Goal: Task Accomplishment & Management: Complete application form

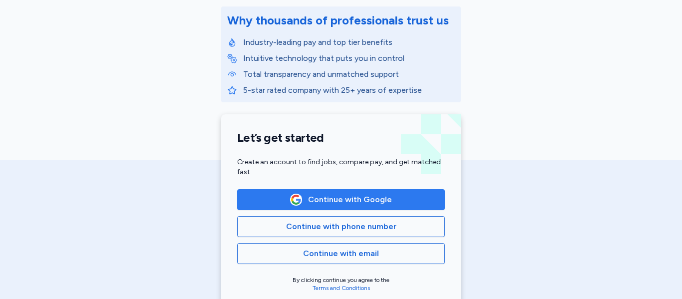
scroll to position [130, 0]
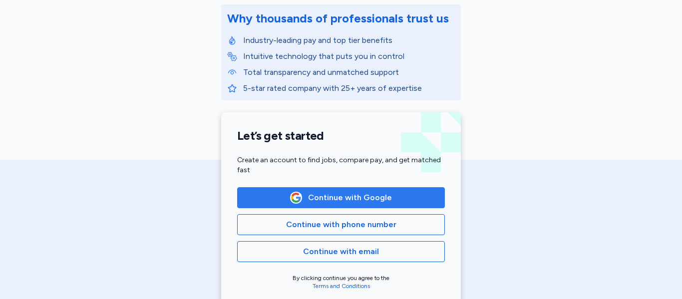
click at [330, 201] on span "Continue with Google" at bounding box center [350, 198] width 84 height 12
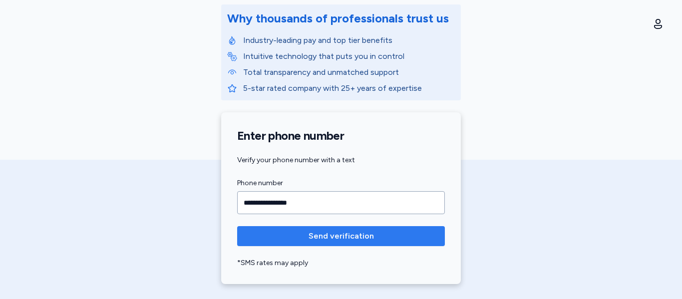
type input "**********"
click at [366, 241] on span "Send verification" at bounding box center [340, 236] width 65 height 12
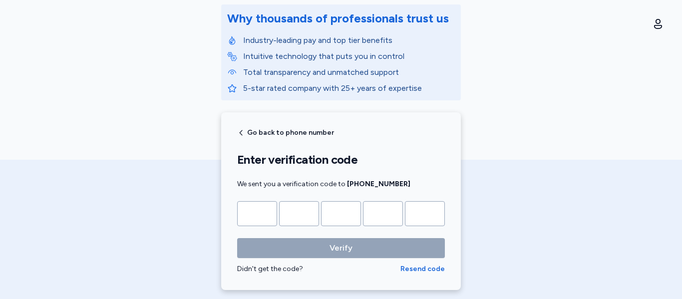
type input "*"
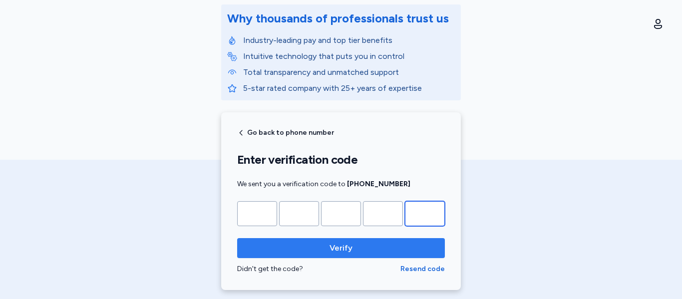
type input "*"
click at [342, 251] on span "Verify" at bounding box center [340, 248] width 23 height 12
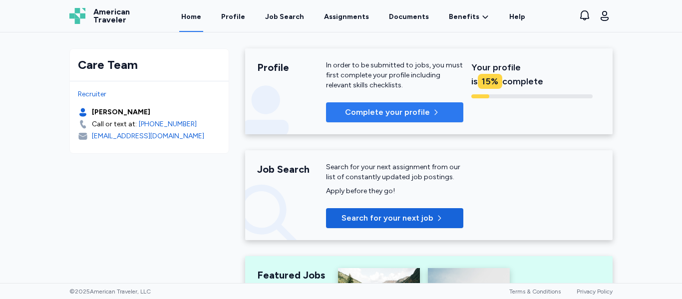
click at [379, 111] on span "Complete your profile" at bounding box center [387, 112] width 85 height 12
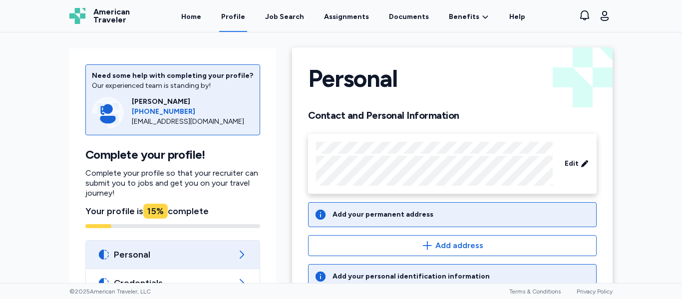
scroll to position [41, 0]
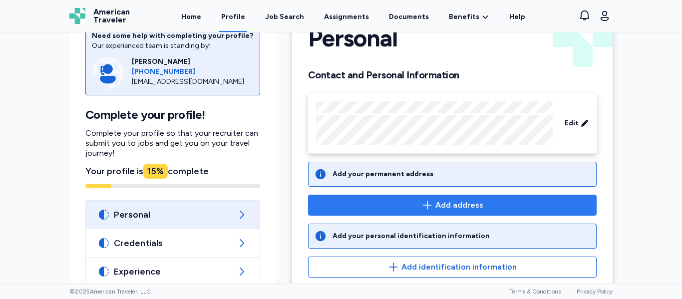
click at [381, 202] on span "Add address" at bounding box center [451, 205] width 271 height 12
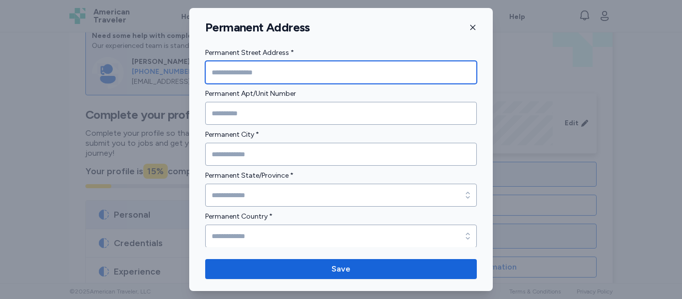
click at [261, 66] on input "Permanent Street Address *" at bounding box center [340, 72] width 271 height 23
type input "**********"
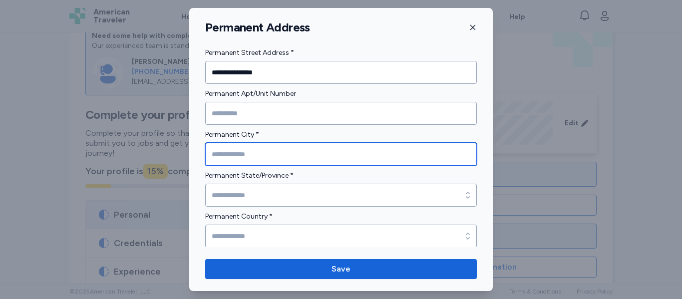
click at [221, 159] on input "Permanent City *" at bounding box center [340, 154] width 271 height 23
type input "*********"
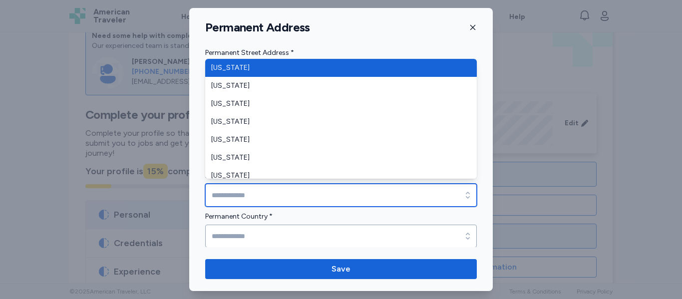
click at [235, 196] on input "Permanent State/Province *" at bounding box center [340, 195] width 271 height 23
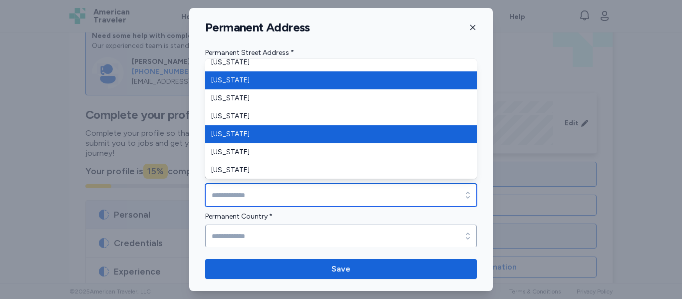
scroll to position [599, 0]
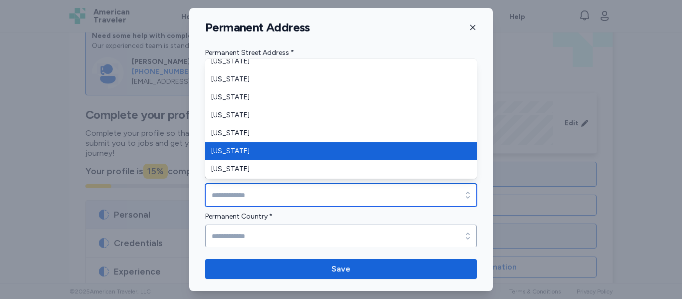
type input "**********"
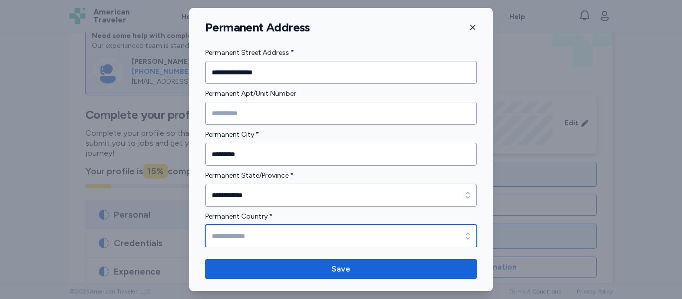
click at [235, 239] on input "Permanent Country *" at bounding box center [340, 236] width 271 height 23
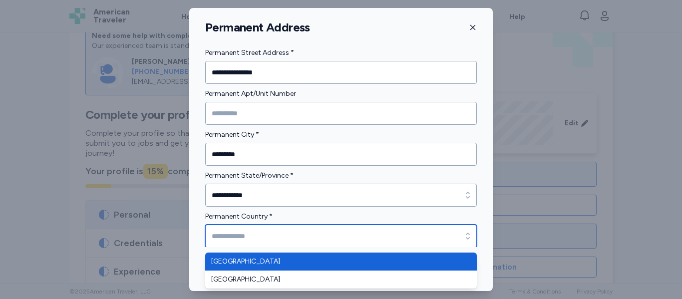
type input "**********"
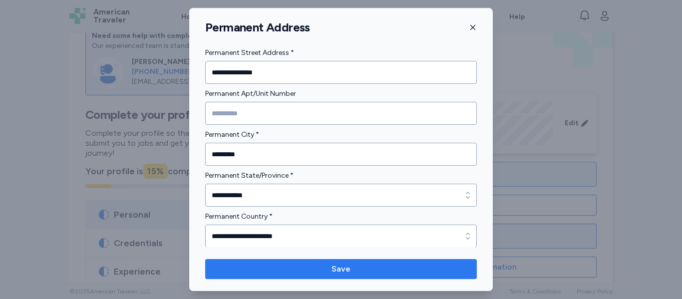
click at [244, 270] on span "Save" at bounding box center [340, 269] width 255 height 12
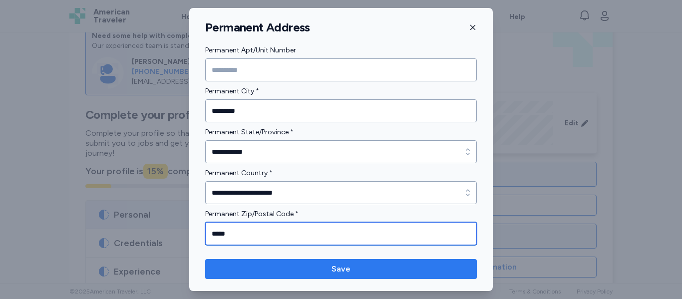
type input "*****"
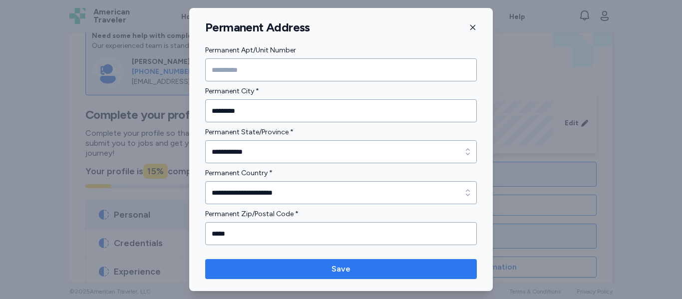
click at [305, 271] on span "Save" at bounding box center [340, 269] width 255 height 12
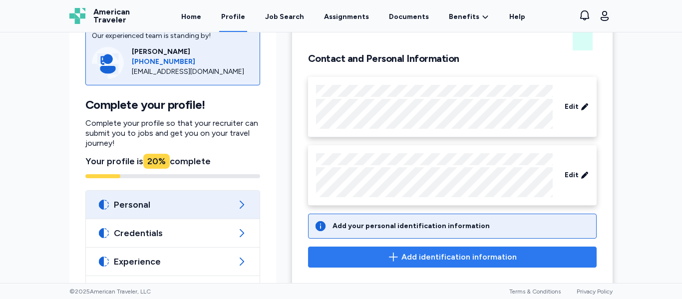
scroll to position [70, 0]
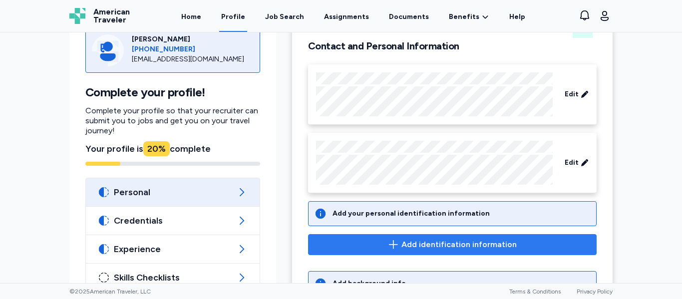
click at [380, 246] on span "Add identification information" at bounding box center [451, 245] width 271 height 12
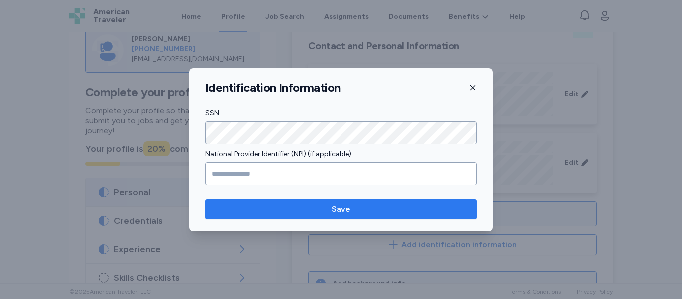
click at [294, 208] on span "Save" at bounding box center [340, 209] width 255 height 12
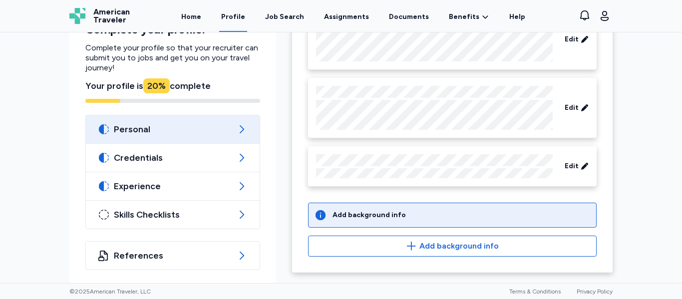
scroll to position [128, 0]
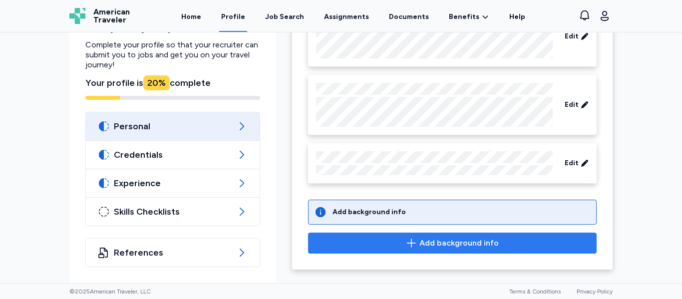
click at [365, 240] on span "Add background info" at bounding box center [451, 243] width 271 height 12
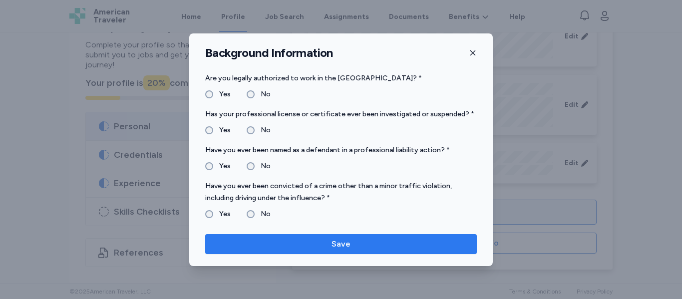
click at [328, 242] on span "Save" at bounding box center [340, 244] width 255 height 12
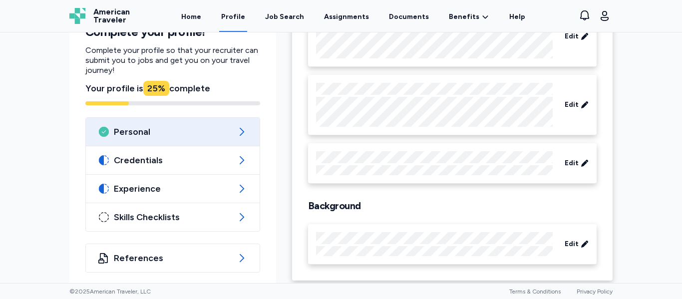
scroll to position [136, 0]
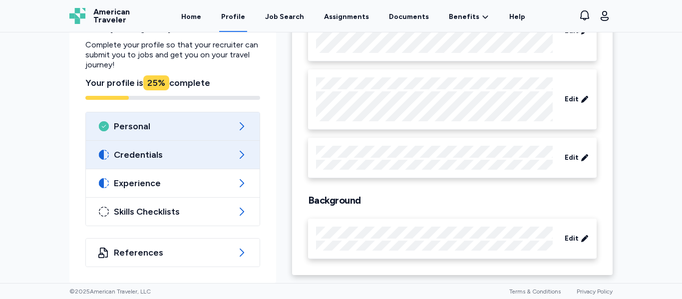
click at [218, 158] on span "Credentials" at bounding box center [173, 155] width 118 height 12
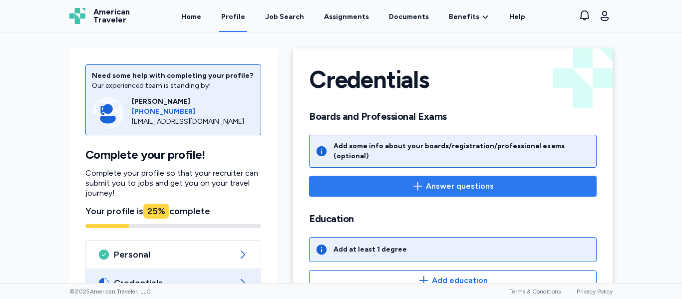
click at [425, 180] on span "Answer questions" at bounding box center [452, 186] width 270 height 12
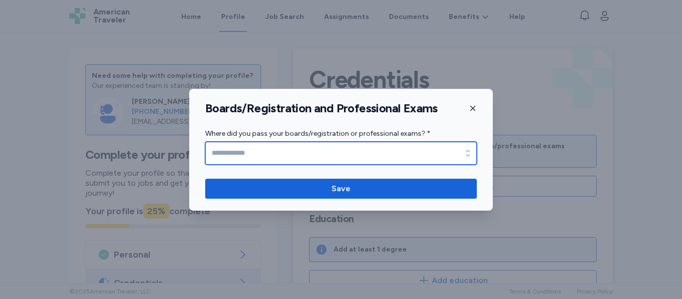
click at [470, 155] on icon "button" at bounding box center [468, 153] width 10 height 10
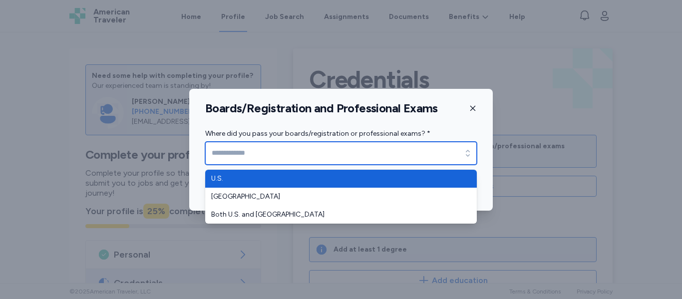
type input "****"
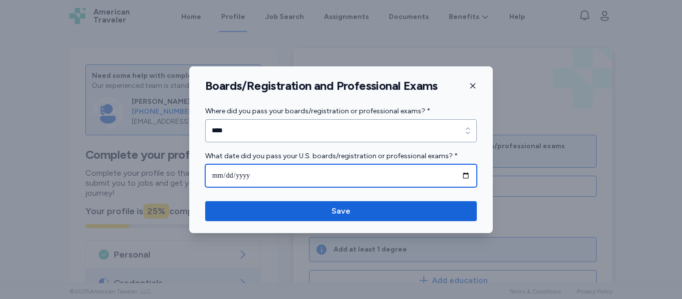
click at [260, 177] on input "date" at bounding box center [340, 175] width 271 height 23
type input "**********"
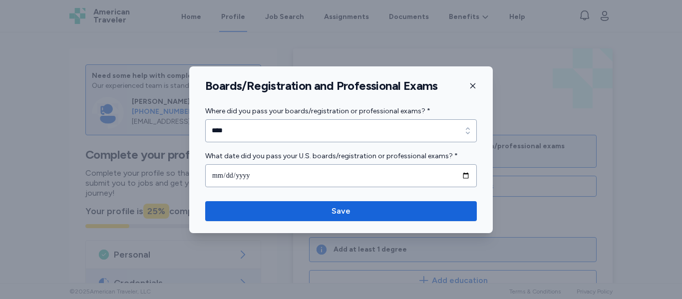
click at [346, 223] on div "**********" at bounding box center [340, 149] width 303 height 167
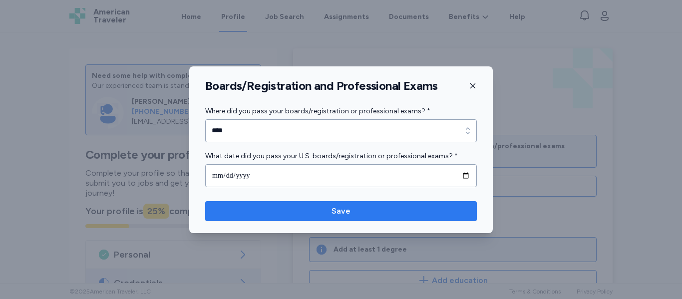
click at [346, 207] on span "Save" at bounding box center [340, 211] width 19 height 12
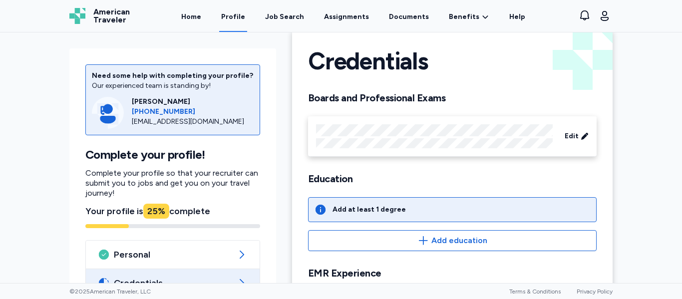
scroll to position [29, 0]
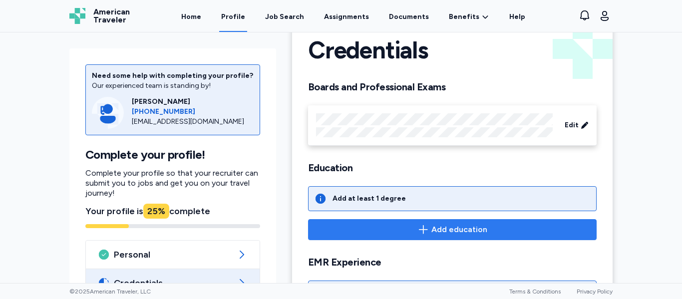
click at [431, 230] on span "Add education" at bounding box center [451, 230] width 271 height 12
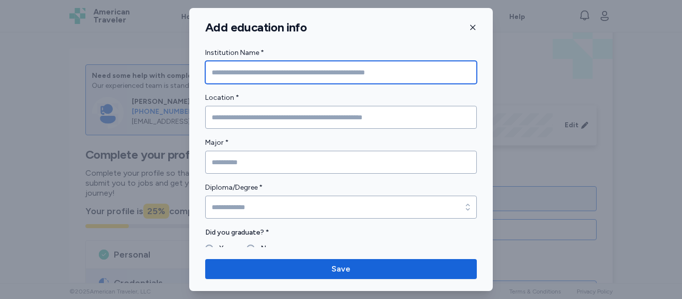
click at [311, 70] on input "Institution Name *" at bounding box center [340, 72] width 271 height 23
type input "**********"
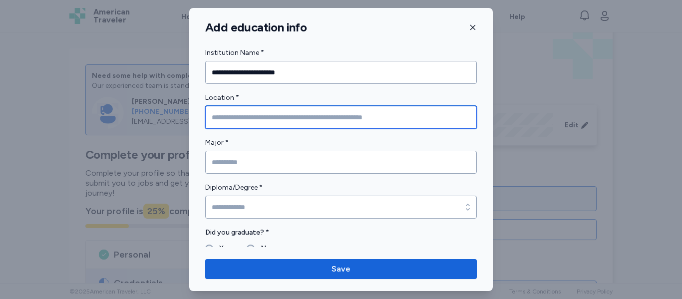
click at [294, 124] on input "Location *" at bounding box center [340, 117] width 271 height 23
type input "**********"
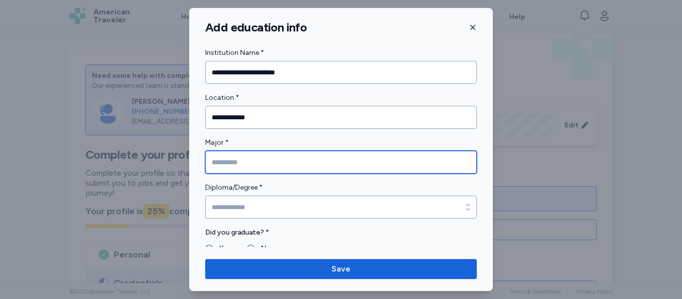
click at [281, 169] on input "Major *" at bounding box center [340, 162] width 271 height 23
type input "**"
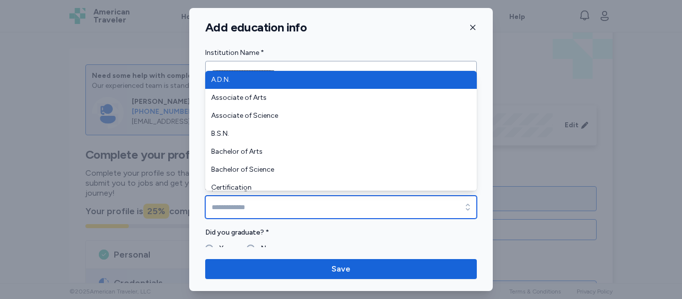
click at [308, 205] on input "Diploma/Degree *" at bounding box center [340, 207] width 271 height 23
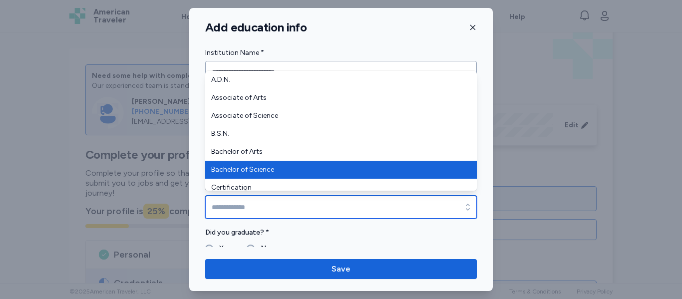
type input "**********"
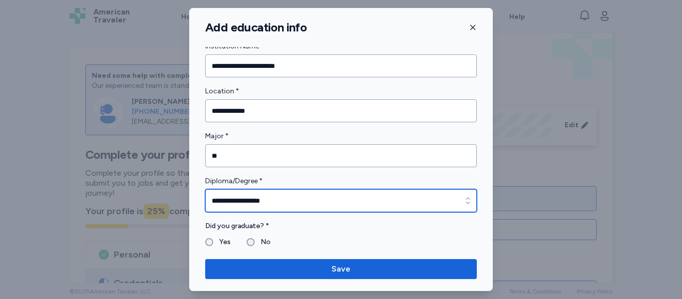
scroll to position [9, 0]
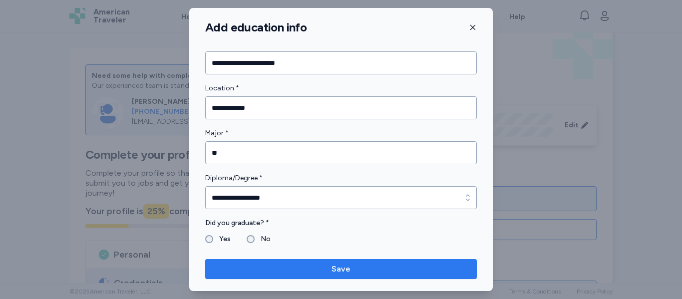
click at [350, 273] on span "Save" at bounding box center [340, 269] width 255 height 12
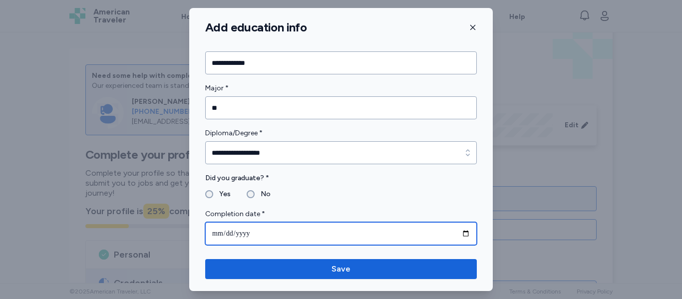
type input "**********"
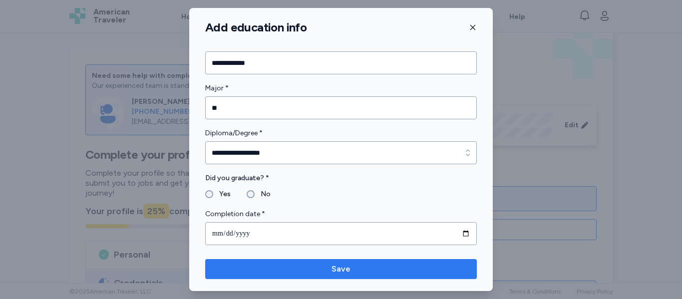
click at [332, 272] on span "Save" at bounding box center [340, 269] width 19 height 12
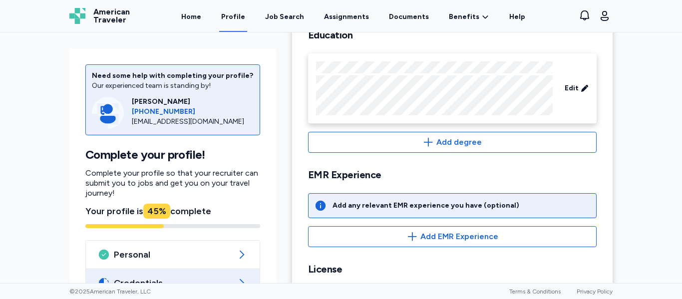
scroll to position [165, 0]
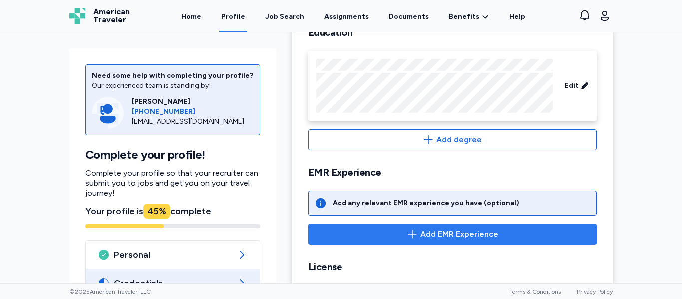
click at [426, 234] on span "Add EMR Experience" at bounding box center [459, 234] width 78 height 12
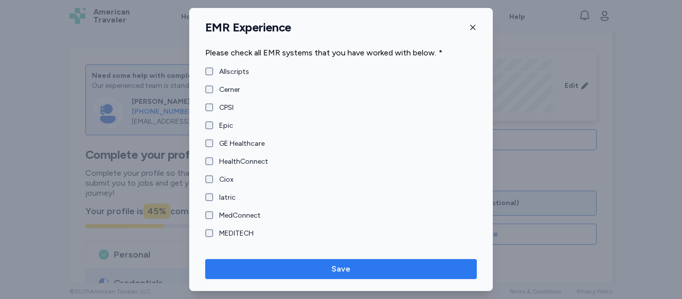
click at [331, 273] on span "Save" at bounding box center [340, 269] width 19 height 12
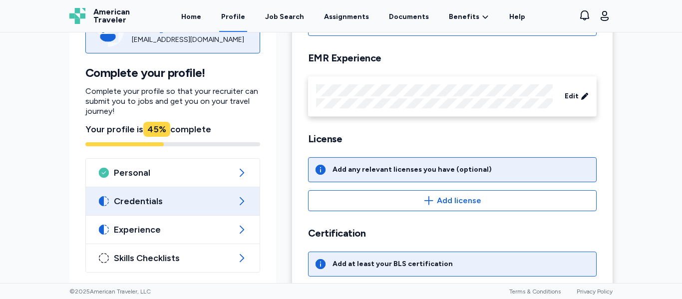
scroll to position [280, 0]
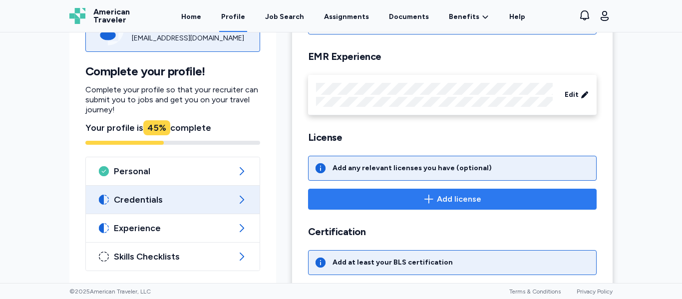
click at [411, 203] on span "Add license" at bounding box center [451, 199] width 271 height 12
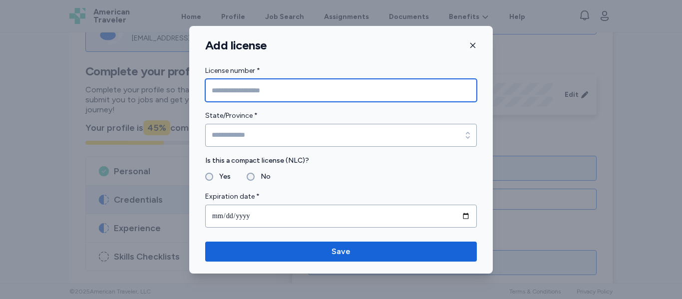
click at [281, 90] on input "License number *" at bounding box center [340, 90] width 271 height 23
type input "*********"
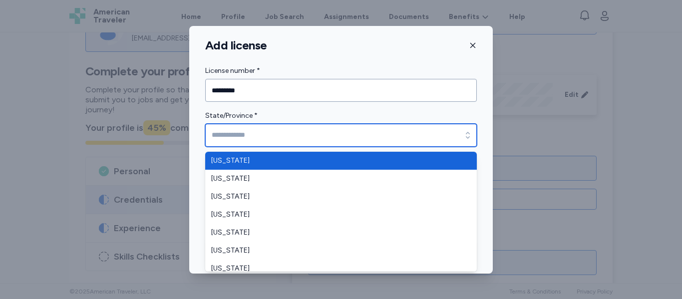
click at [296, 136] on input "State/Province *" at bounding box center [340, 135] width 271 height 23
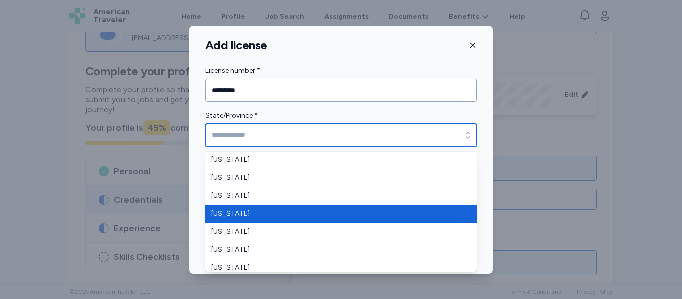
scroll to position [621, 0]
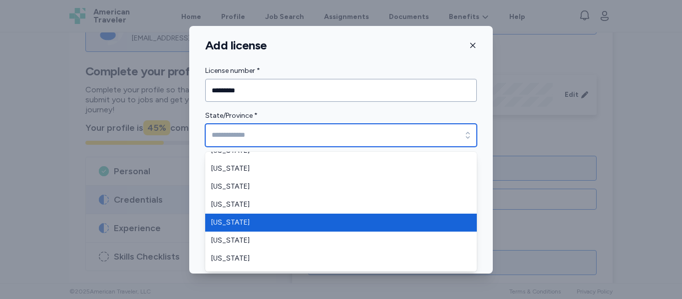
type input "**********"
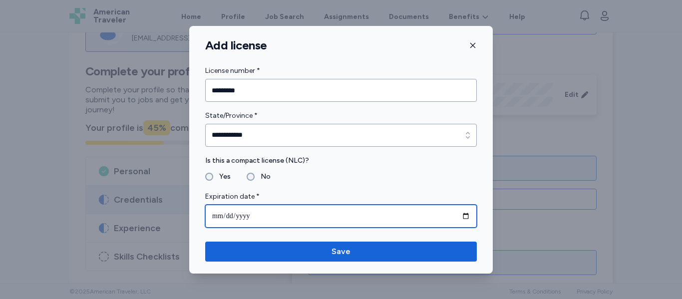
click at [242, 214] on input "date" at bounding box center [340, 216] width 271 height 23
click at [214, 215] on input "date" at bounding box center [340, 216] width 271 height 23
type input "**********"
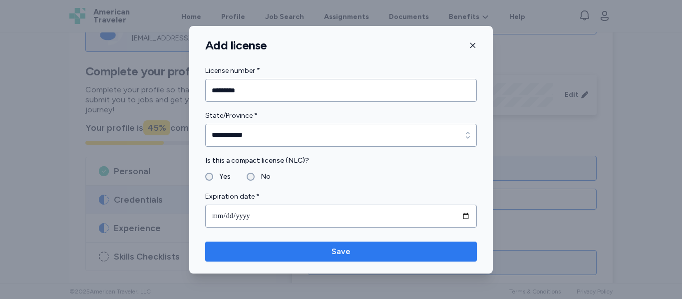
click at [340, 254] on span "Save" at bounding box center [340, 251] width 19 height 12
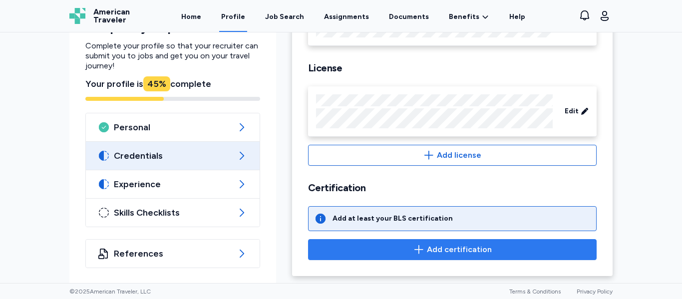
scroll to position [351, 0]
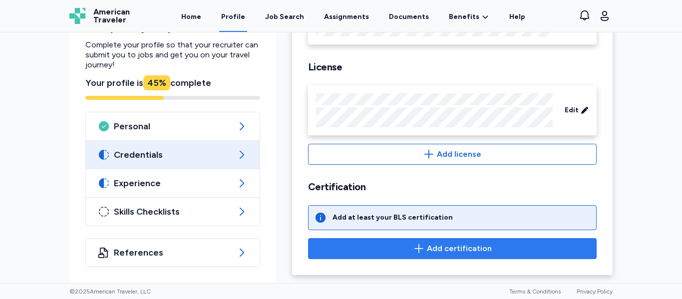
click at [425, 249] on icon "button" at bounding box center [419, 249] width 12 height 12
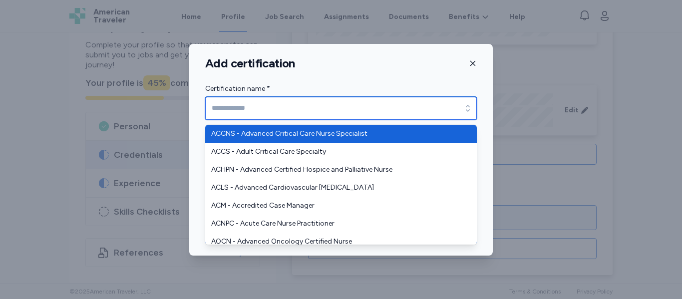
click at [264, 110] on input "Certification name *" at bounding box center [340, 108] width 271 height 23
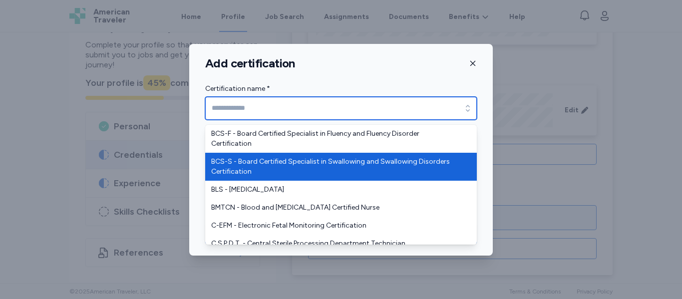
scroll to position [549, 0]
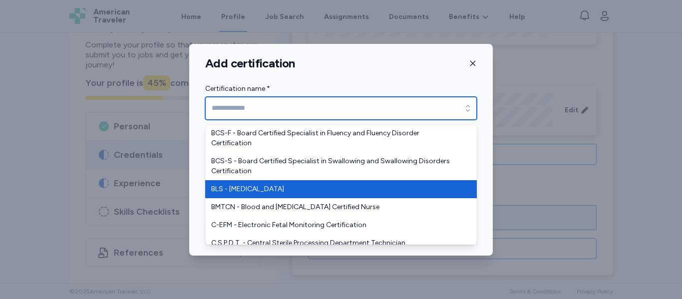
type input "**********"
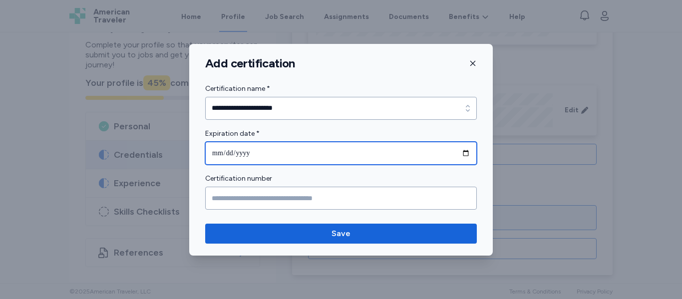
click at [262, 159] on input "date" at bounding box center [340, 153] width 271 height 23
type input "**********"
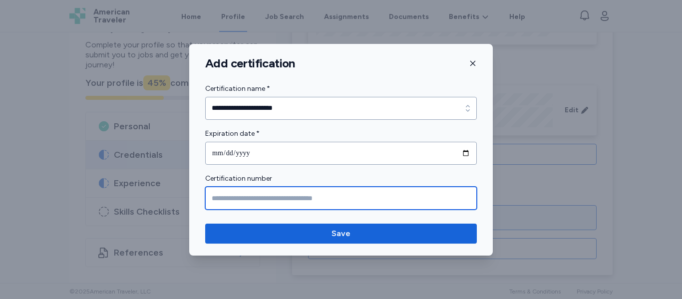
click at [291, 200] on input "Certification number" at bounding box center [340, 198] width 271 height 23
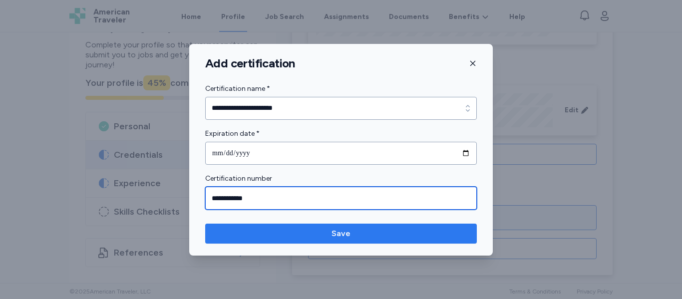
type input "**********"
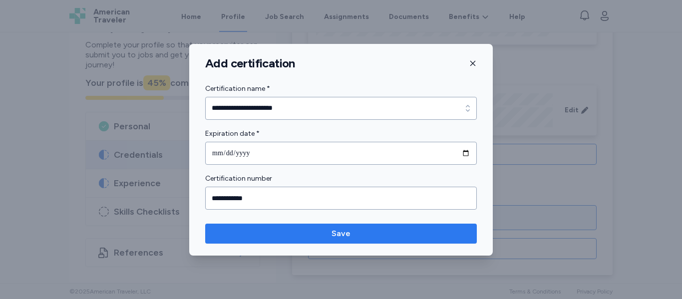
click at [387, 239] on span "Save" at bounding box center [340, 234] width 255 height 12
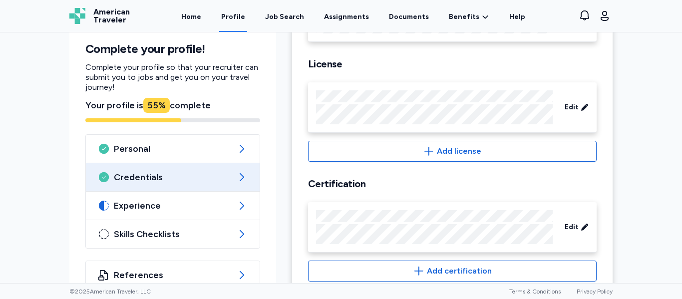
scroll to position [378, 0]
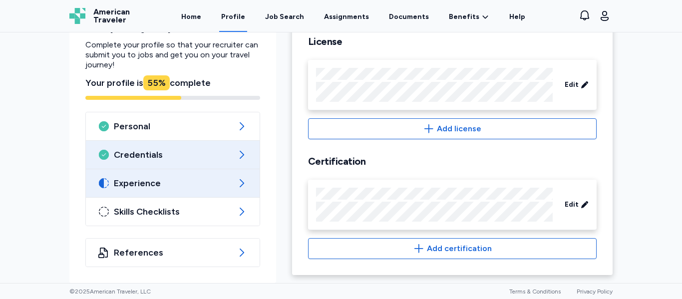
click at [171, 185] on span "Experience" at bounding box center [173, 183] width 118 height 12
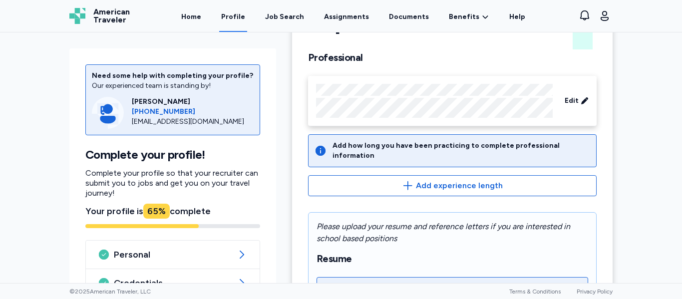
scroll to position [60, 0]
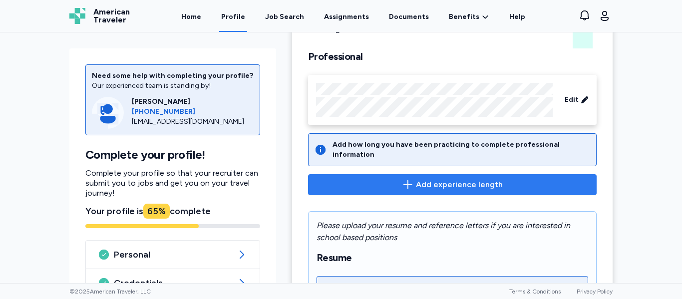
click at [430, 179] on span "Add experience length" at bounding box center [459, 185] width 87 height 12
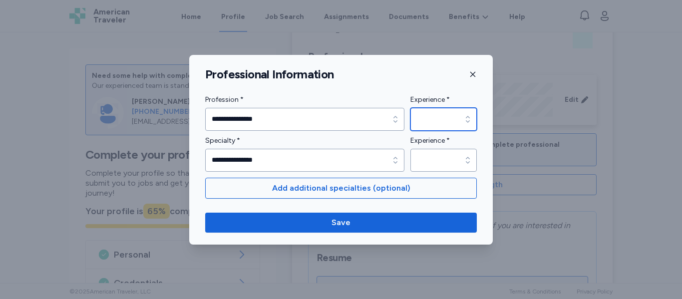
click at [471, 119] on icon "button" at bounding box center [468, 119] width 10 height 10
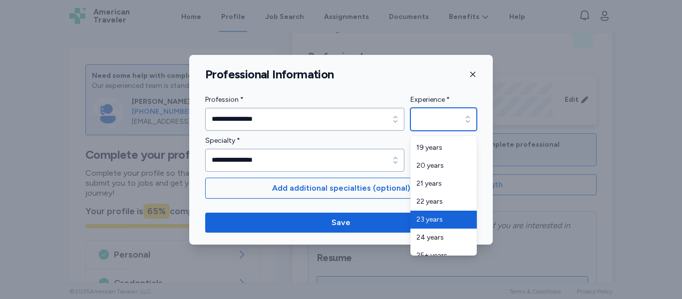
scroll to position [401, 0]
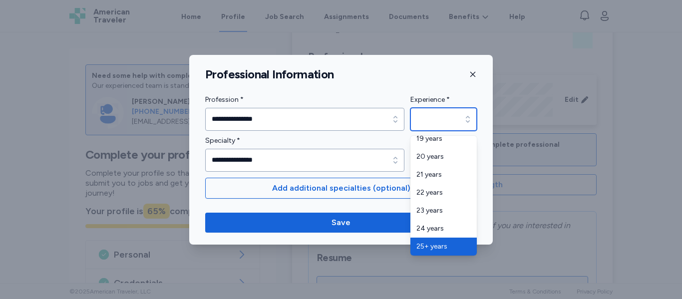
type input "*********"
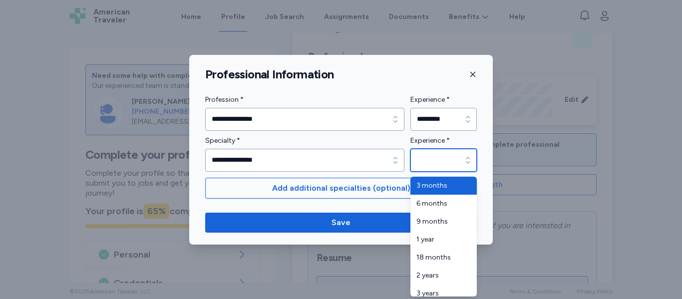
click at [467, 163] on icon "button" at bounding box center [468, 160] width 10 height 10
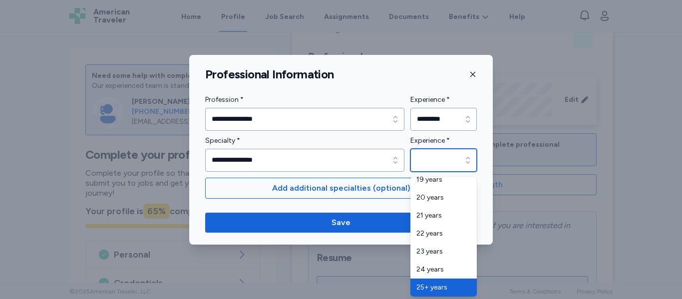
type input "*********"
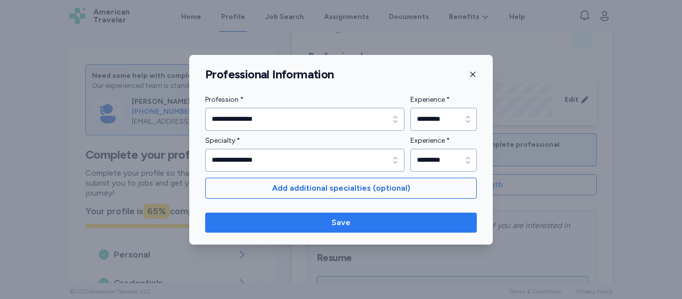
click at [379, 227] on span "Save" at bounding box center [340, 223] width 255 height 12
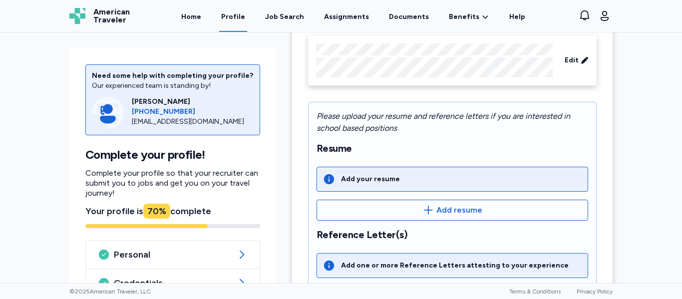
scroll to position [158, 0]
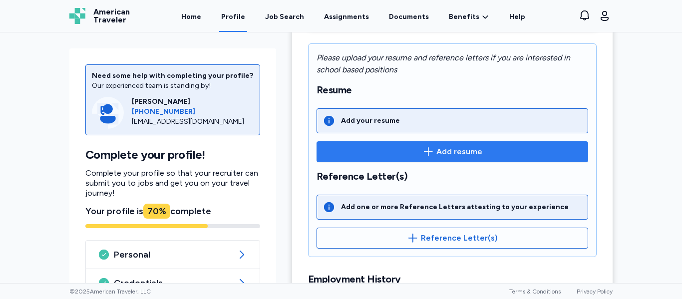
click at [449, 152] on span "Add resume" at bounding box center [459, 152] width 46 height 12
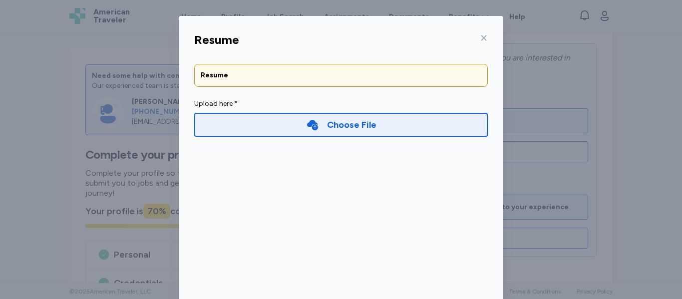
click at [353, 124] on div "Choose File" at bounding box center [351, 125] width 49 height 14
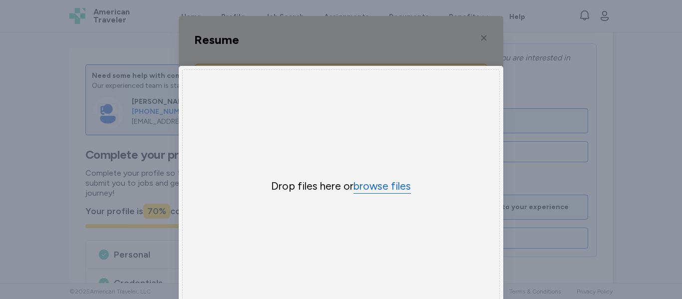
click at [380, 186] on button "browse files" at bounding box center [381, 186] width 57 height 14
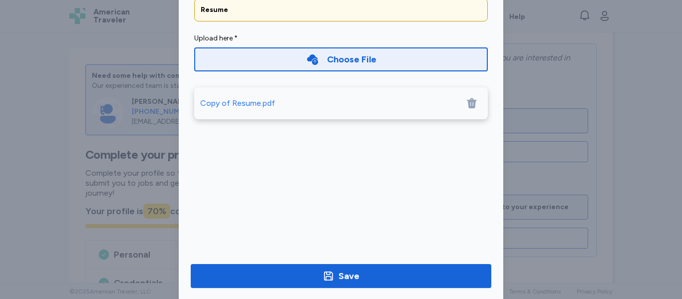
scroll to position [82, 0]
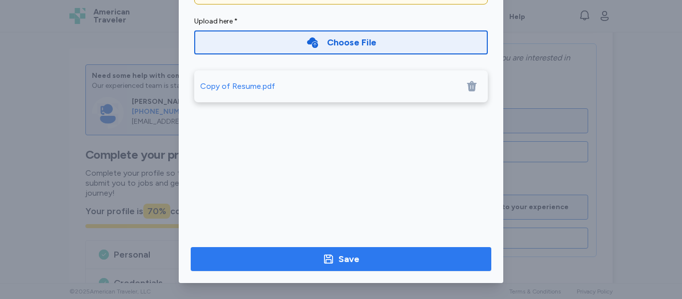
click at [398, 261] on span "Save" at bounding box center [341, 259] width 284 height 14
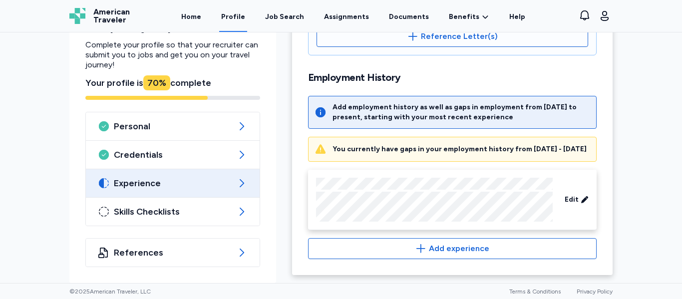
scroll to position [354, 0]
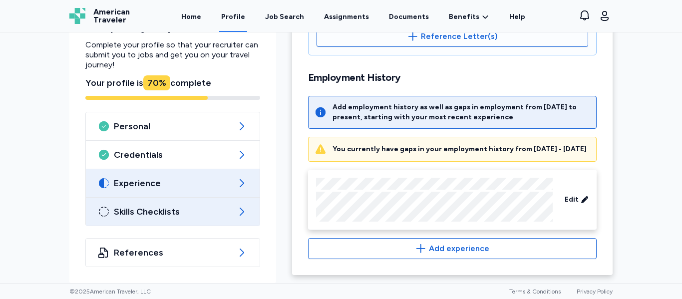
click at [171, 215] on span "Skills Checklists" at bounding box center [173, 212] width 118 height 12
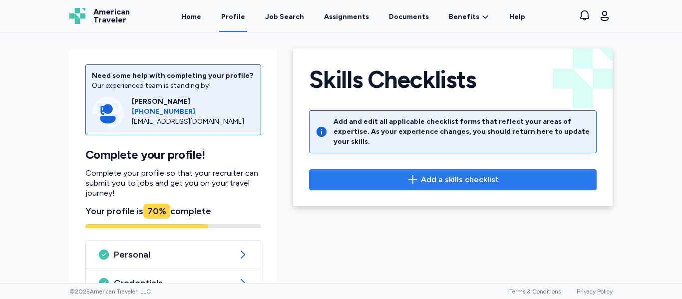
click at [451, 174] on span "Add a skills checklist" at bounding box center [460, 180] width 78 height 12
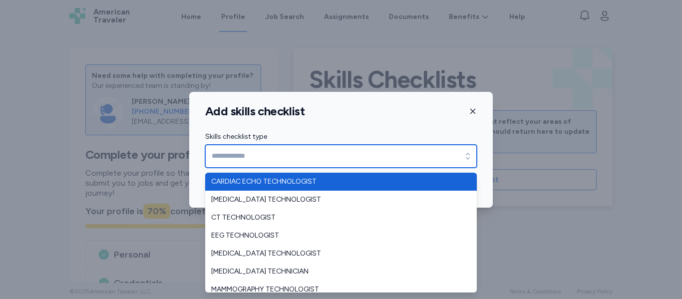
click at [466, 158] on icon "button" at bounding box center [468, 156] width 10 height 10
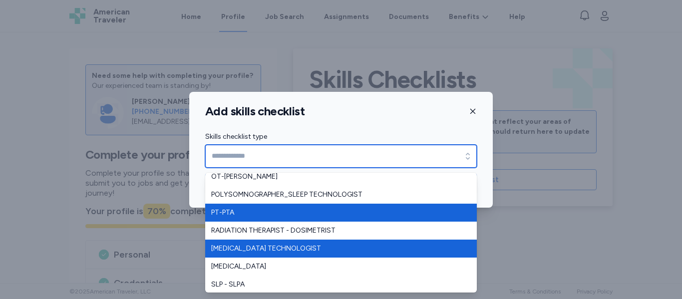
scroll to position [166, 0]
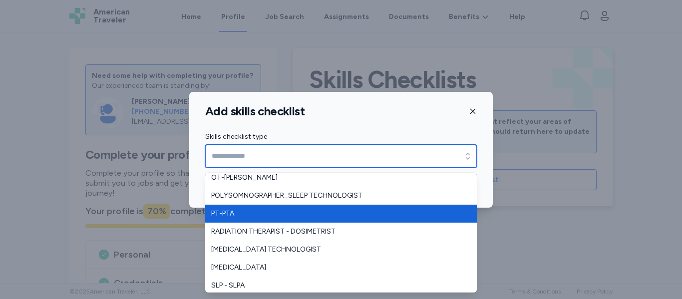
type input "******"
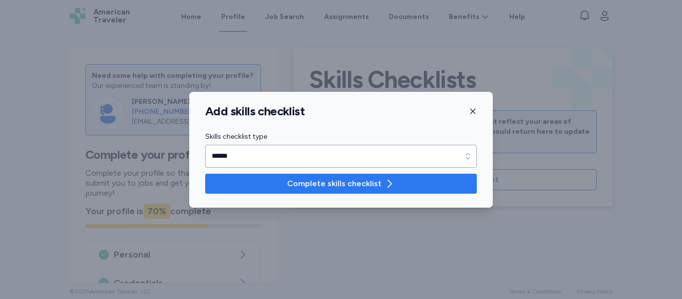
click at [411, 182] on span "Complete skills checklist" at bounding box center [340, 184] width 255 height 12
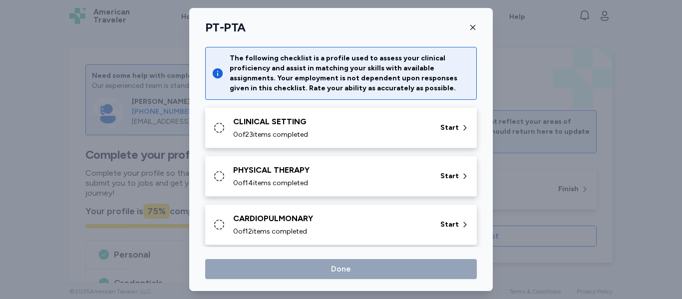
click at [422, 137] on div "0 of 23 items completed" at bounding box center [330, 135] width 195 height 10
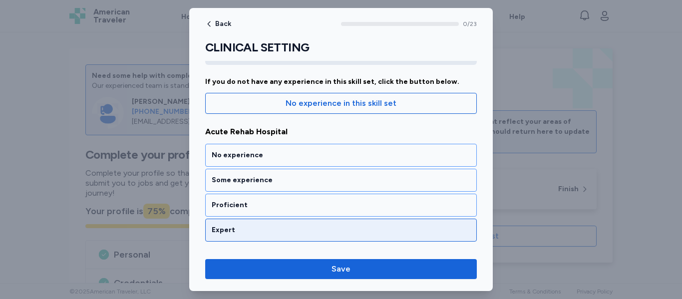
scroll to position [95, 0]
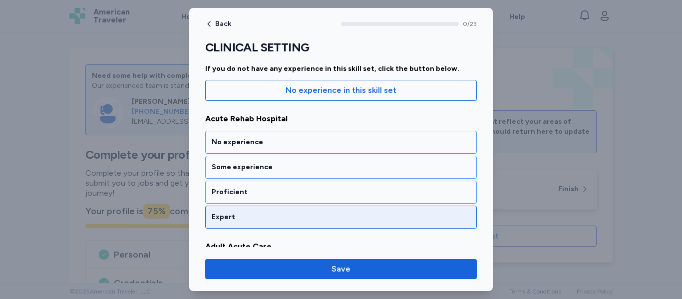
click at [371, 218] on div "Expert" at bounding box center [341, 217] width 258 height 10
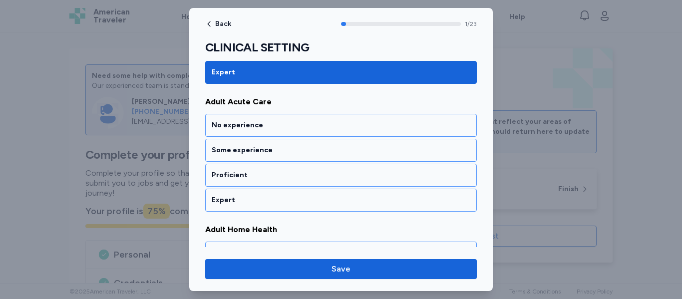
scroll to position [245, 0]
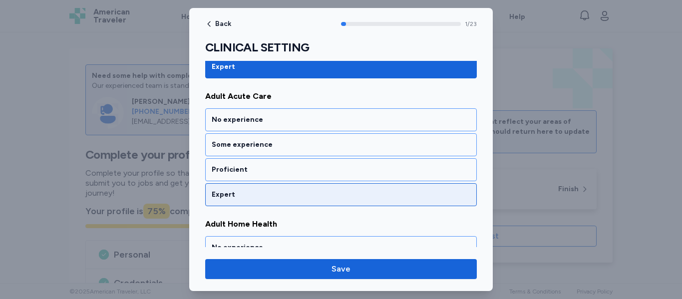
click at [381, 194] on div "Expert" at bounding box center [341, 195] width 258 height 10
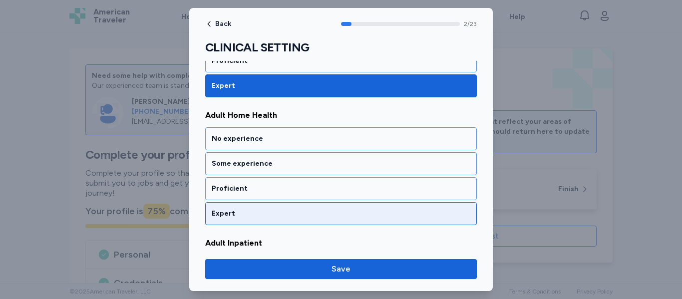
scroll to position [367, 0]
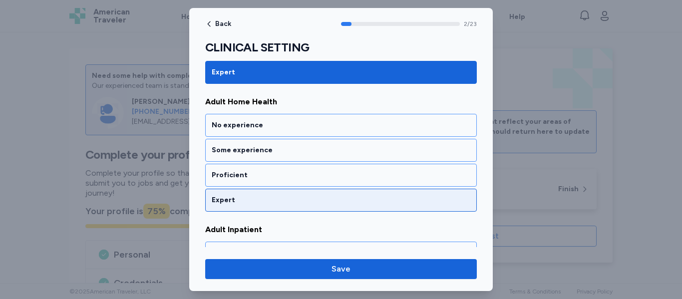
click at [379, 210] on div "Expert" at bounding box center [340, 200] width 271 height 23
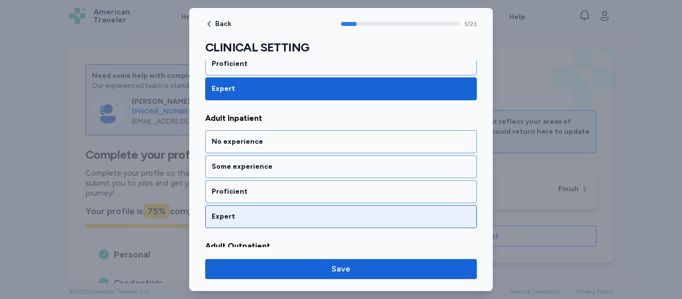
scroll to position [495, 0]
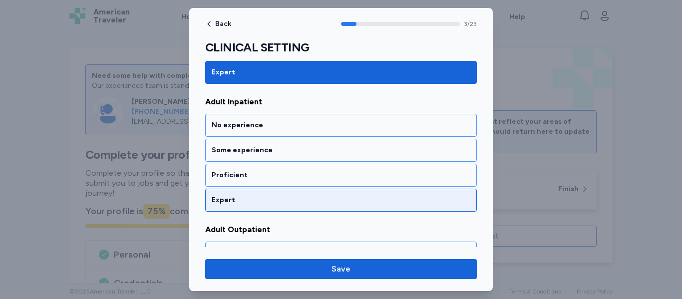
click at [379, 209] on div "Expert" at bounding box center [340, 200] width 271 height 23
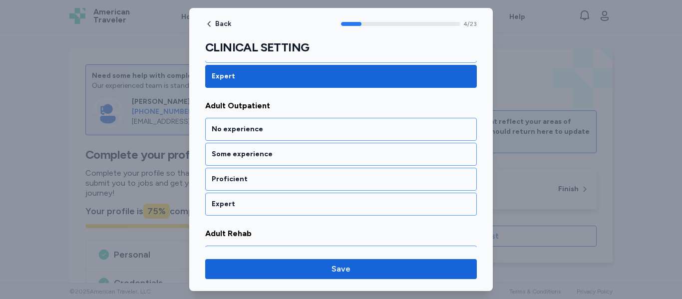
scroll to position [623, 0]
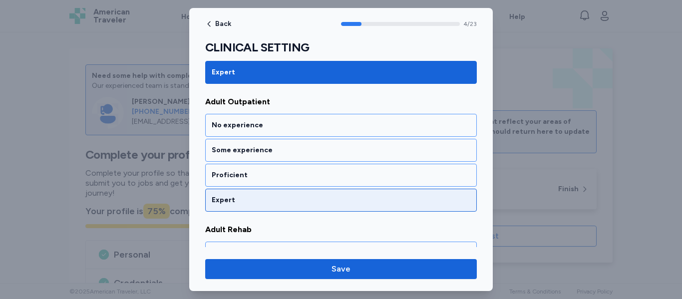
click at [379, 211] on div "Expert" at bounding box center [340, 200] width 271 height 23
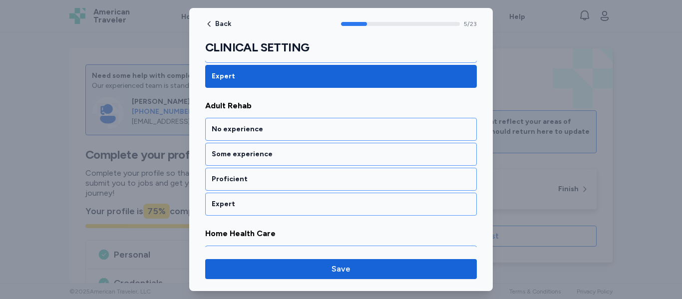
scroll to position [750, 0]
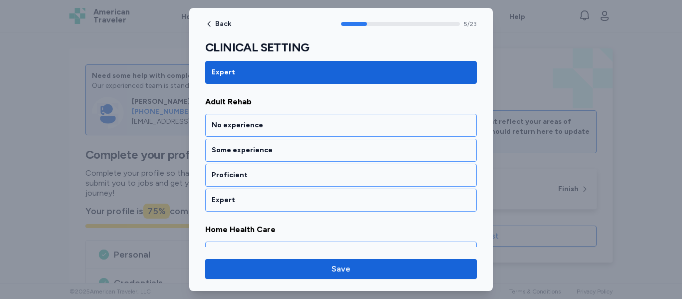
click at [379, 211] on div "Expert" at bounding box center [340, 200] width 271 height 23
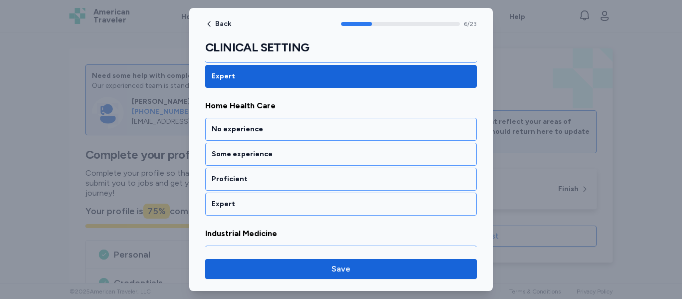
scroll to position [878, 0]
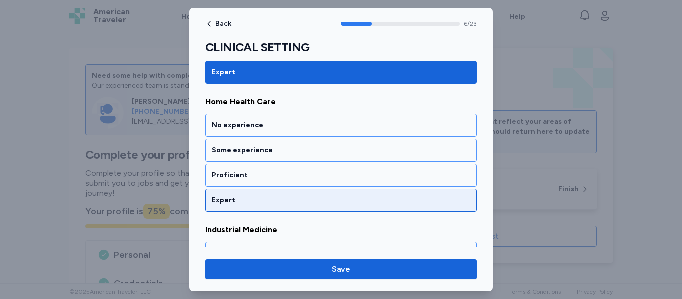
click at [382, 205] on div "Expert" at bounding box center [340, 200] width 271 height 23
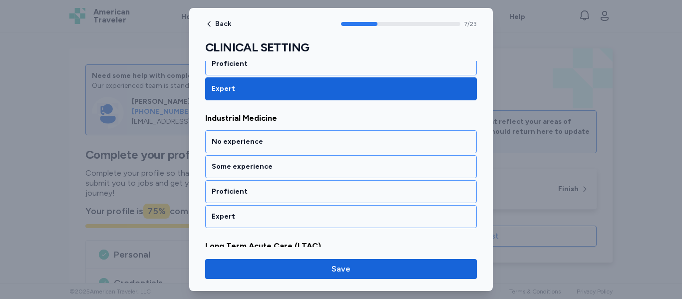
scroll to position [1006, 0]
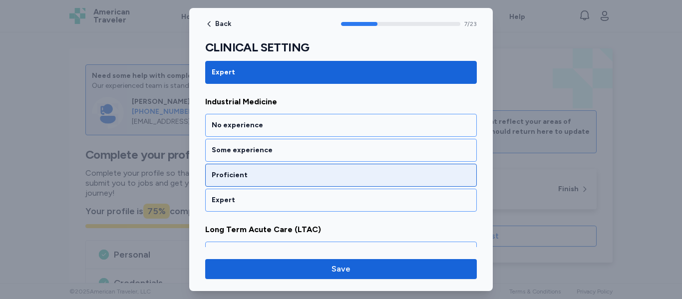
click at [382, 183] on div "Proficient" at bounding box center [340, 175] width 271 height 23
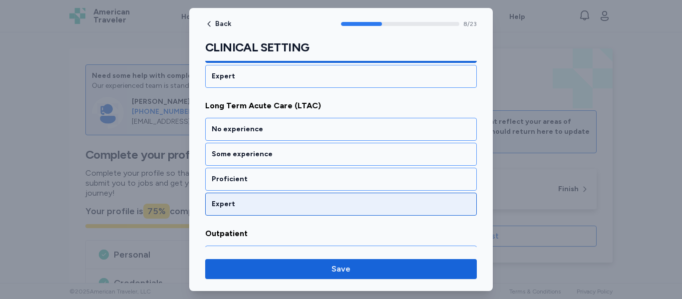
scroll to position [1134, 0]
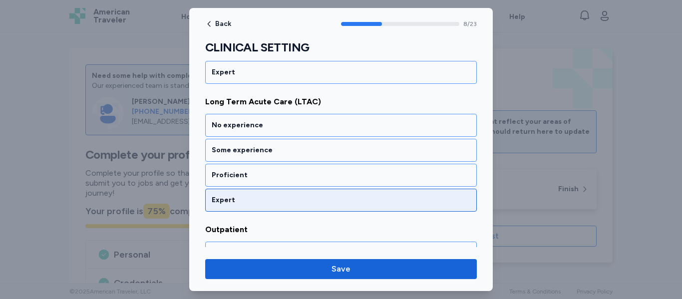
click at [376, 205] on div "Expert" at bounding box center [341, 200] width 258 height 10
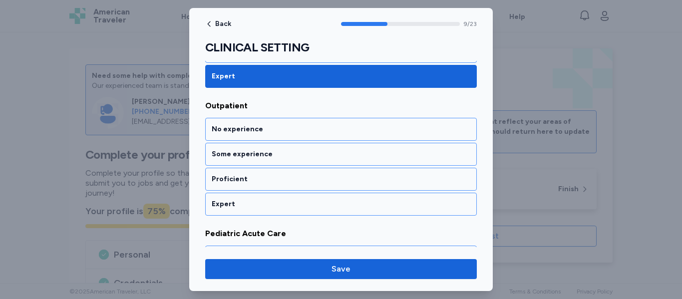
scroll to position [1261, 0]
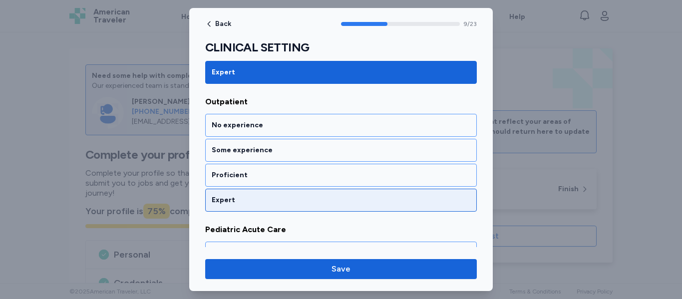
click at [376, 206] on div "Expert" at bounding box center [340, 200] width 271 height 23
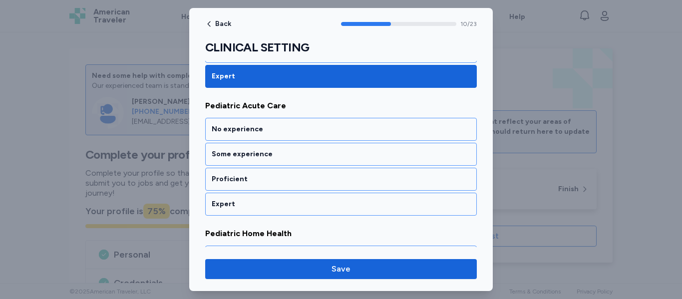
scroll to position [1389, 0]
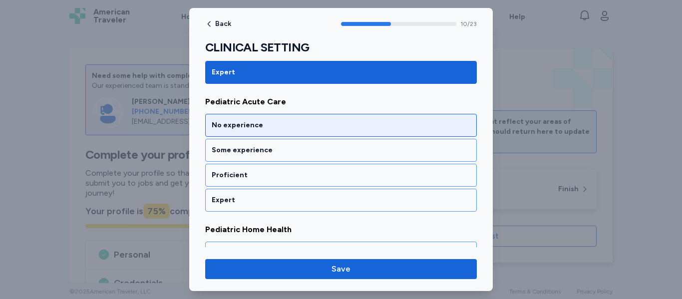
click at [370, 128] on div "No experience" at bounding box center [341, 125] width 258 height 10
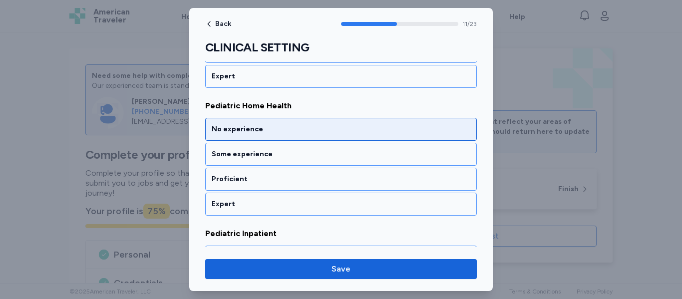
scroll to position [1517, 0]
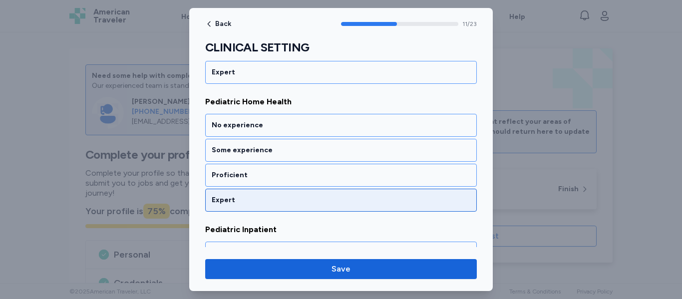
click at [359, 195] on div "Expert" at bounding box center [341, 200] width 258 height 10
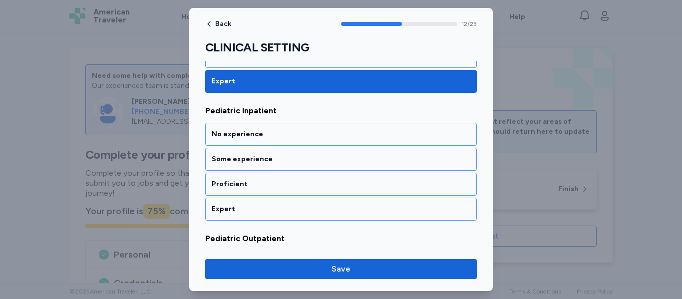
scroll to position [1645, 0]
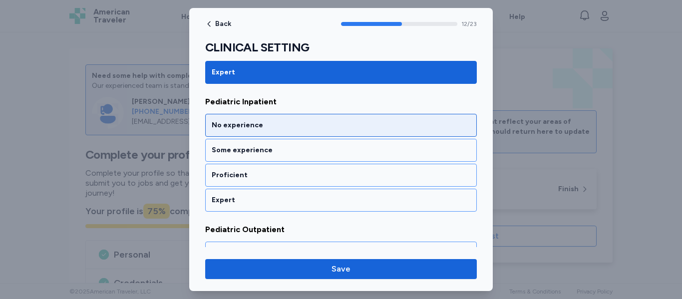
click at [328, 133] on div "No experience" at bounding box center [340, 125] width 271 height 23
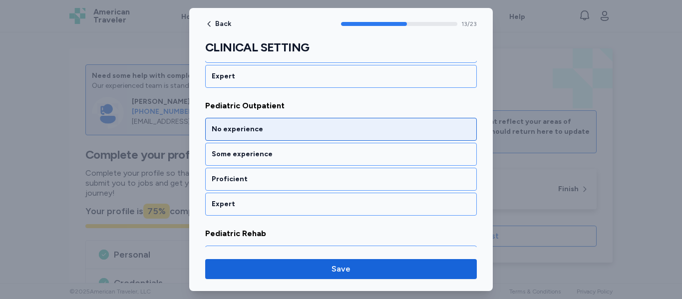
scroll to position [1772, 0]
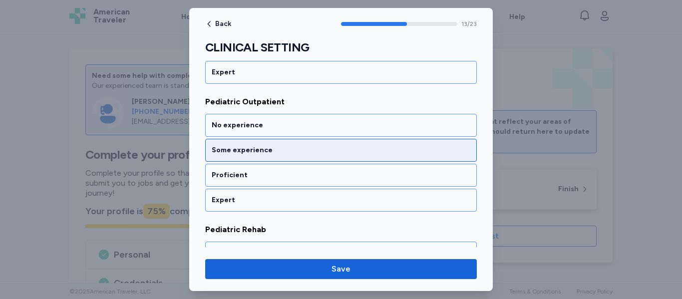
click at [266, 155] on div "Some experience" at bounding box center [340, 150] width 271 height 23
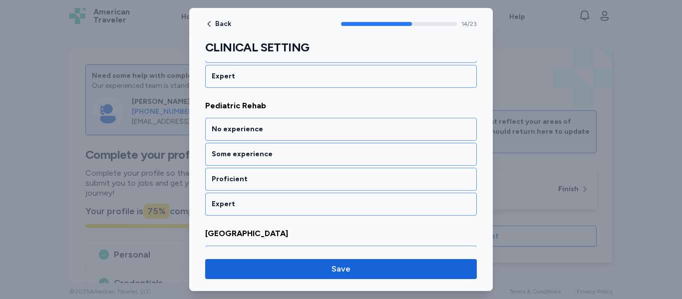
scroll to position [1900, 0]
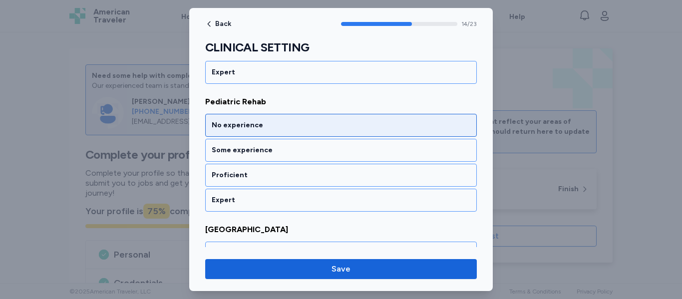
click at [278, 126] on div "No experience" at bounding box center [341, 125] width 258 height 10
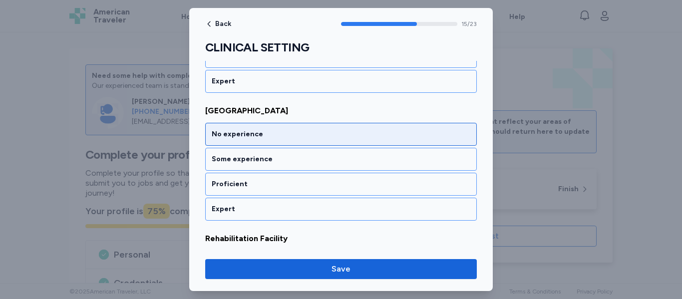
scroll to position [2028, 0]
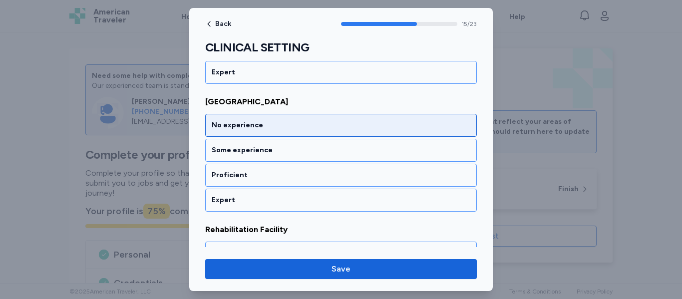
click at [286, 122] on div "No experience" at bounding box center [341, 125] width 258 height 10
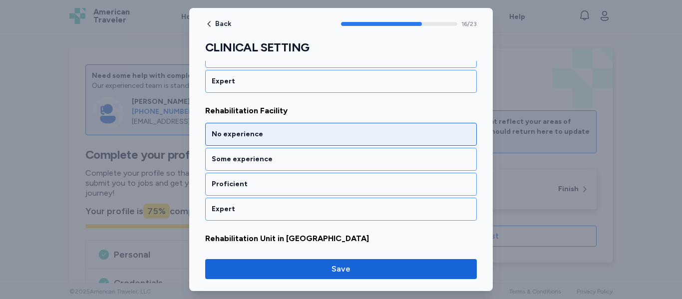
scroll to position [2156, 0]
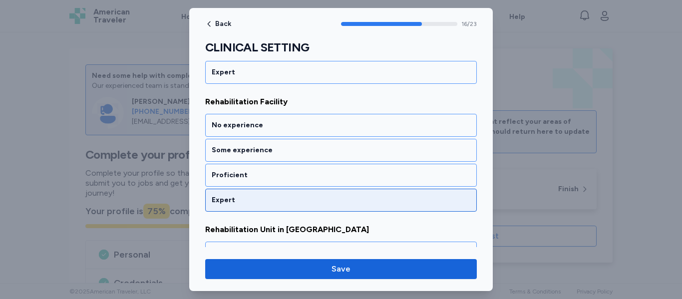
click at [275, 203] on div "Expert" at bounding box center [341, 200] width 258 height 10
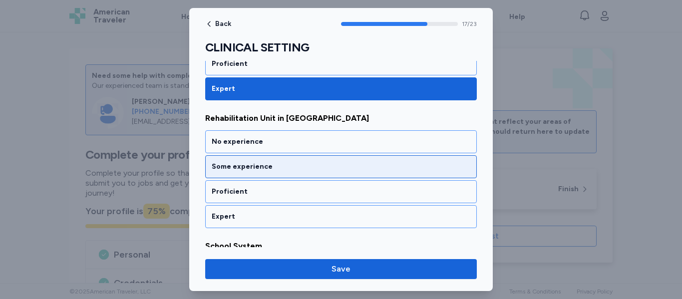
scroll to position [2283, 0]
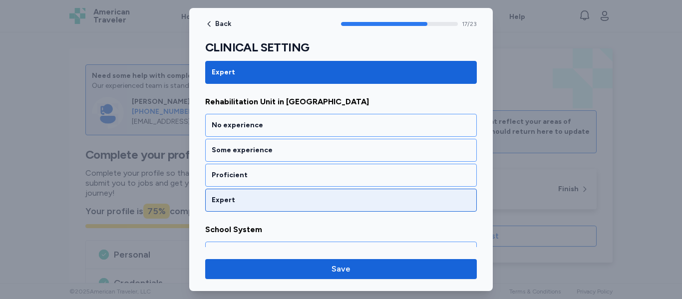
click at [275, 204] on div "Expert" at bounding box center [341, 200] width 258 height 10
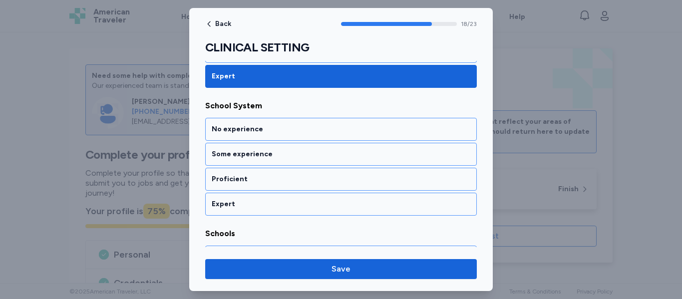
scroll to position [2411, 0]
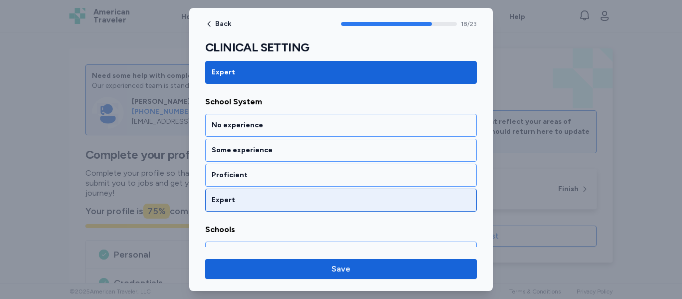
click at [275, 206] on div "Expert" at bounding box center [340, 200] width 271 height 23
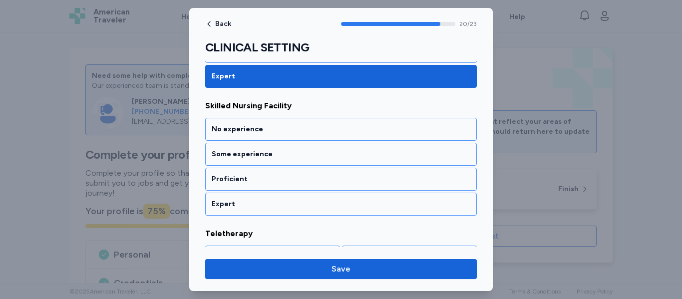
scroll to position [2667, 0]
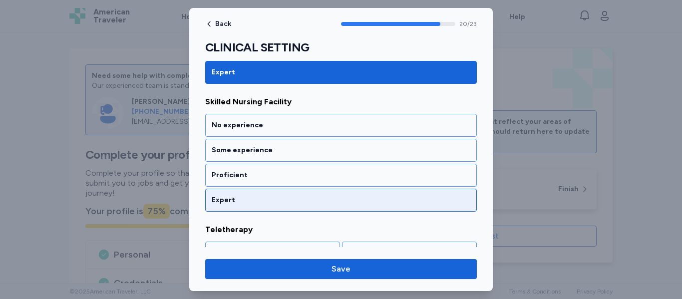
click at [275, 208] on div "Expert" at bounding box center [340, 200] width 271 height 23
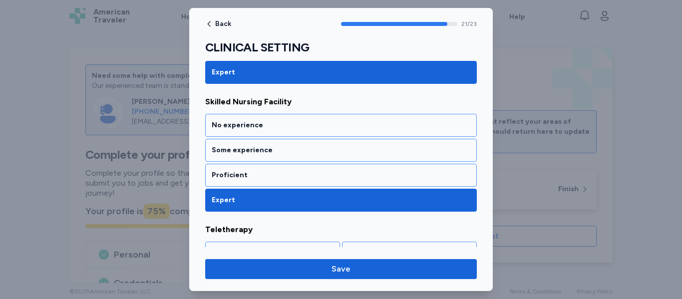
scroll to position [2739, 0]
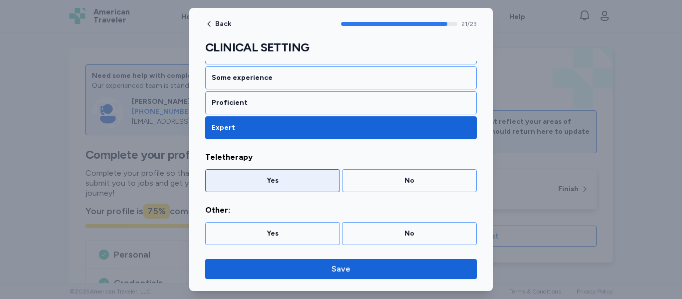
click at [301, 182] on div "Yes" at bounding box center [273, 181] width 122 height 10
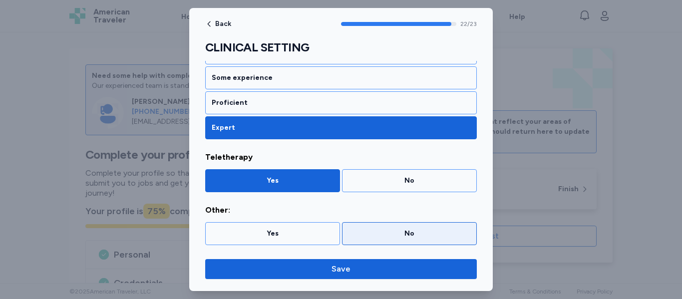
click at [363, 230] on div "No" at bounding box center [409, 234] width 122 height 10
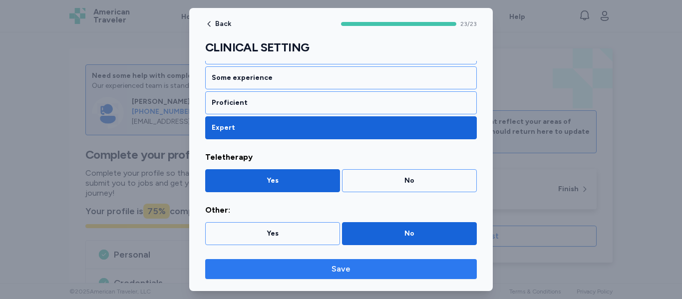
click at [355, 268] on span "Save" at bounding box center [340, 269] width 255 height 12
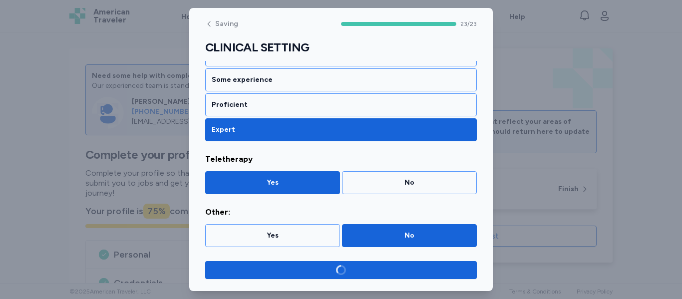
scroll to position [2737, 0]
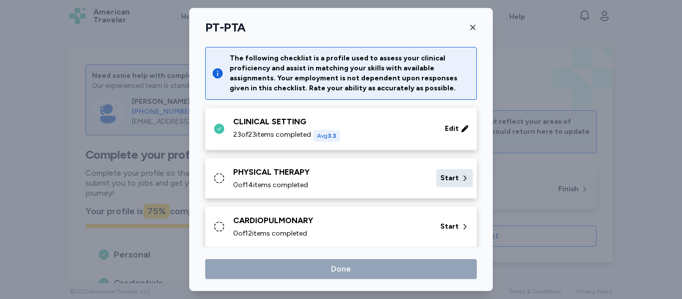
click at [438, 181] on div "Start" at bounding box center [454, 178] width 36 height 18
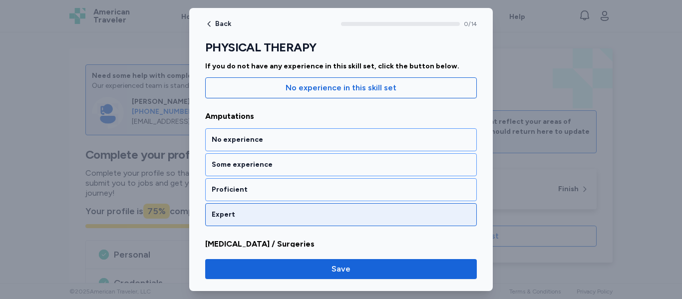
scroll to position [194, 0]
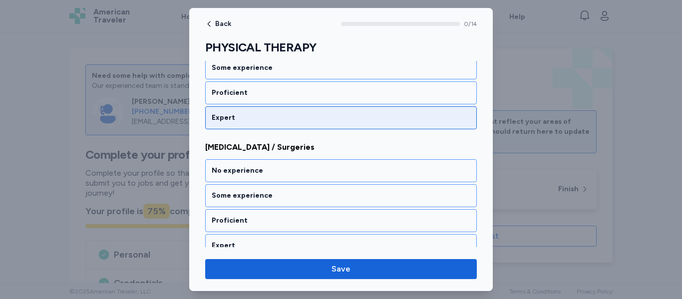
click at [323, 116] on div "Expert" at bounding box center [341, 118] width 258 height 10
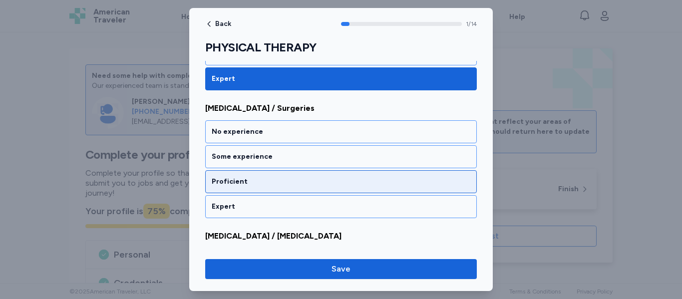
scroll to position [240, 0]
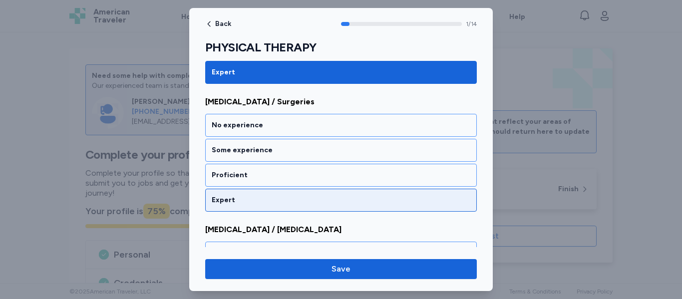
click at [306, 202] on div "Expert" at bounding box center [341, 200] width 258 height 10
click at [304, 206] on div "Expert" at bounding box center [340, 200] width 271 height 23
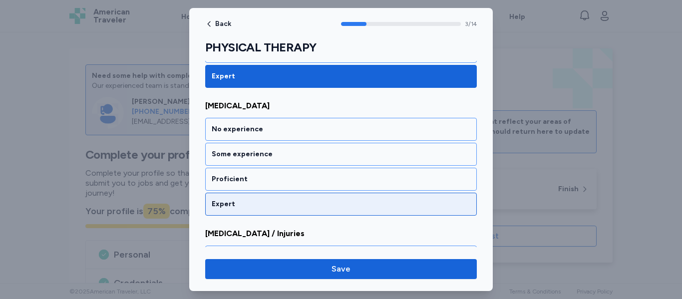
scroll to position [495, 0]
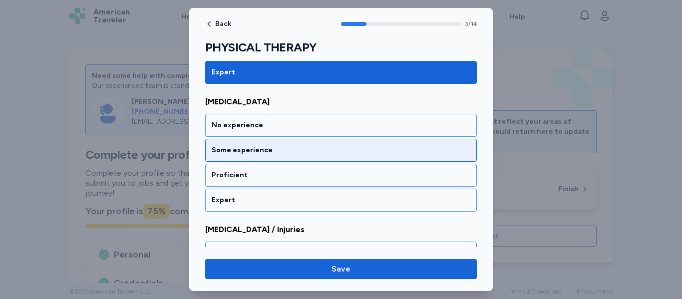
click at [302, 151] on div "Some experience" at bounding box center [341, 150] width 258 height 10
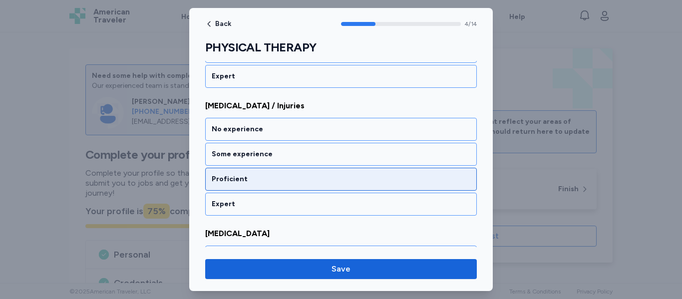
scroll to position [623, 0]
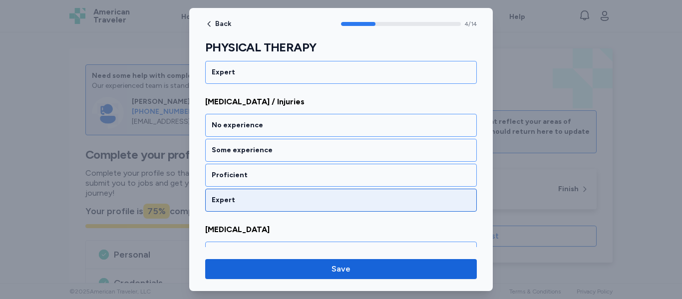
click at [297, 194] on div "Expert" at bounding box center [340, 200] width 271 height 23
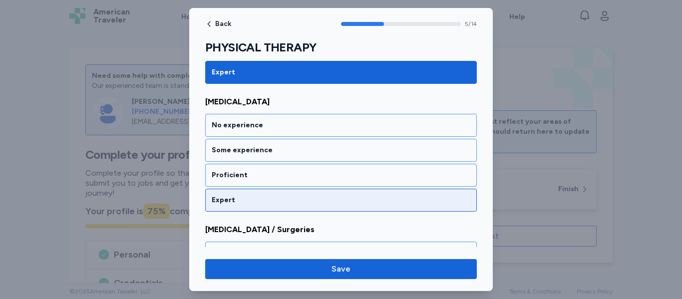
click at [299, 203] on div "Expert" at bounding box center [341, 200] width 258 height 10
click at [299, 205] on div "Expert" at bounding box center [341, 200] width 258 height 10
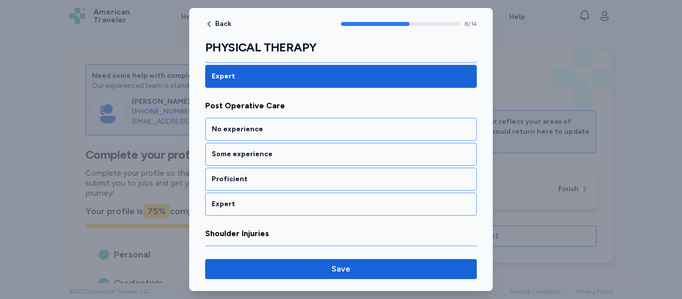
scroll to position [1134, 0]
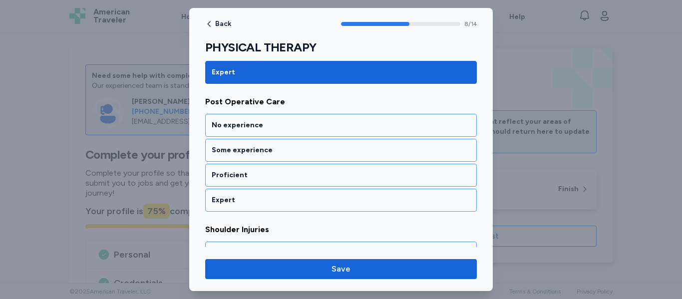
click at [299, 205] on div "Expert" at bounding box center [341, 200] width 258 height 10
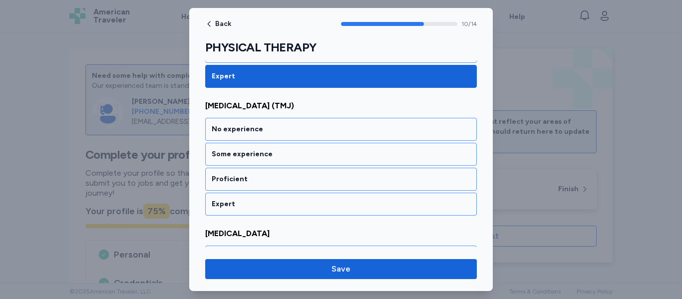
scroll to position [1389, 0]
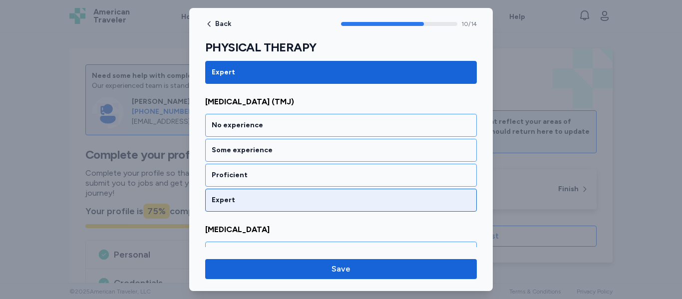
click at [299, 206] on div "Expert" at bounding box center [340, 200] width 271 height 23
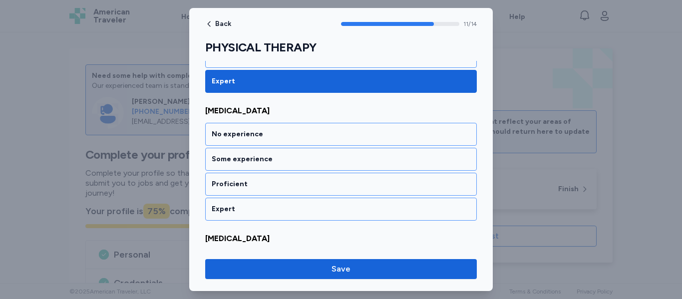
scroll to position [1517, 0]
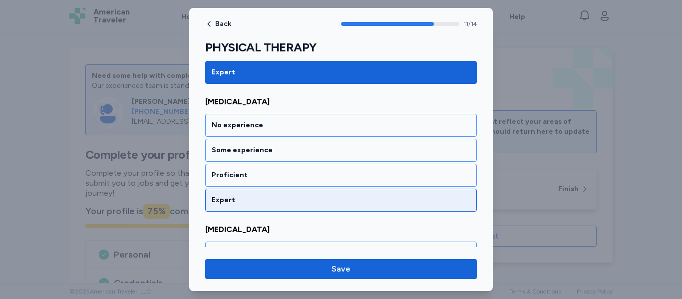
click at [294, 197] on div "Expert" at bounding box center [341, 200] width 258 height 10
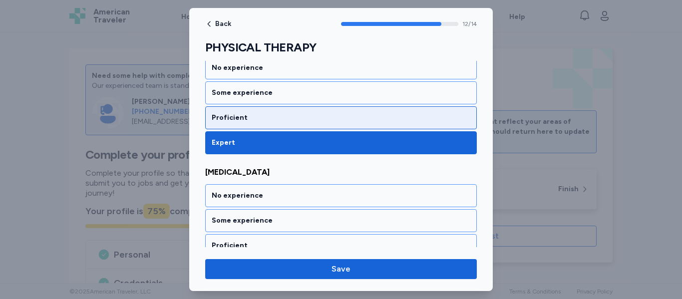
click at [293, 123] on div "Proficient" at bounding box center [340, 117] width 271 height 23
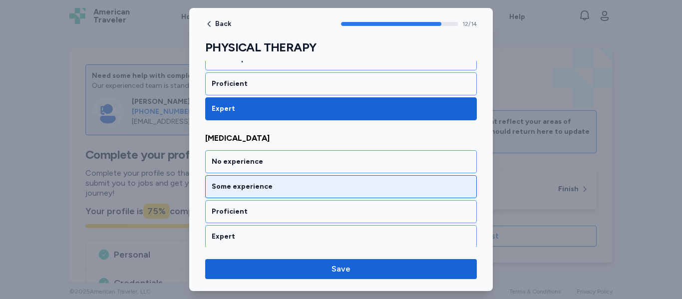
scroll to position [1645, 0]
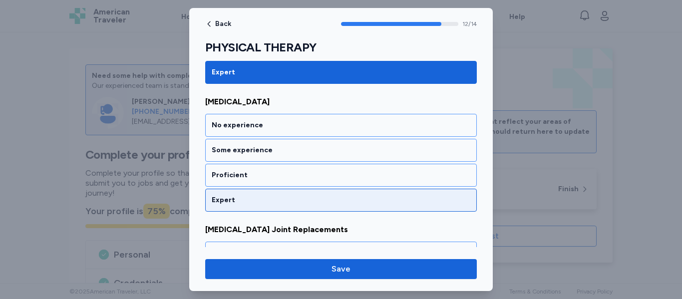
click at [289, 209] on div "Expert" at bounding box center [340, 200] width 271 height 23
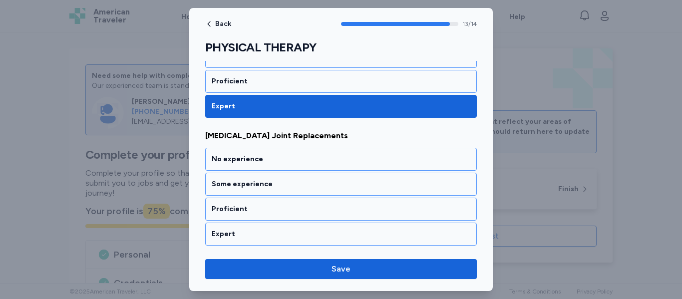
scroll to position [1739, 0]
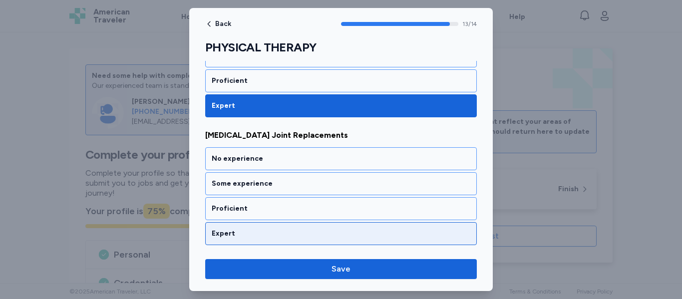
click at [289, 232] on div "Expert" at bounding box center [341, 234] width 258 height 10
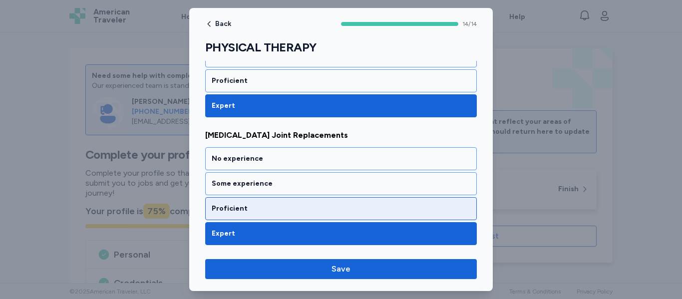
click at [289, 212] on div "Proficient" at bounding box center [341, 209] width 258 height 10
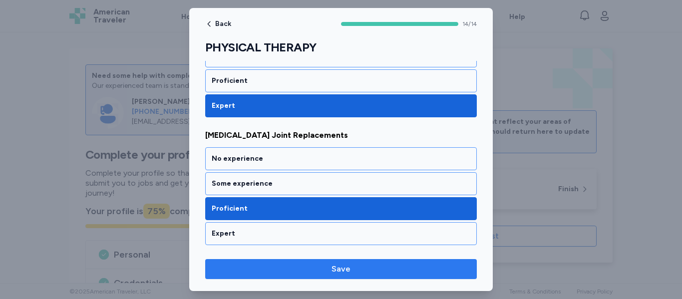
click at [345, 269] on span "Save" at bounding box center [340, 269] width 19 height 12
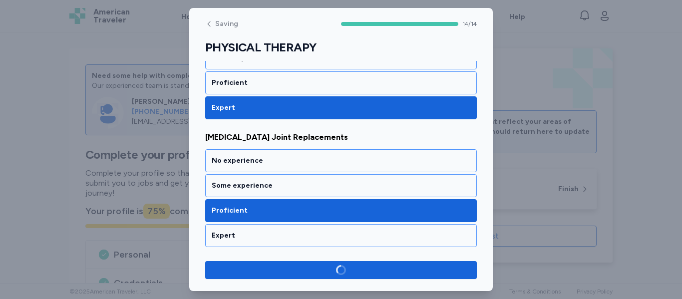
scroll to position [1737, 0]
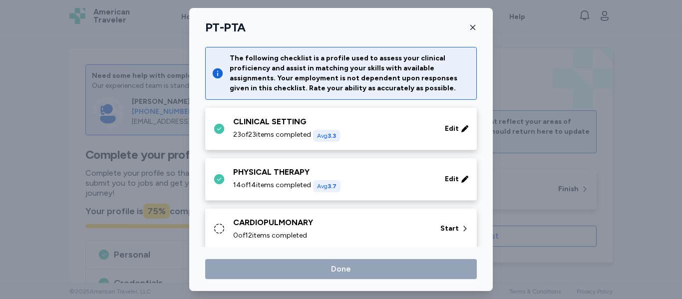
click at [365, 226] on div "CARDIOPULMONARY" at bounding box center [330, 223] width 195 height 12
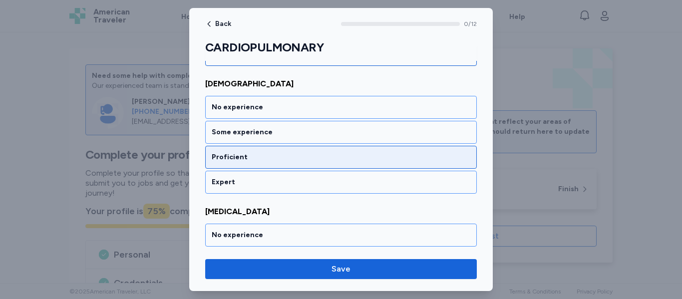
scroll to position [135, 0]
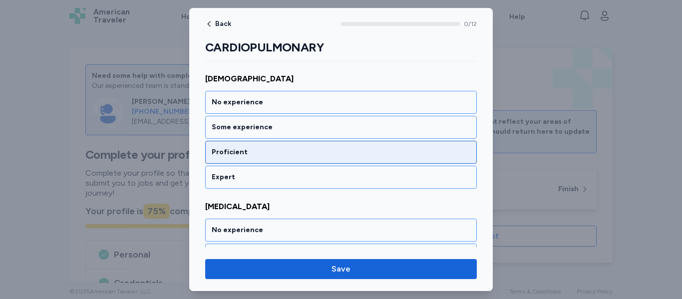
click at [256, 148] on div "Proficient" at bounding box center [341, 152] width 258 height 10
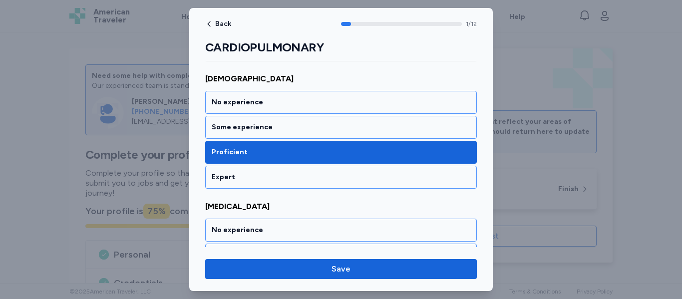
scroll to position [240, 0]
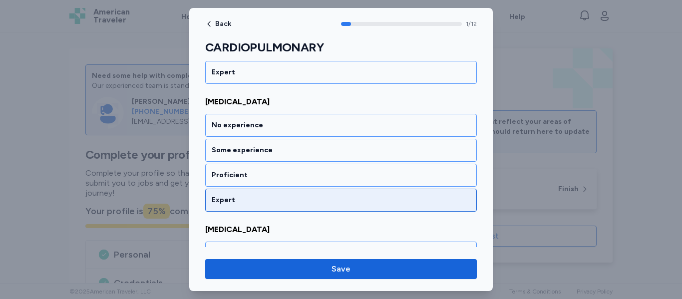
click at [251, 193] on div "Expert" at bounding box center [340, 200] width 271 height 23
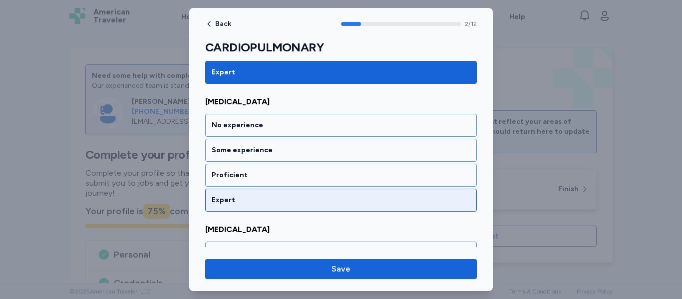
click at [252, 195] on div "Expert" at bounding box center [341, 200] width 258 height 10
click at [252, 196] on div "Expert" at bounding box center [341, 200] width 258 height 10
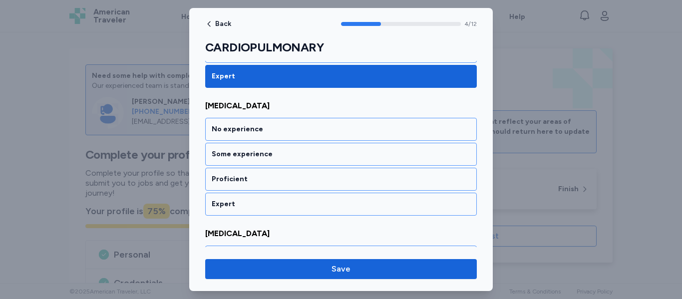
scroll to position [623, 0]
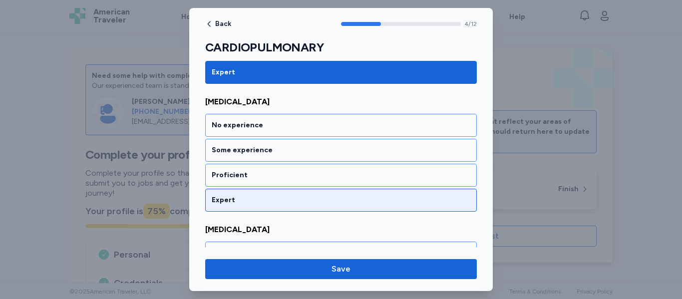
click at [251, 195] on div "Expert" at bounding box center [341, 200] width 258 height 10
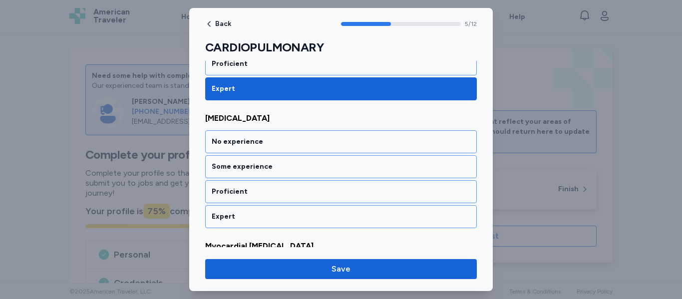
scroll to position [750, 0]
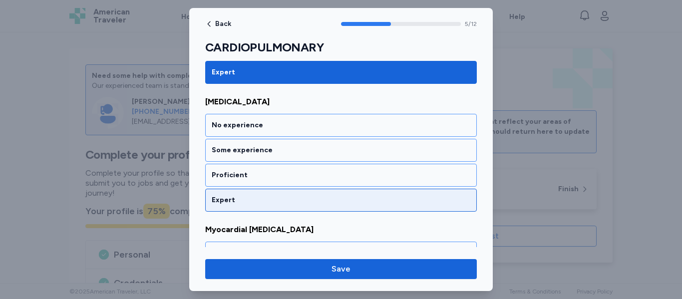
click at [251, 196] on div "Expert" at bounding box center [341, 200] width 258 height 10
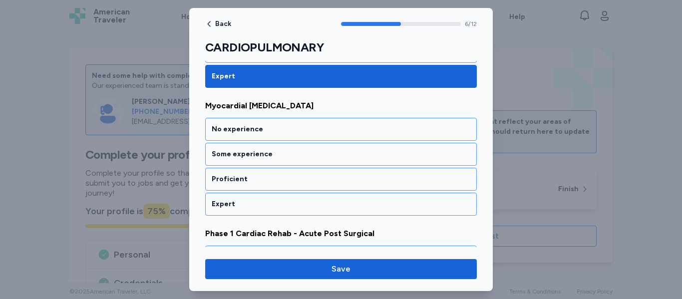
scroll to position [878, 0]
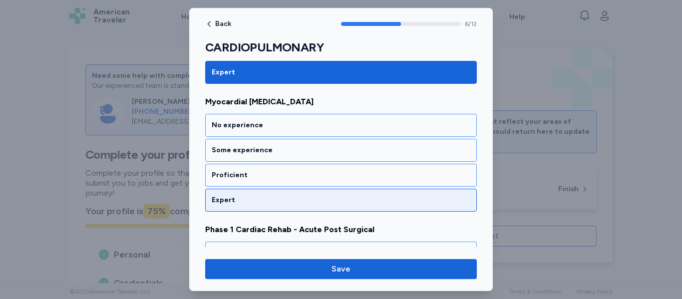
click at [252, 196] on div "Expert" at bounding box center [341, 200] width 258 height 10
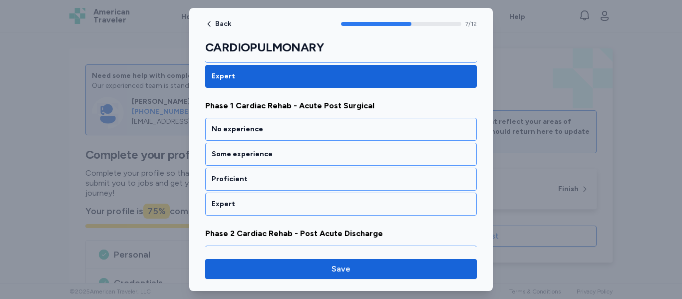
scroll to position [1006, 0]
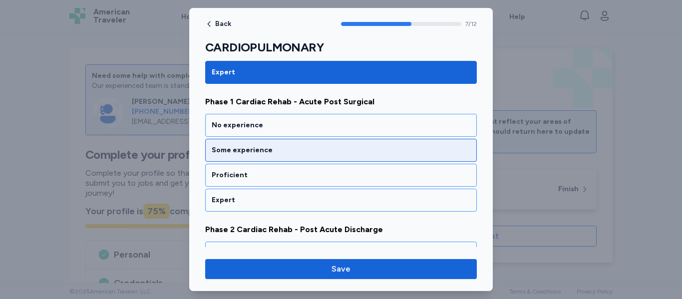
click at [263, 152] on div "Some experience" at bounding box center [341, 150] width 258 height 10
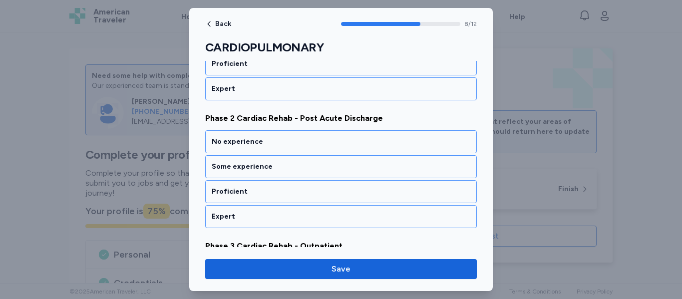
scroll to position [1134, 0]
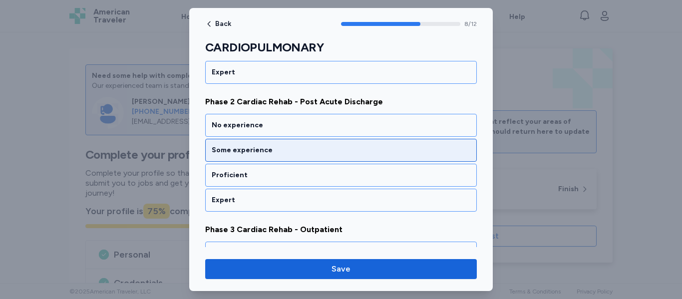
click at [265, 158] on div "Some experience" at bounding box center [340, 150] width 271 height 23
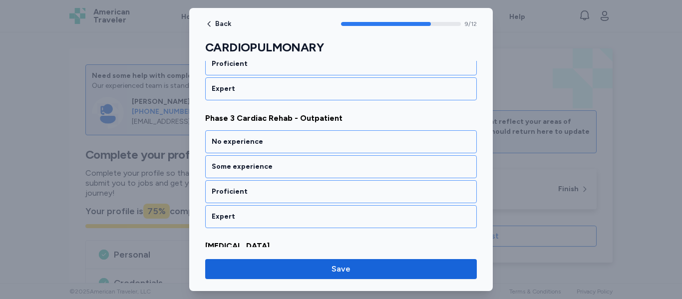
scroll to position [1261, 0]
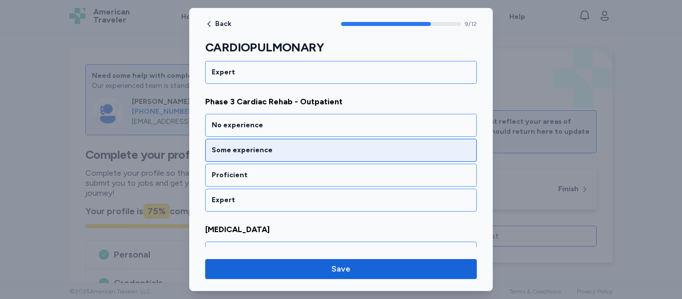
click at [267, 155] on div "Some experience" at bounding box center [341, 150] width 258 height 10
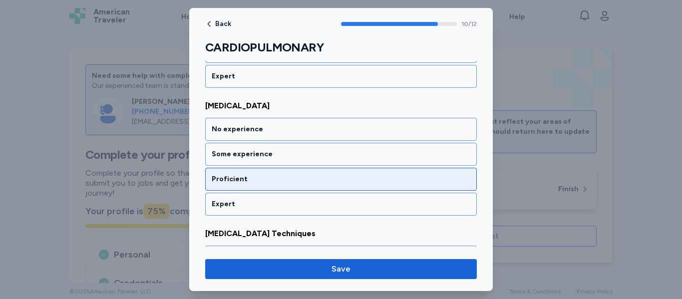
scroll to position [1389, 0]
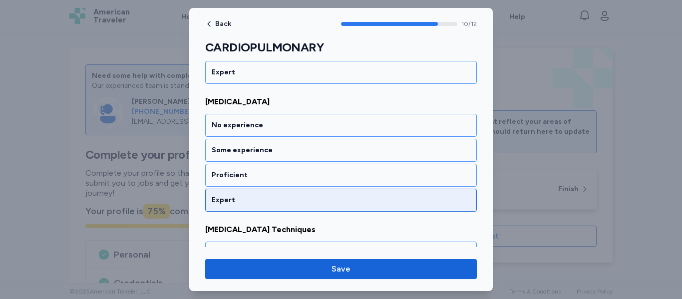
click at [261, 197] on div "Expert" at bounding box center [341, 200] width 258 height 10
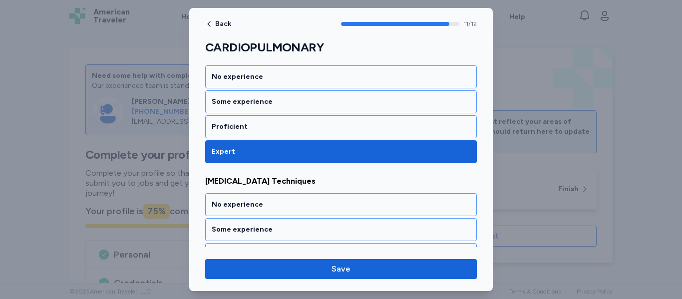
scroll to position [1483, 0]
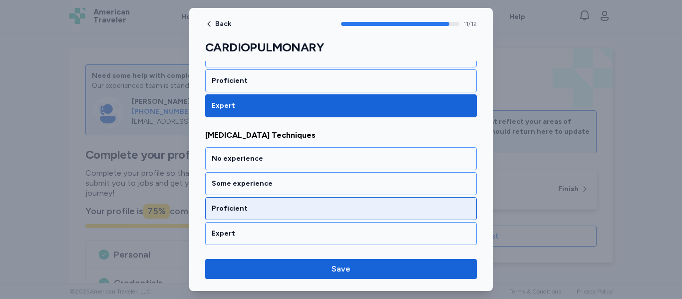
click at [258, 209] on div "Proficient" at bounding box center [341, 209] width 258 height 10
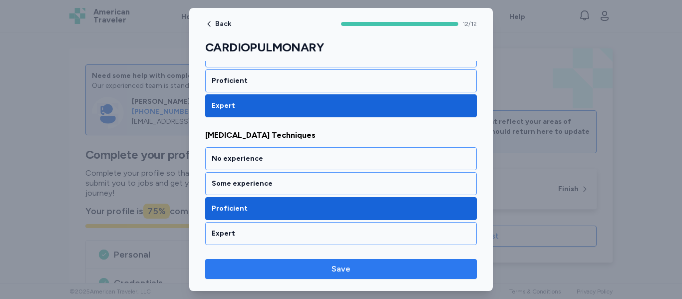
click at [319, 270] on span "Save" at bounding box center [340, 269] width 255 height 12
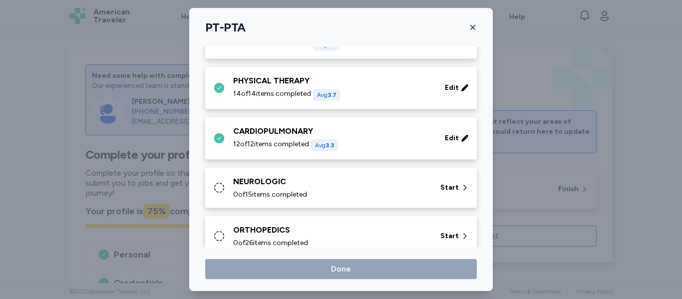
scroll to position [92, 0]
click at [360, 189] on div "0 of 15 items completed" at bounding box center [330, 194] width 195 height 10
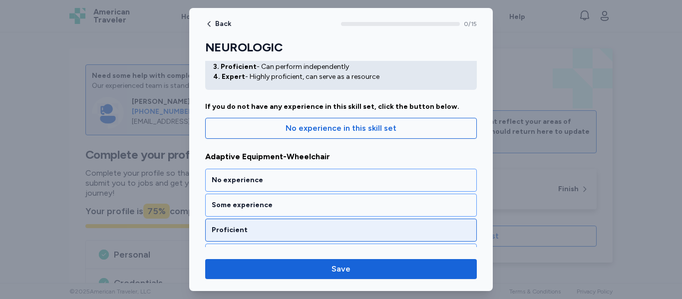
scroll to position [74, 0]
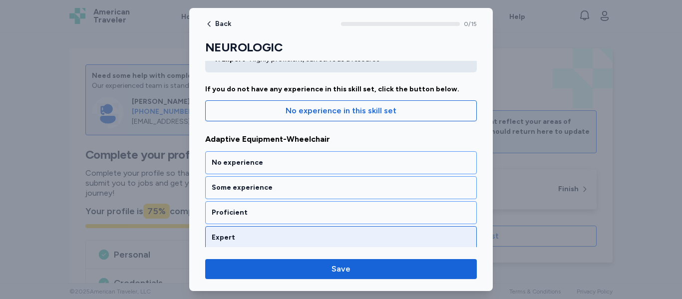
click at [303, 234] on div "Expert" at bounding box center [341, 238] width 258 height 10
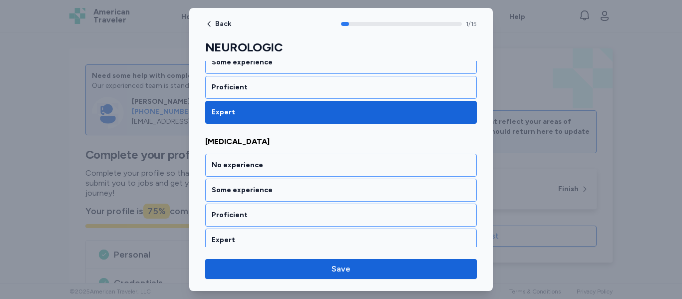
scroll to position [240, 0]
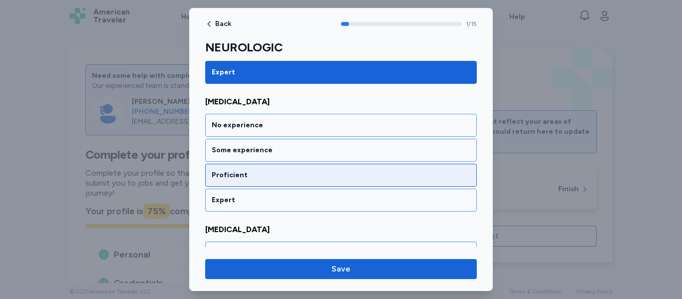
click at [310, 178] on div "Proficient" at bounding box center [341, 175] width 258 height 10
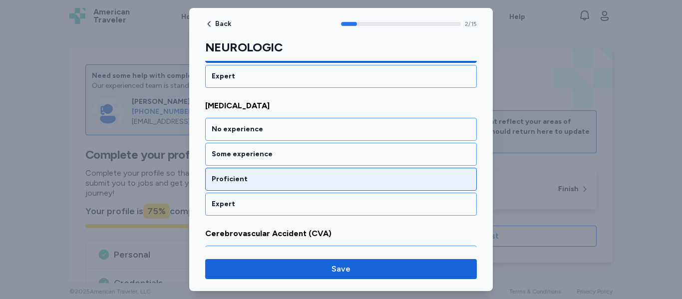
scroll to position [367, 0]
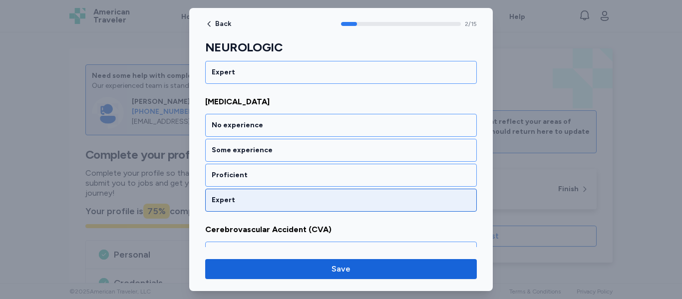
click at [305, 203] on div "Expert" at bounding box center [341, 200] width 258 height 10
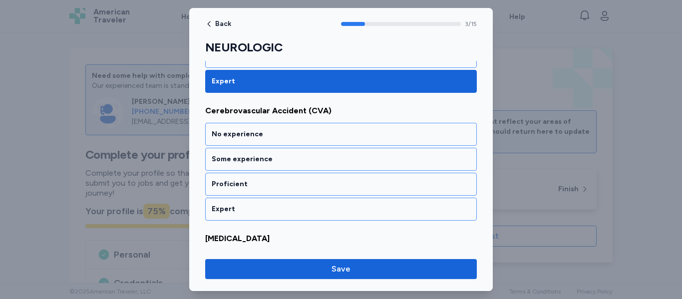
scroll to position [495, 0]
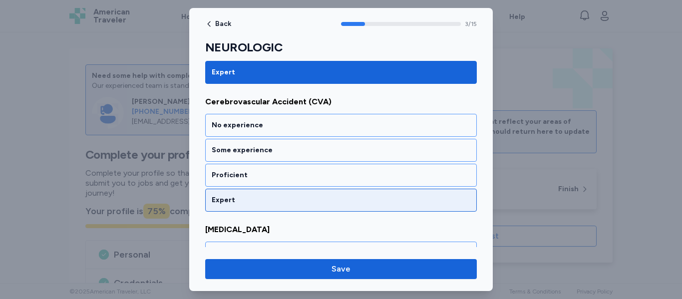
click at [309, 202] on div "Expert" at bounding box center [341, 200] width 258 height 10
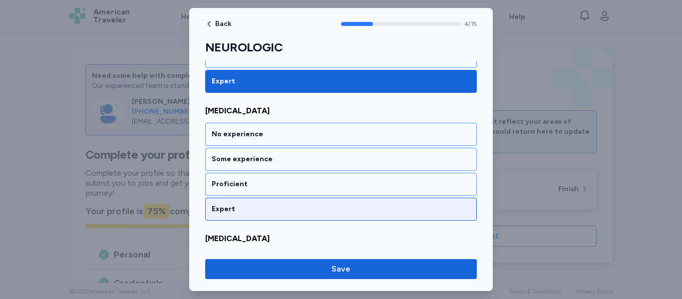
scroll to position [623, 0]
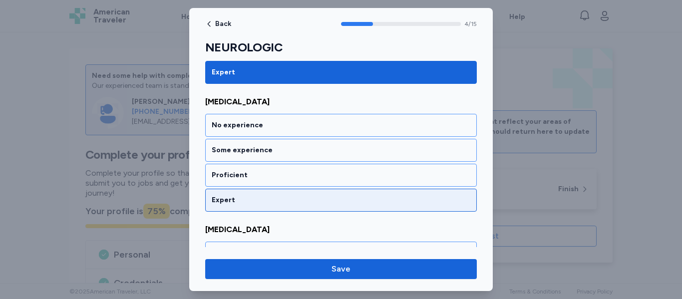
click at [302, 206] on div "Expert" at bounding box center [340, 200] width 271 height 23
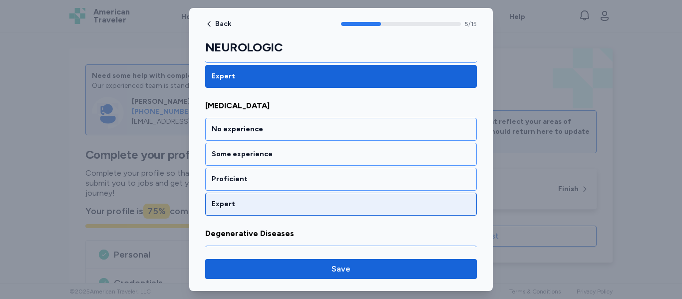
scroll to position [750, 0]
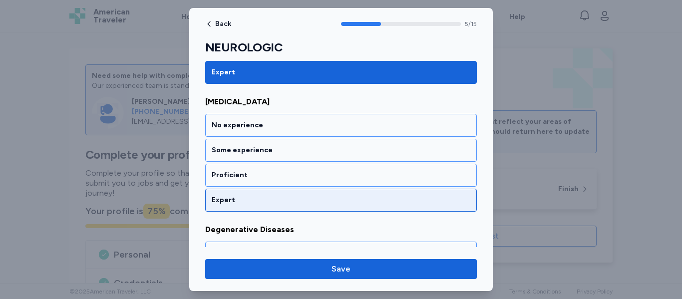
click at [301, 204] on div "Expert" at bounding box center [341, 200] width 258 height 10
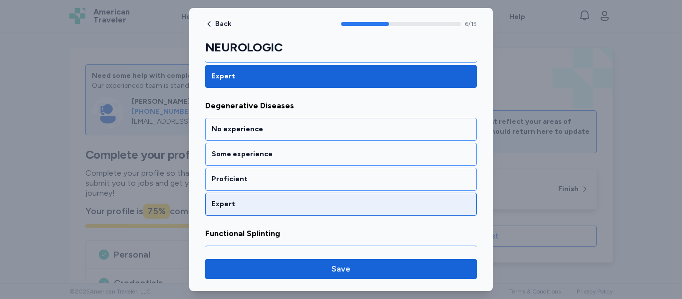
scroll to position [878, 0]
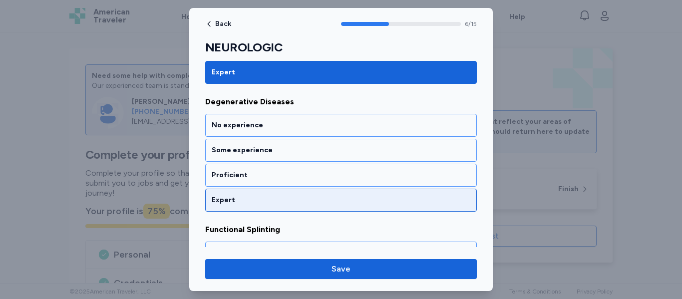
click at [300, 205] on div "Expert" at bounding box center [341, 200] width 258 height 10
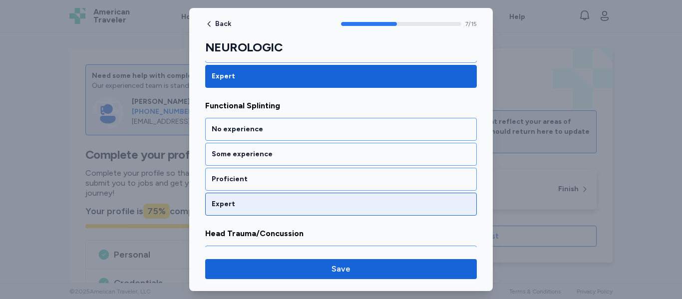
scroll to position [1006, 0]
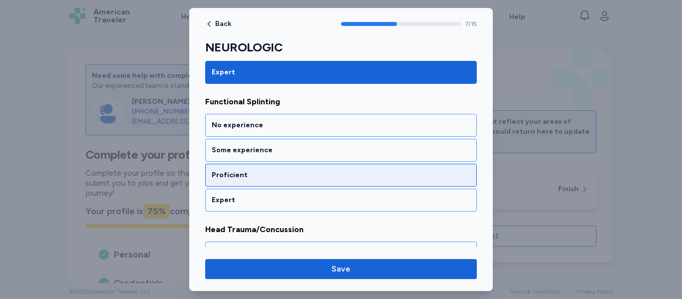
click at [305, 179] on div "Proficient" at bounding box center [341, 175] width 258 height 10
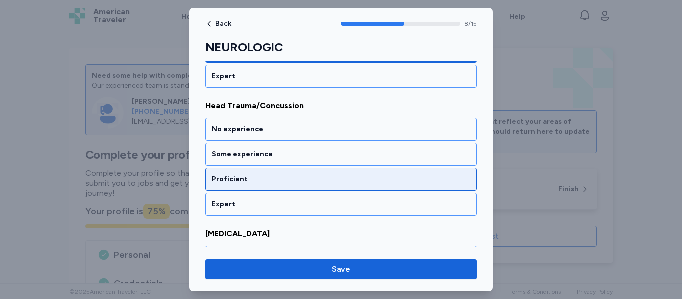
scroll to position [1134, 0]
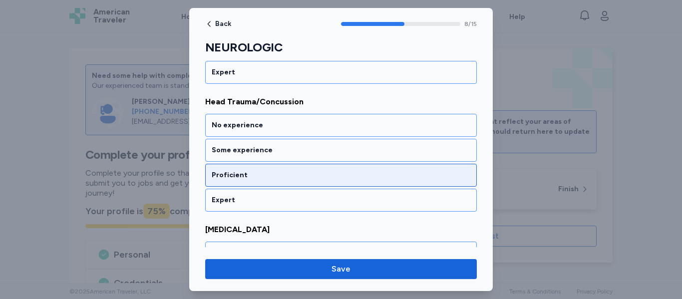
click at [304, 180] on div "Proficient" at bounding box center [340, 175] width 271 height 23
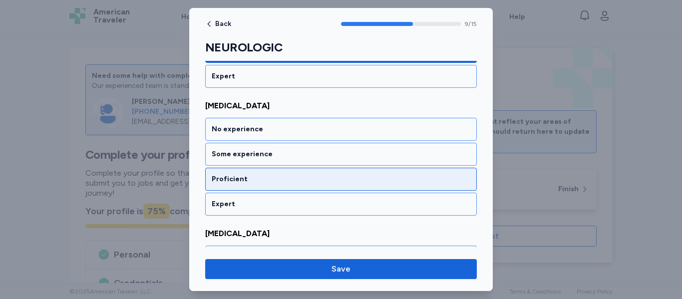
scroll to position [1261, 0]
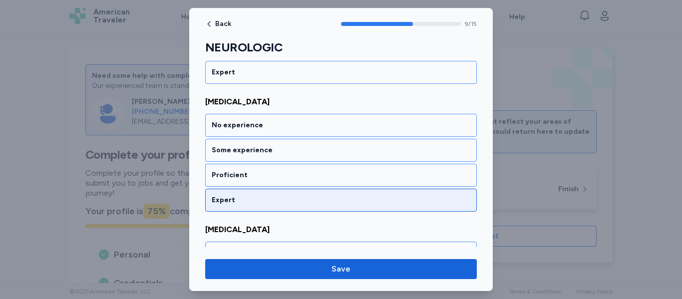
click at [294, 204] on div "Expert" at bounding box center [341, 200] width 258 height 10
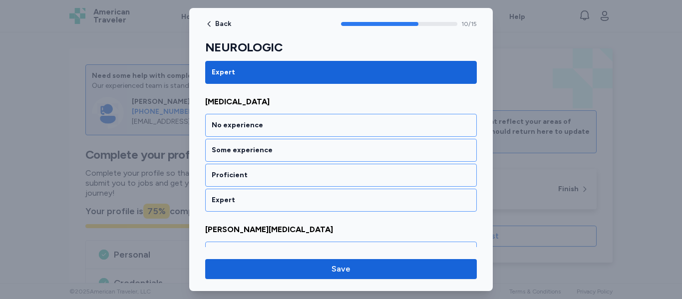
click at [294, 204] on div "Expert" at bounding box center [341, 200] width 258 height 10
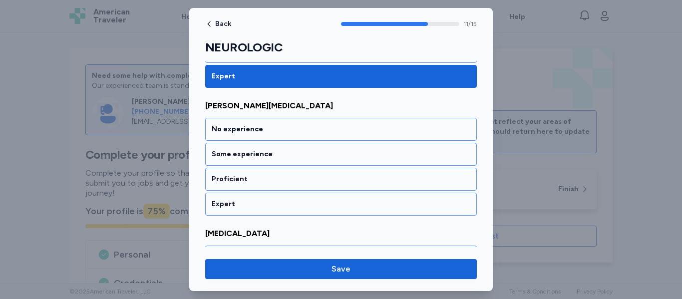
scroll to position [1517, 0]
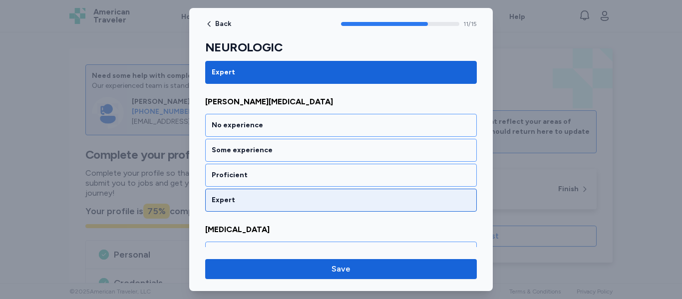
click at [307, 201] on div "Expert" at bounding box center [341, 200] width 258 height 10
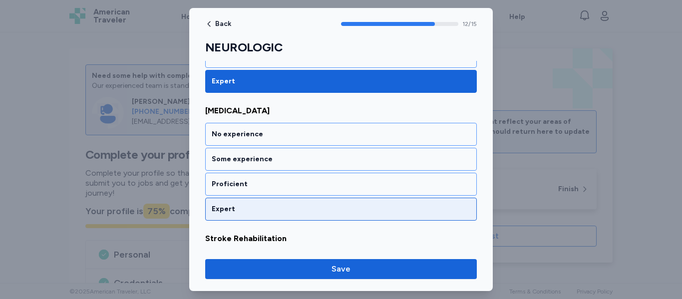
scroll to position [1645, 0]
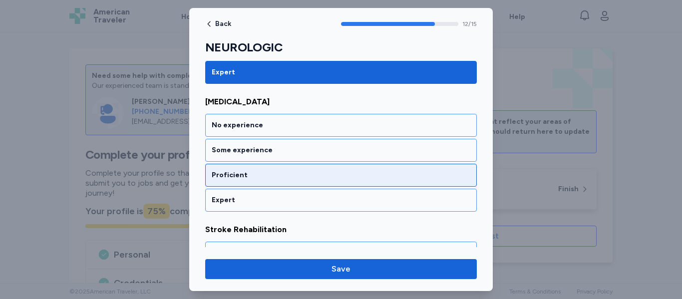
click at [305, 178] on div "Proficient" at bounding box center [341, 175] width 258 height 10
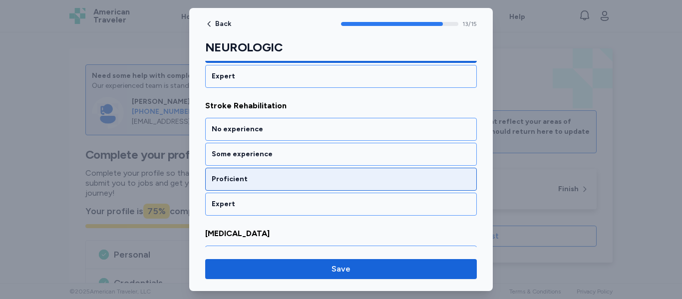
scroll to position [1772, 0]
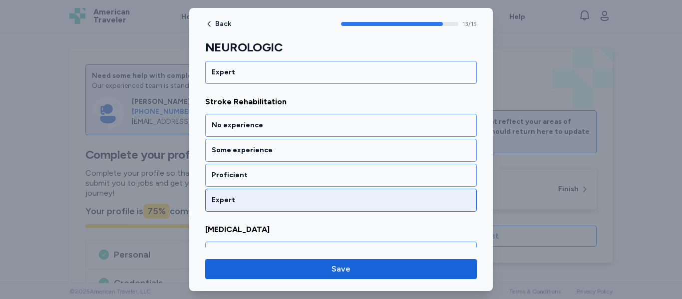
click at [295, 198] on div "Expert" at bounding box center [341, 200] width 258 height 10
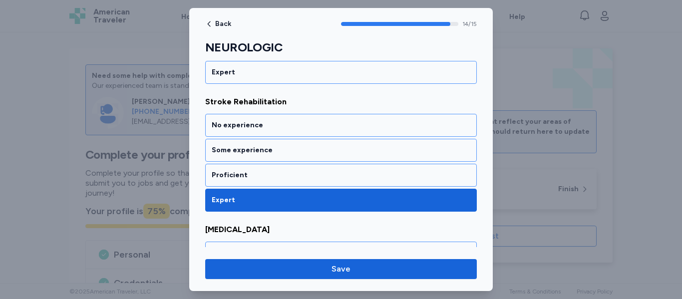
scroll to position [1867, 0]
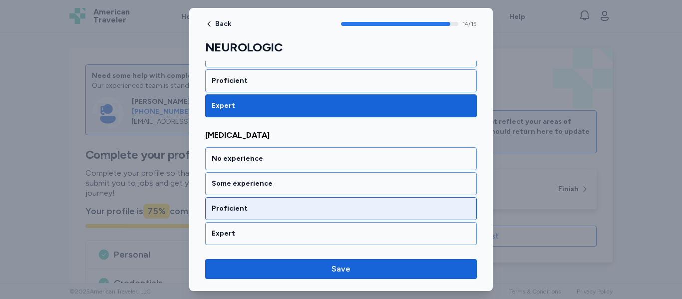
click at [293, 204] on div "Proficient" at bounding box center [341, 209] width 258 height 10
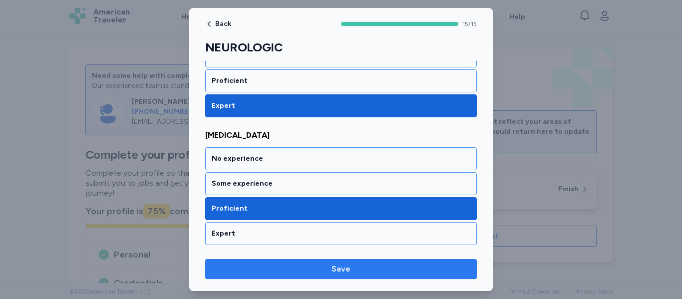
click at [332, 270] on span "Save" at bounding box center [340, 269] width 19 height 12
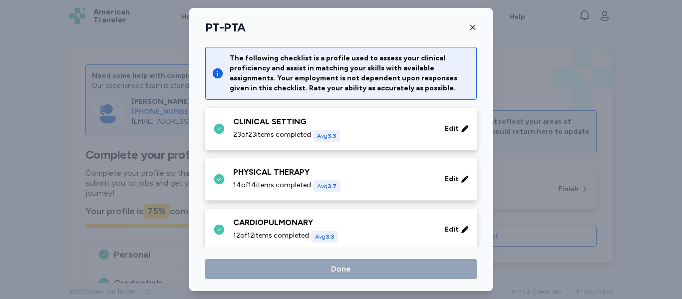
scroll to position [92, 0]
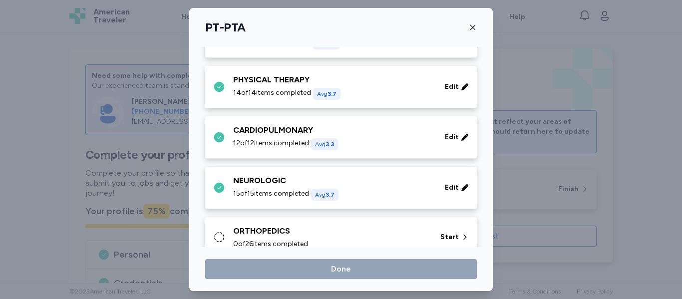
click at [392, 236] on div "ORTHOPEDICS" at bounding box center [330, 231] width 195 height 12
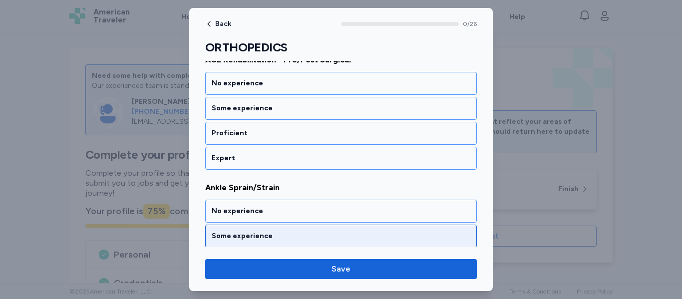
scroll to position [160, 0]
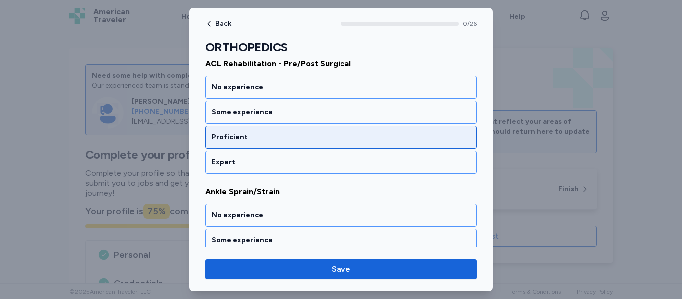
click at [314, 137] on div "Proficient" at bounding box center [341, 137] width 258 height 10
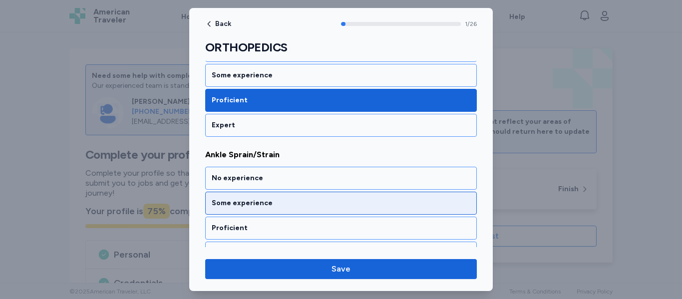
scroll to position [240, 0]
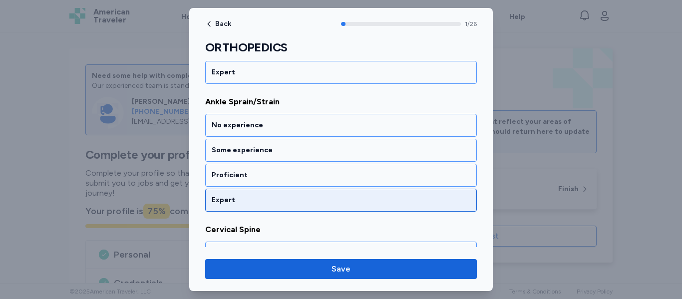
click at [310, 203] on div "Expert" at bounding box center [341, 200] width 258 height 10
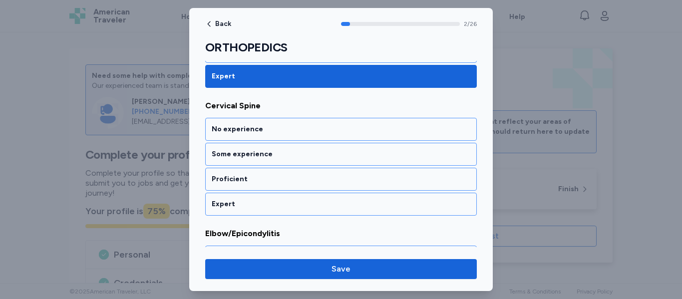
scroll to position [367, 0]
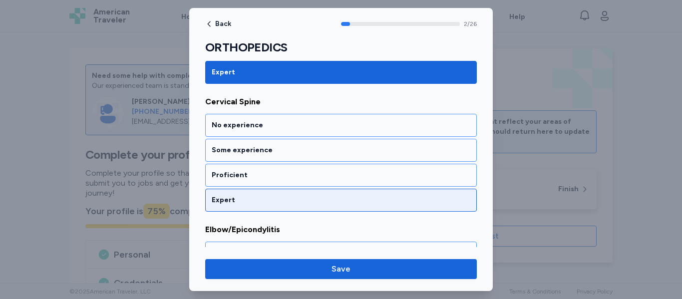
click at [311, 201] on div "Expert" at bounding box center [341, 200] width 258 height 10
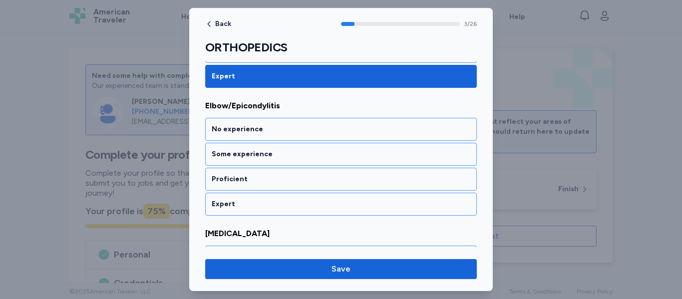
scroll to position [495, 0]
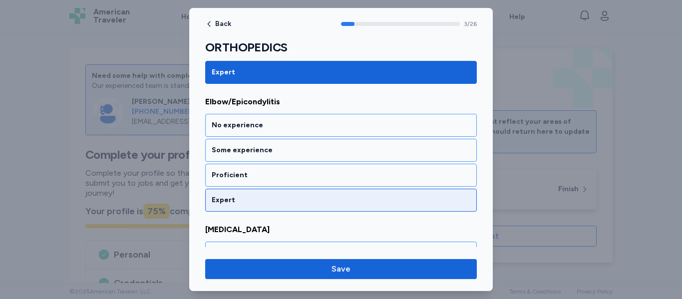
click at [312, 203] on div "Expert" at bounding box center [341, 200] width 258 height 10
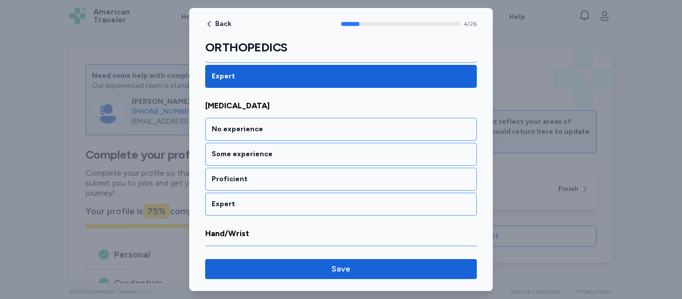
scroll to position [623, 0]
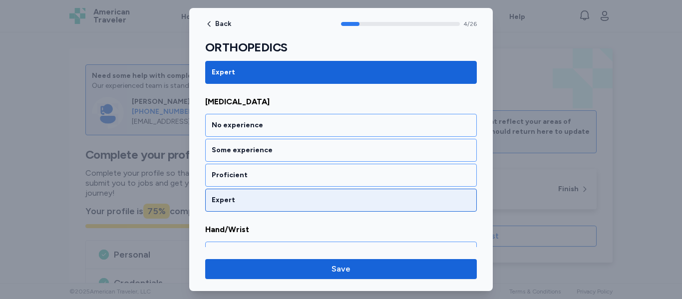
click at [312, 204] on div "Expert" at bounding box center [341, 200] width 258 height 10
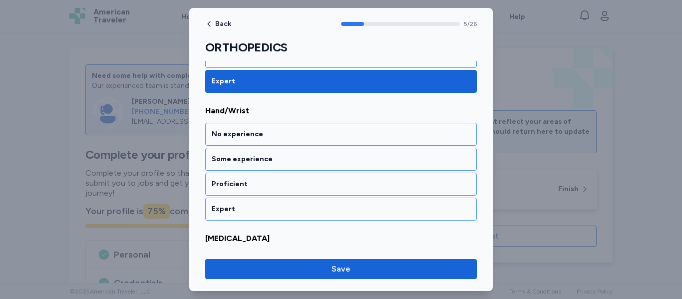
scroll to position [750, 0]
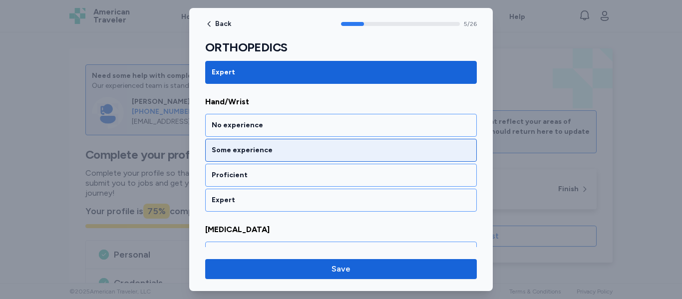
click at [315, 152] on div "Some experience" at bounding box center [341, 150] width 258 height 10
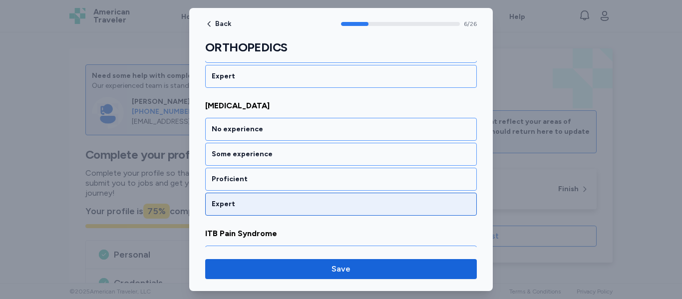
scroll to position [878, 0]
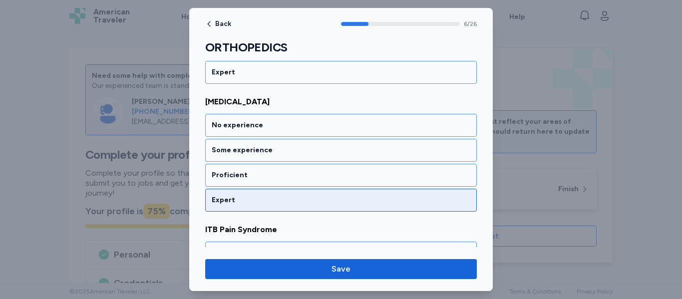
click at [307, 206] on div "Expert" at bounding box center [340, 200] width 271 height 23
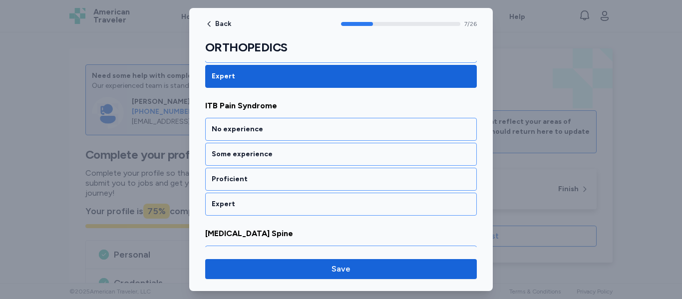
scroll to position [1006, 0]
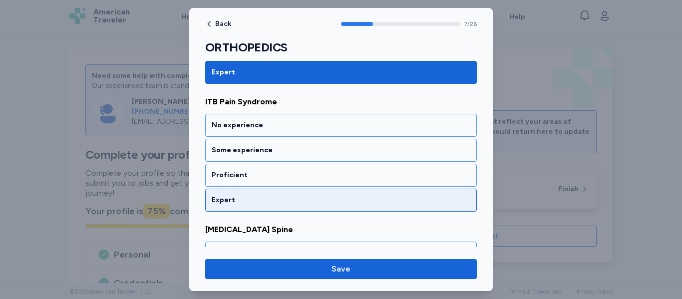
click at [307, 208] on div "Expert" at bounding box center [340, 200] width 271 height 23
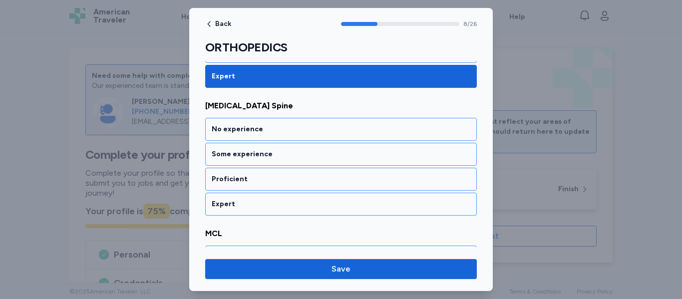
scroll to position [1134, 0]
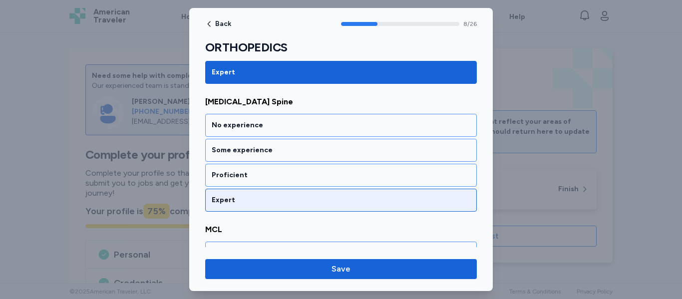
click at [309, 206] on div "Expert" at bounding box center [340, 200] width 271 height 23
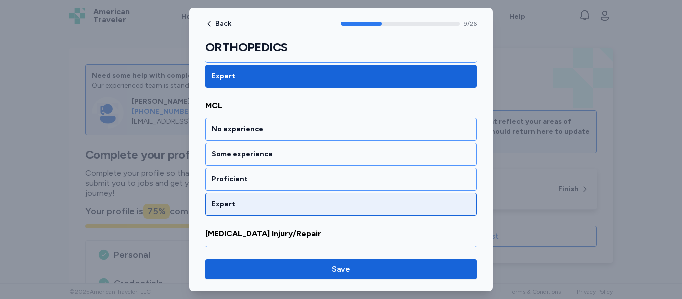
scroll to position [1261, 0]
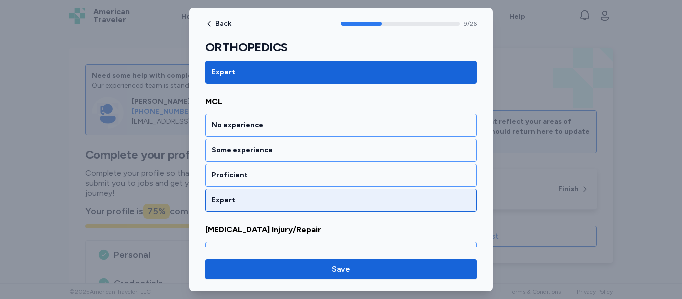
click at [308, 205] on div "Expert" at bounding box center [340, 200] width 271 height 23
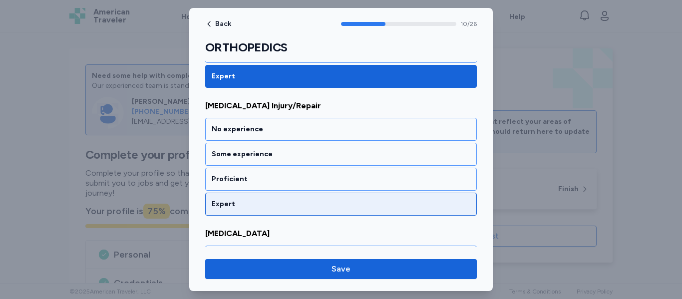
scroll to position [1389, 0]
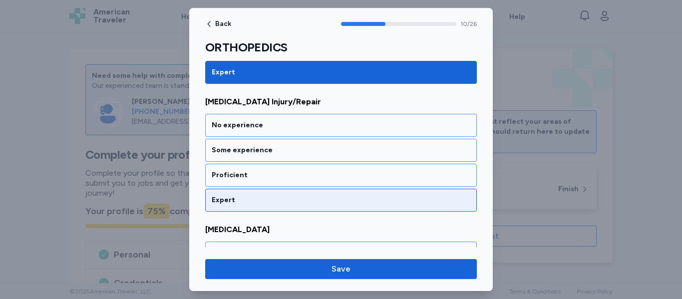
click at [309, 210] on div "Expert" at bounding box center [340, 200] width 271 height 23
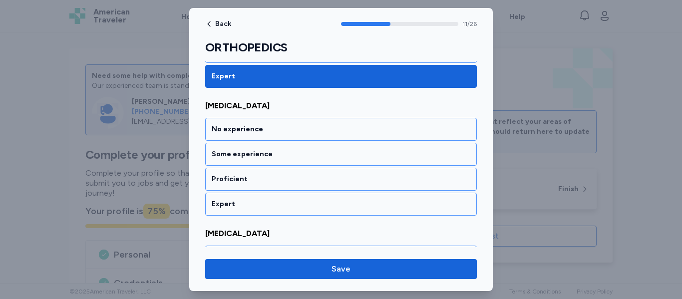
scroll to position [1517, 0]
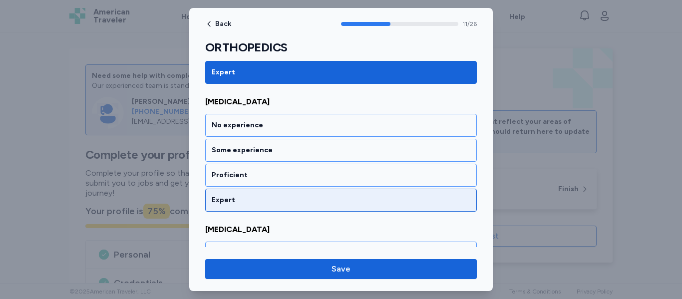
click at [308, 204] on div "Expert" at bounding box center [341, 200] width 258 height 10
click at [308, 208] on div "Expert" at bounding box center [340, 200] width 271 height 23
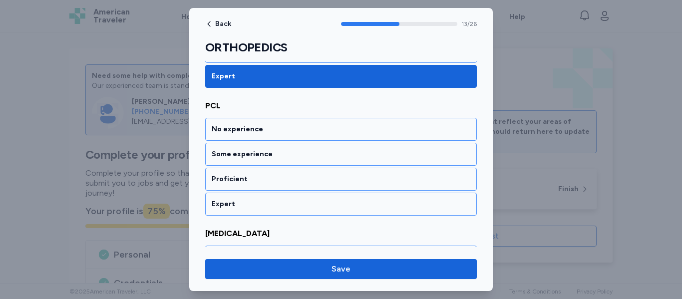
scroll to position [1772, 0]
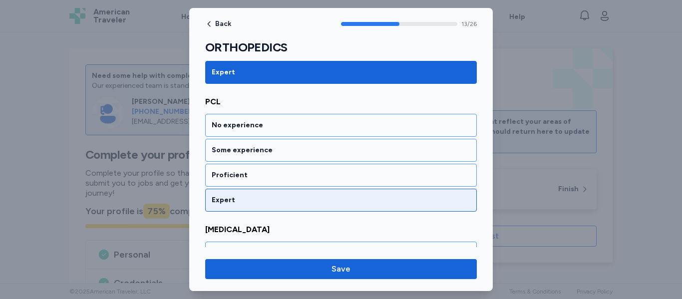
click at [307, 205] on div "Expert" at bounding box center [340, 200] width 271 height 23
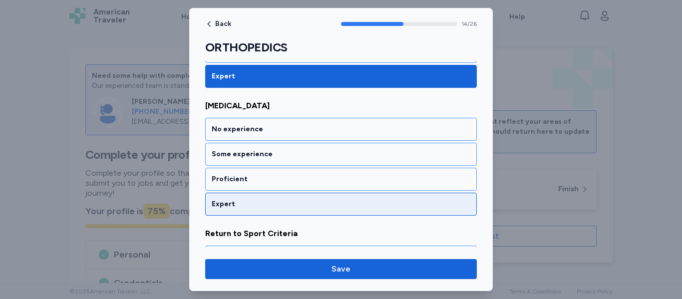
scroll to position [1900, 0]
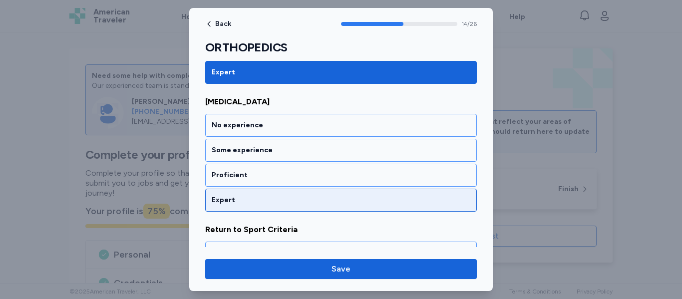
click at [307, 205] on div "Expert" at bounding box center [340, 200] width 271 height 23
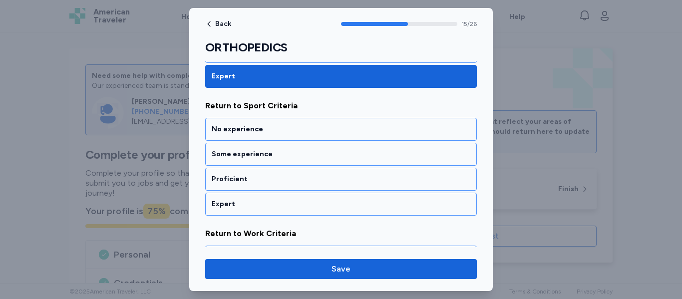
scroll to position [2028, 0]
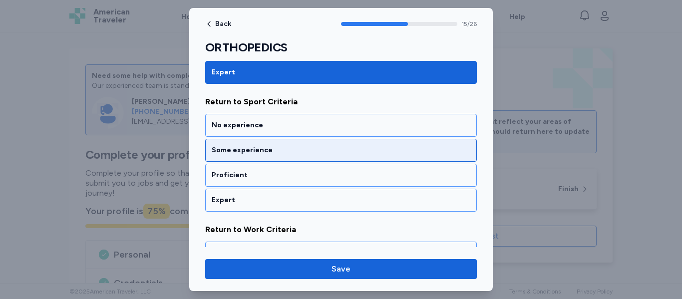
click at [300, 153] on div "Some experience" at bounding box center [341, 150] width 258 height 10
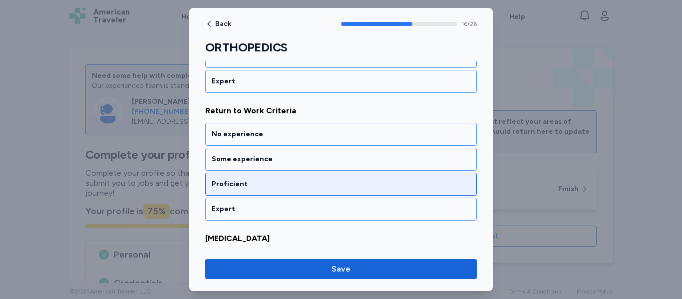
scroll to position [2156, 0]
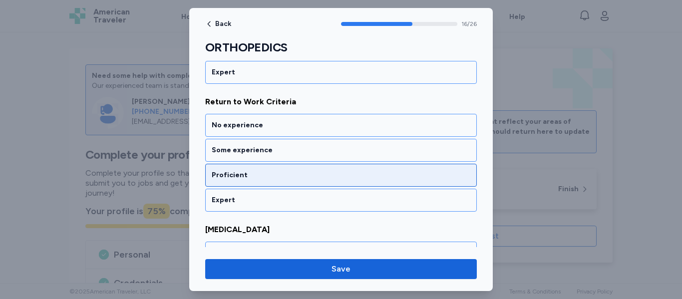
click at [278, 168] on div "Proficient" at bounding box center [340, 175] width 271 height 23
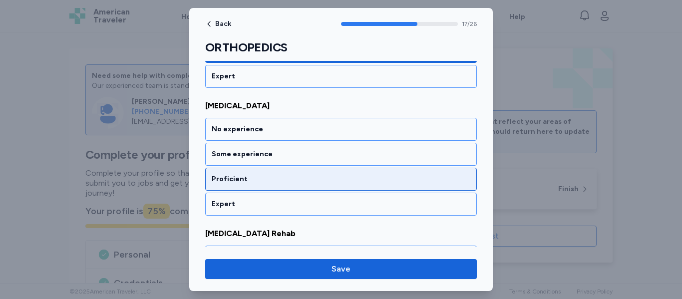
scroll to position [2283, 0]
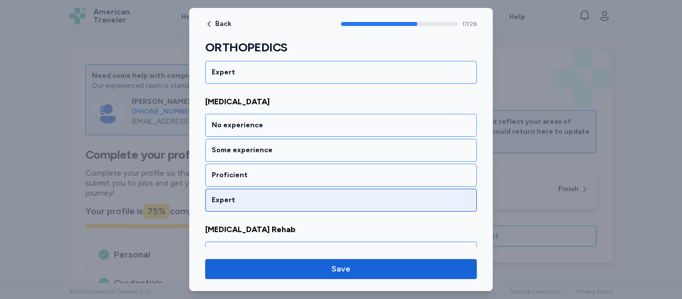
click at [274, 193] on div "Expert" at bounding box center [340, 200] width 271 height 23
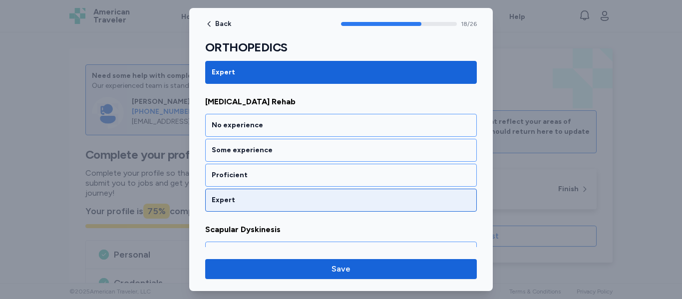
click at [275, 194] on div "Expert" at bounding box center [340, 200] width 271 height 23
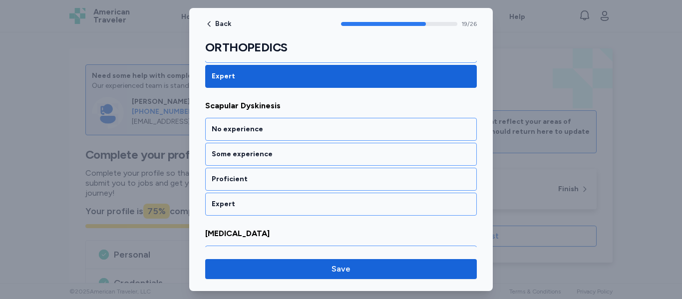
scroll to position [2539, 0]
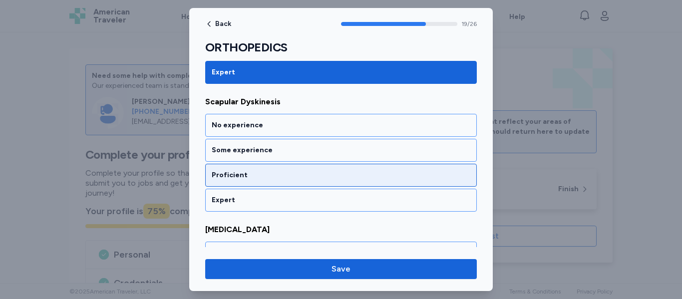
click at [286, 172] on div "Proficient" at bounding box center [341, 175] width 258 height 10
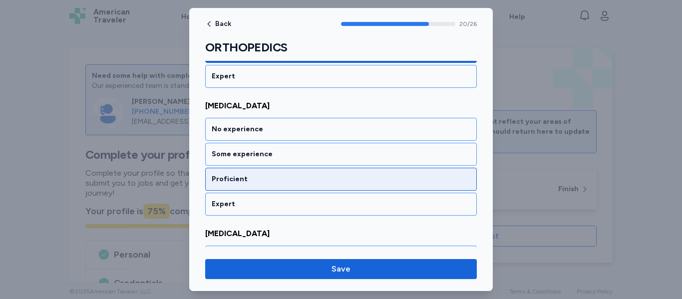
scroll to position [2667, 0]
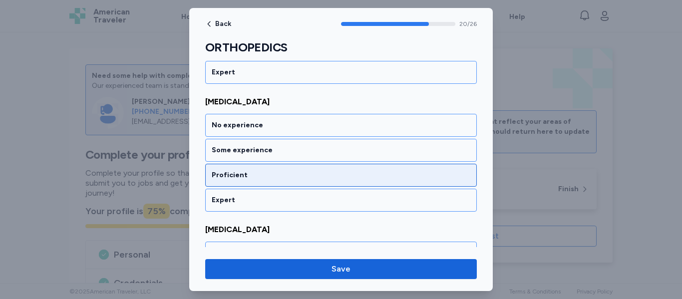
click at [281, 175] on div "Proficient" at bounding box center [341, 175] width 258 height 10
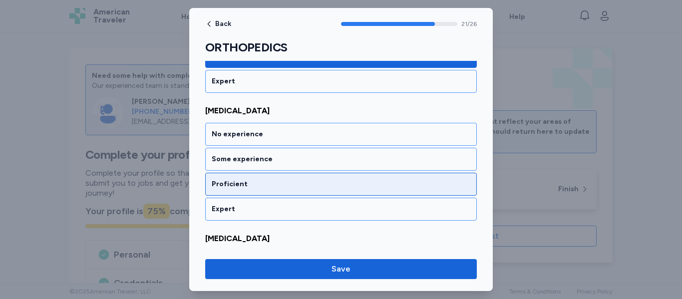
scroll to position [2794, 0]
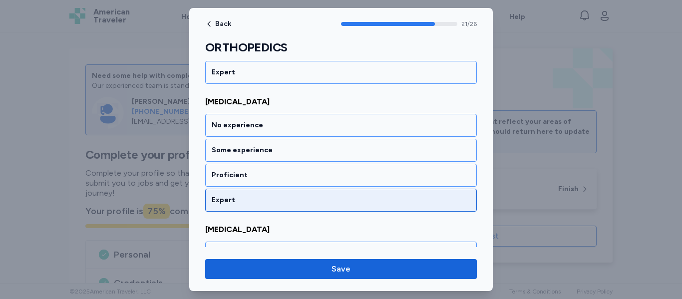
click at [264, 195] on div "Expert" at bounding box center [341, 200] width 258 height 10
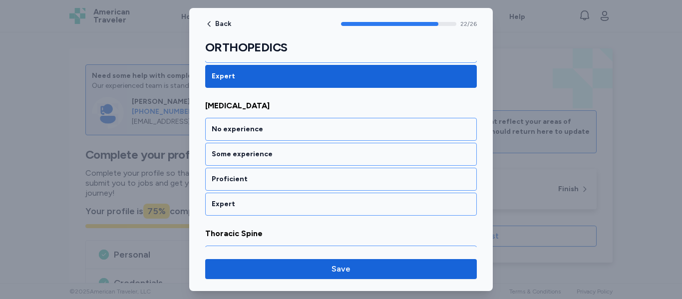
scroll to position [2922, 0]
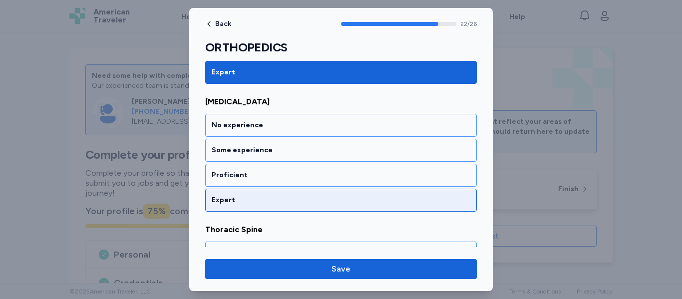
click at [263, 203] on div "Expert" at bounding box center [341, 200] width 258 height 10
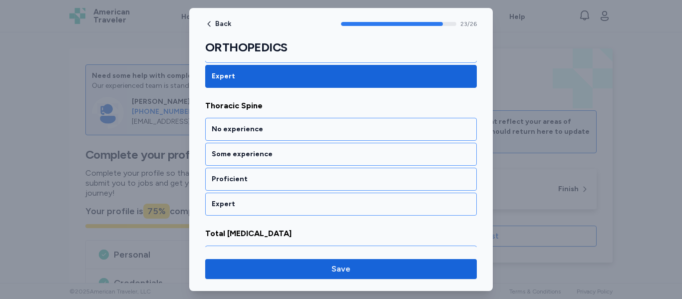
scroll to position [3050, 0]
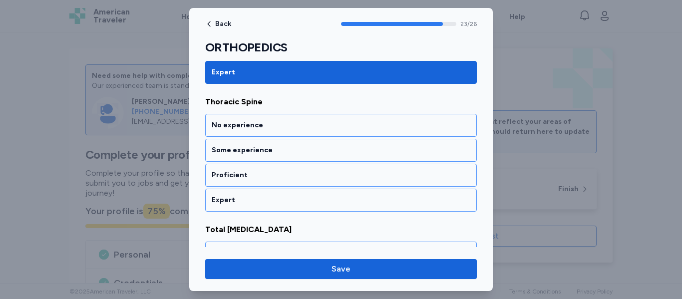
click at [263, 202] on div "Expert" at bounding box center [341, 200] width 258 height 10
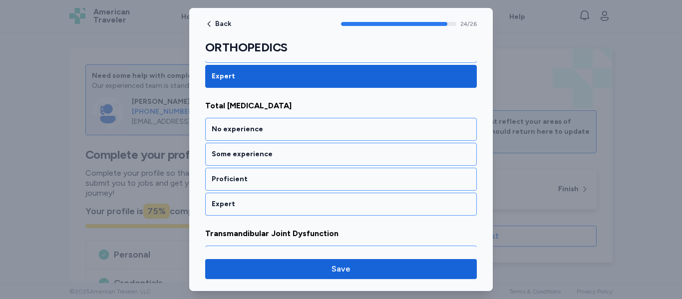
scroll to position [3177, 0]
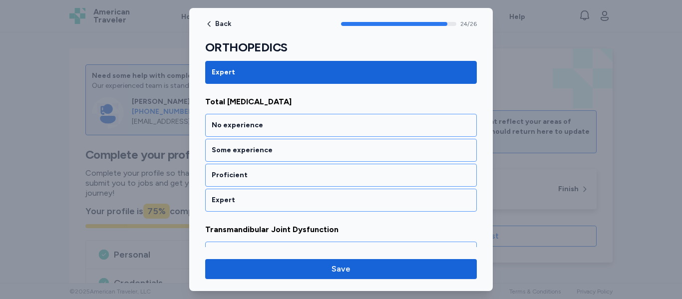
click at [263, 202] on div "Expert" at bounding box center [341, 200] width 258 height 10
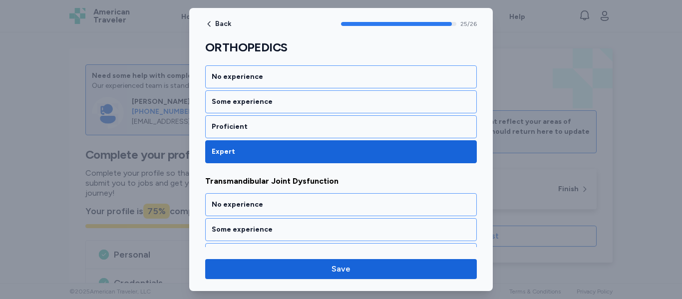
scroll to position [3272, 0]
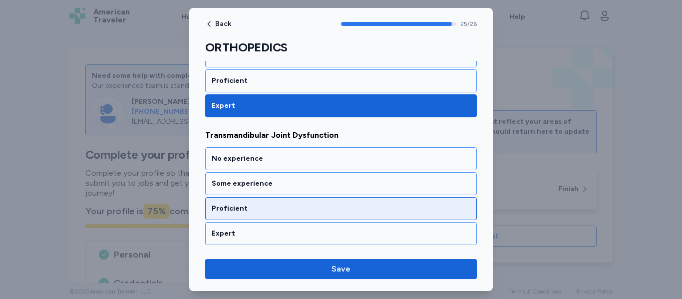
click at [268, 207] on div "Proficient" at bounding box center [341, 209] width 258 height 10
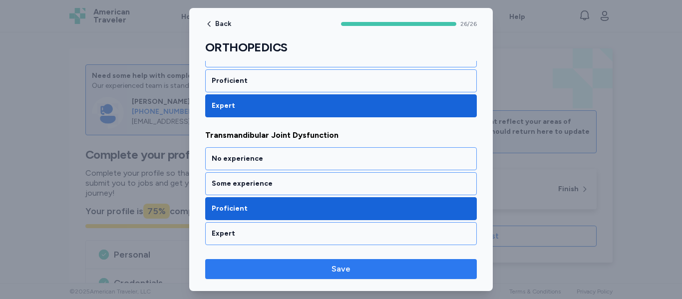
click at [313, 267] on span "Save" at bounding box center [340, 269] width 255 height 12
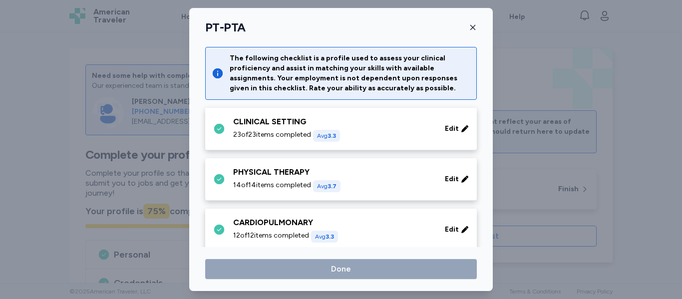
scroll to position [92, 0]
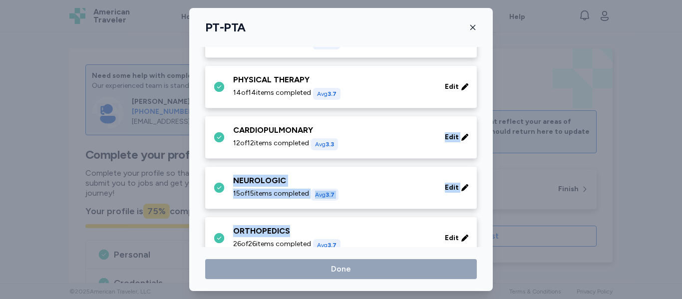
drag, startPoint x: 347, startPoint y: 231, endPoint x: 351, endPoint y: 104, distance: 127.3
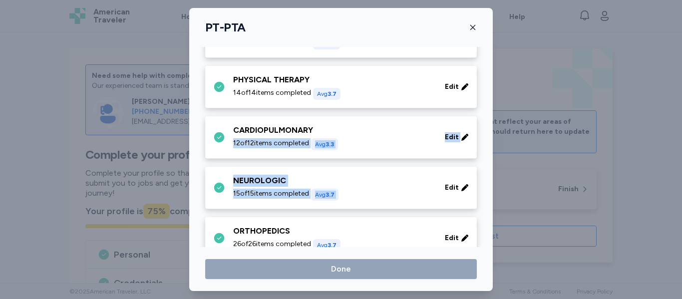
drag, startPoint x: 433, startPoint y: 130, endPoint x: 440, endPoint y: 181, distance: 51.4
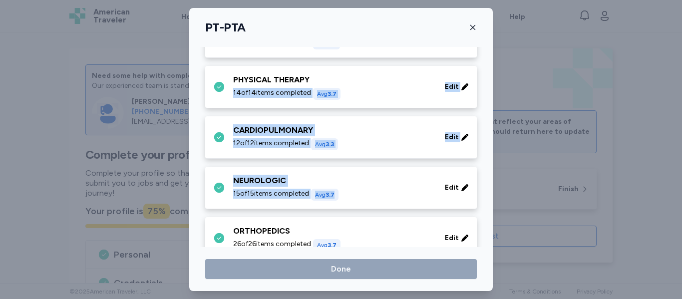
drag, startPoint x: 370, startPoint y: 85, endPoint x: 382, endPoint y: 207, distance: 121.8
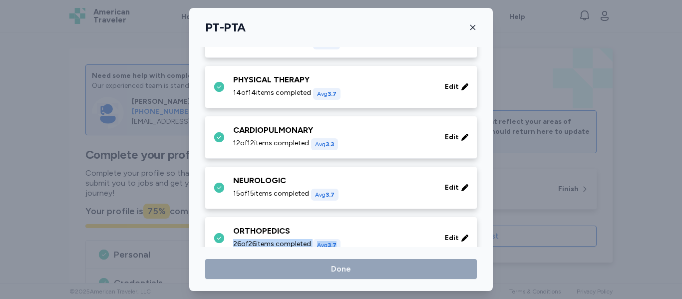
drag, startPoint x: 397, startPoint y: 241, endPoint x: 395, endPoint y: 213, distance: 27.6
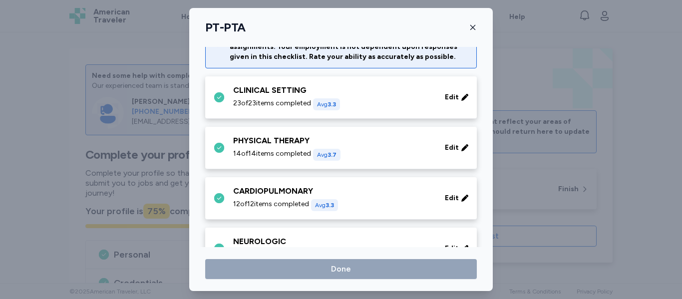
drag, startPoint x: 454, startPoint y: 51, endPoint x: 456, endPoint y: 113, distance: 61.9
click at [456, 113] on div "CLINICAL SETTING 23 of 23 items completed Avg 3.3 Edit" at bounding box center [340, 97] width 271 height 42
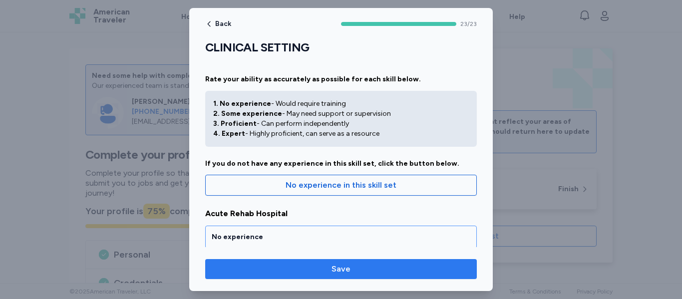
click at [378, 268] on span "Save" at bounding box center [340, 269] width 255 height 12
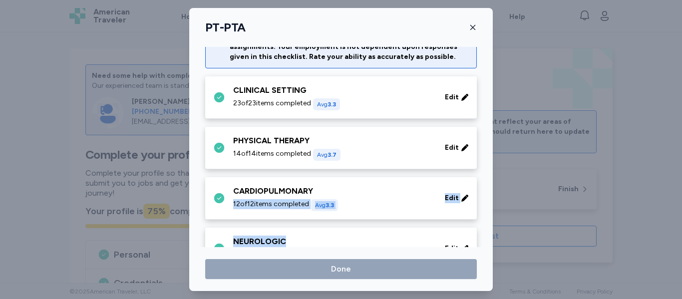
drag, startPoint x: 389, startPoint y: 224, endPoint x: 407, endPoint y: 223, distance: 17.5
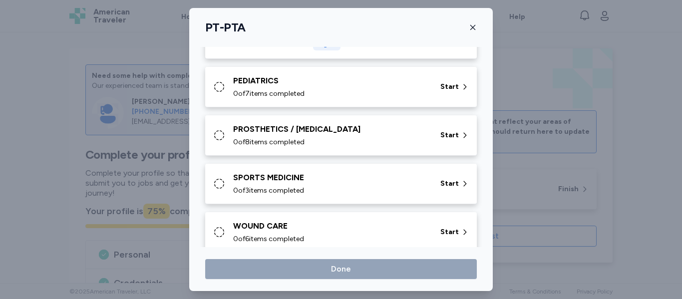
scroll to position [294, 0]
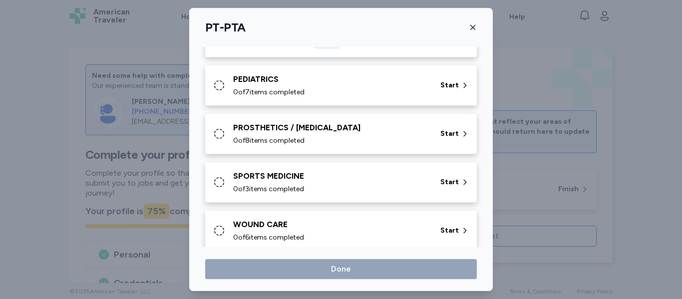
click at [410, 83] on div "PEDIATRICS" at bounding box center [330, 79] width 195 height 12
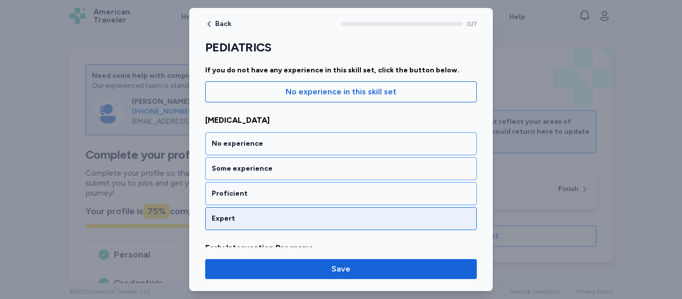
click at [362, 223] on div "Expert" at bounding box center [341, 219] width 258 height 10
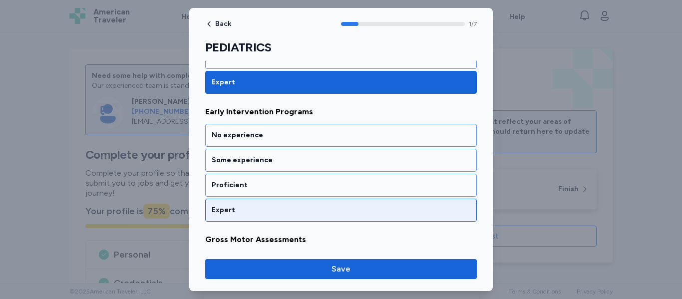
scroll to position [240, 0]
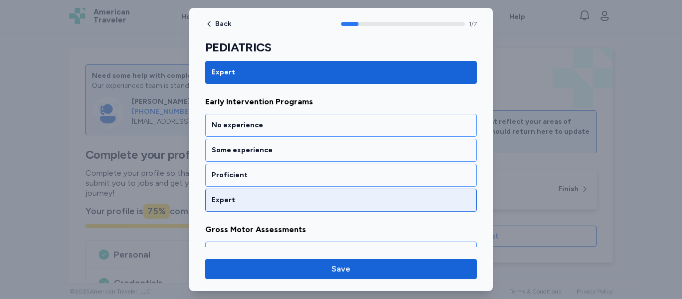
click at [364, 193] on div "Expert" at bounding box center [340, 200] width 271 height 23
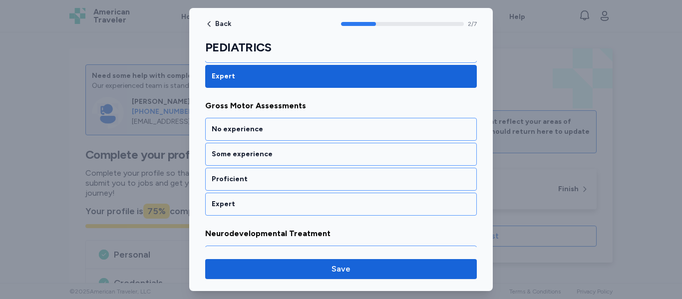
scroll to position [367, 0]
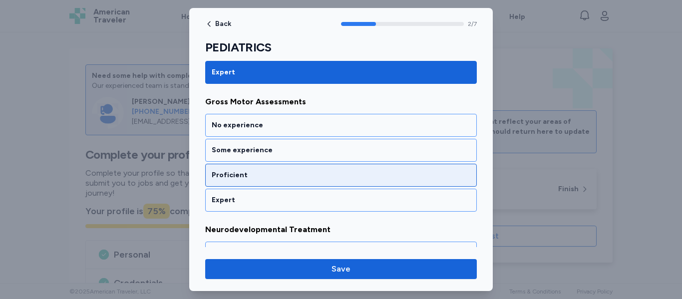
click at [358, 182] on div "Proficient" at bounding box center [340, 175] width 271 height 23
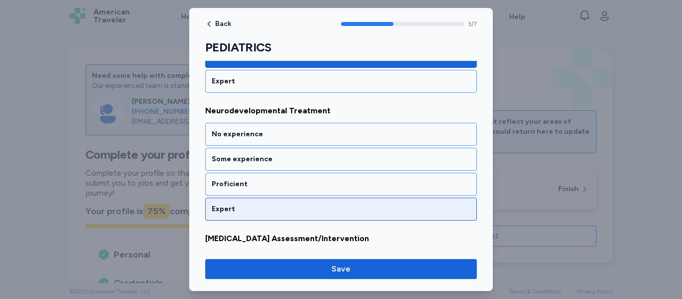
scroll to position [495, 0]
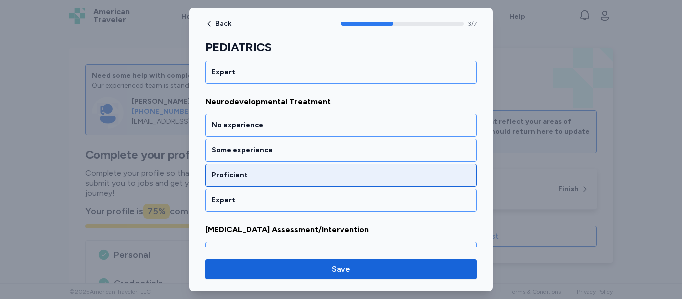
click at [356, 174] on div "Proficient" at bounding box center [341, 175] width 258 height 10
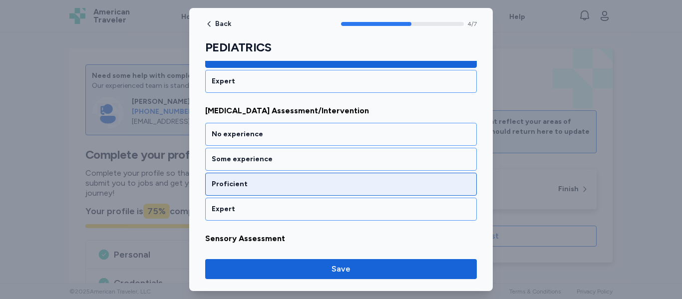
scroll to position [623, 0]
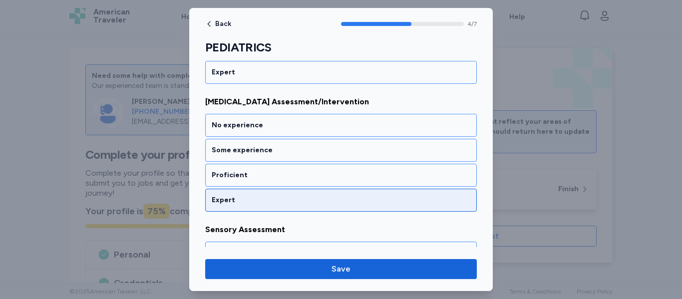
click at [345, 204] on div "Expert" at bounding box center [341, 200] width 258 height 10
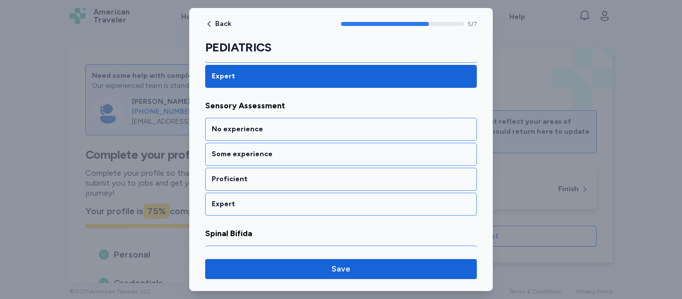
scroll to position [750, 0]
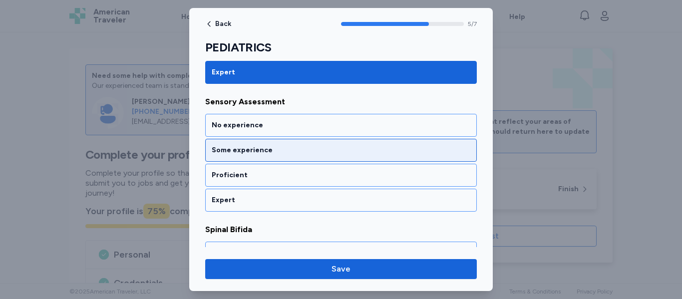
click at [352, 154] on div "Some experience" at bounding box center [341, 150] width 258 height 10
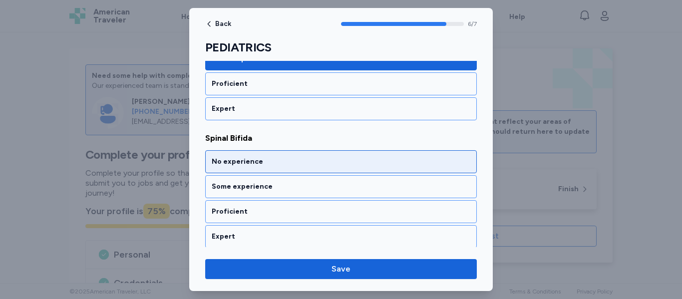
scroll to position [845, 0]
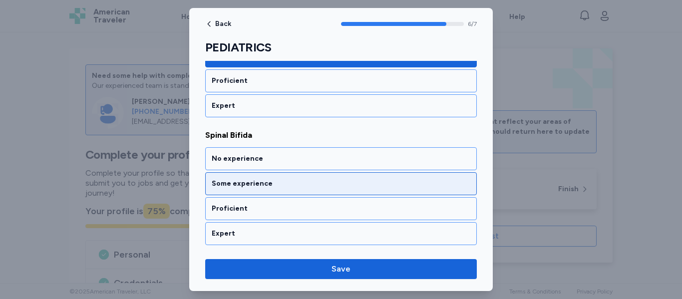
click at [346, 191] on div "Some experience" at bounding box center [340, 183] width 271 height 23
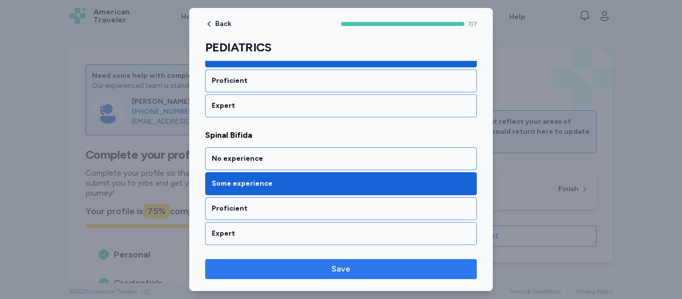
click at [364, 270] on span "Save" at bounding box center [340, 269] width 255 height 12
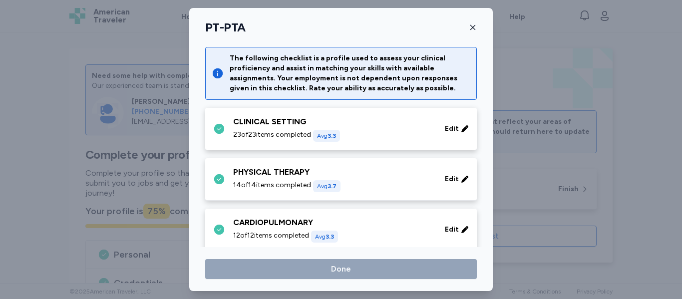
scroll to position [294, 0]
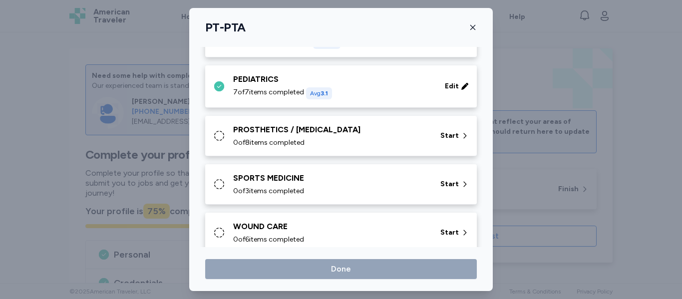
click at [381, 141] on div "0 of 8 items completed" at bounding box center [330, 143] width 195 height 10
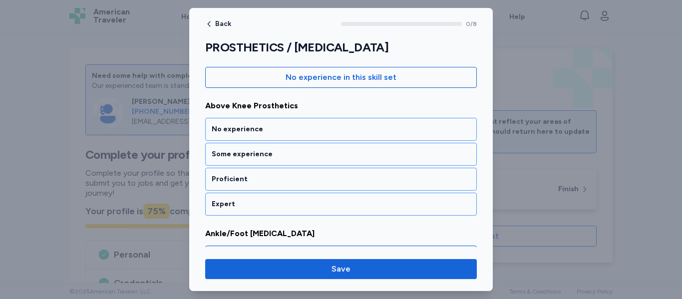
scroll to position [147, 0]
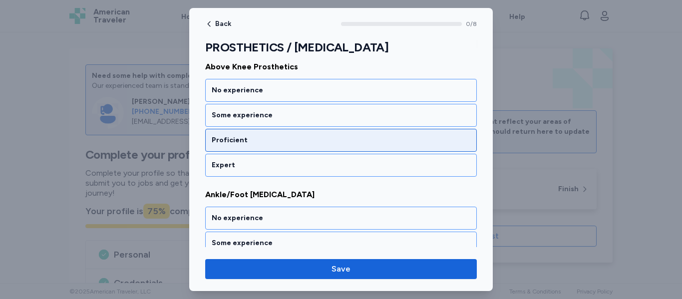
click at [319, 140] on div "Proficient" at bounding box center [341, 140] width 258 height 10
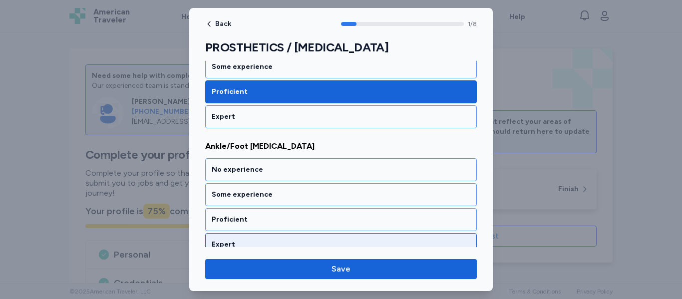
scroll to position [240, 0]
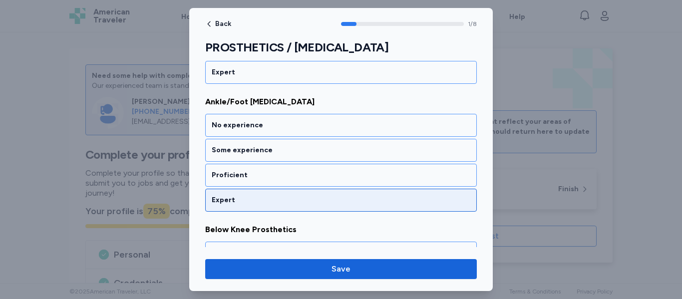
click at [306, 198] on div "Expert" at bounding box center [341, 200] width 258 height 10
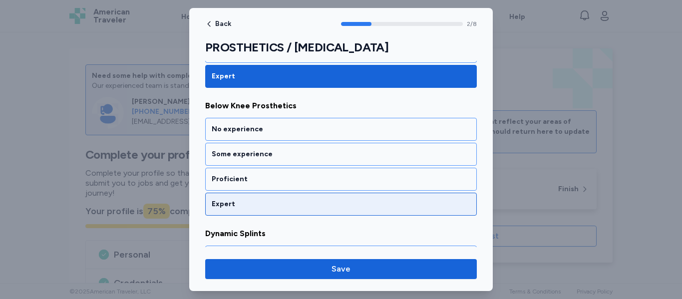
scroll to position [367, 0]
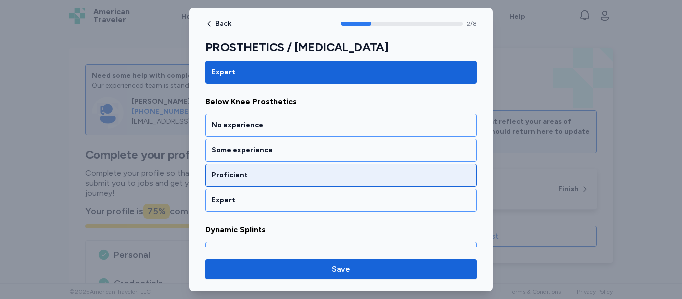
click at [312, 181] on div "Proficient" at bounding box center [340, 175] width 271 height 23
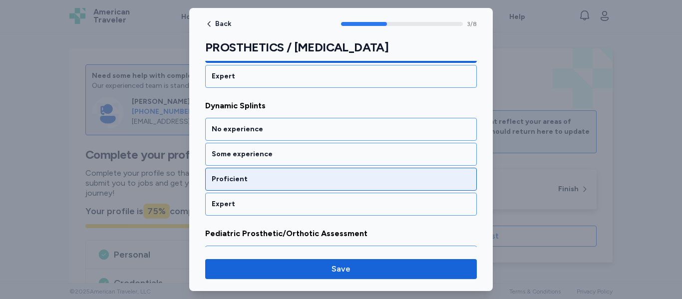
scroll to position [495, 0]
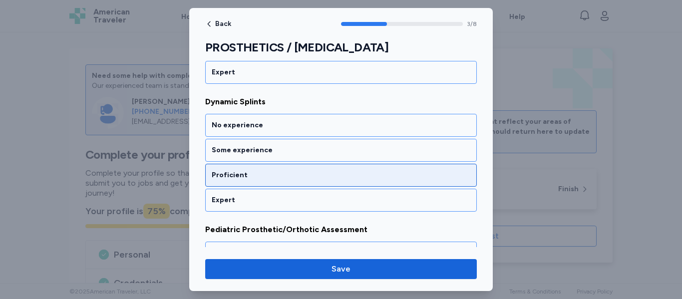
click at [314, 180] on div "Proficient" at bounding box center [340, 175] width 271 height 23
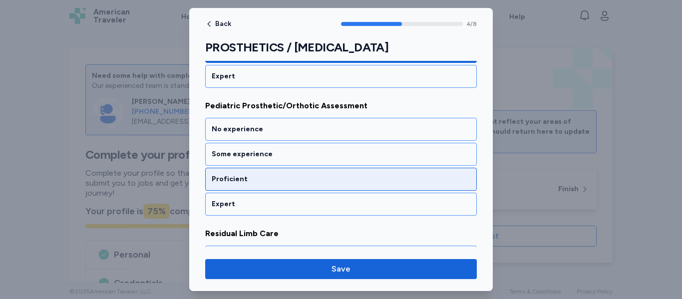
scroll to position [623, 0]
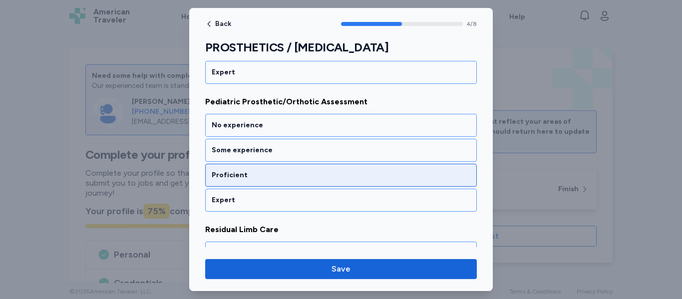
click at [298, 181] on div "Proficient" at bounding box center [340, 175] width 271 height 23
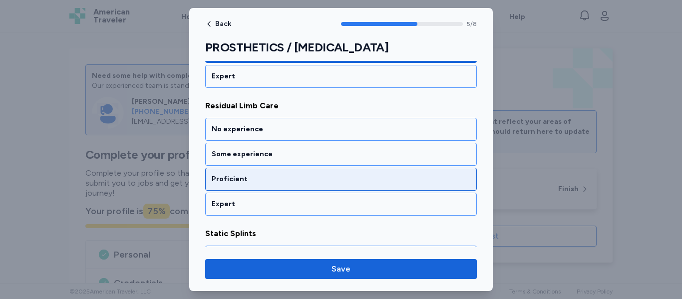
scroll to position [750, 0]
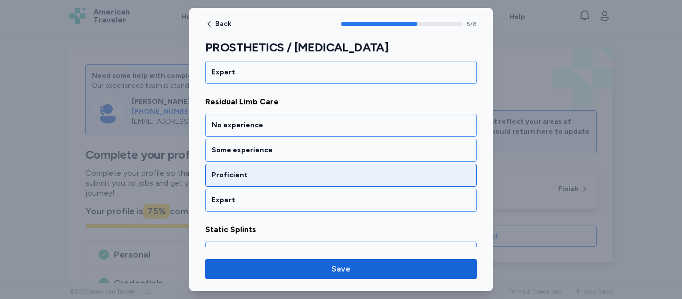
click at [290, 184] on div "Proficient" at bounding box center [340, 175] width 271 height 23
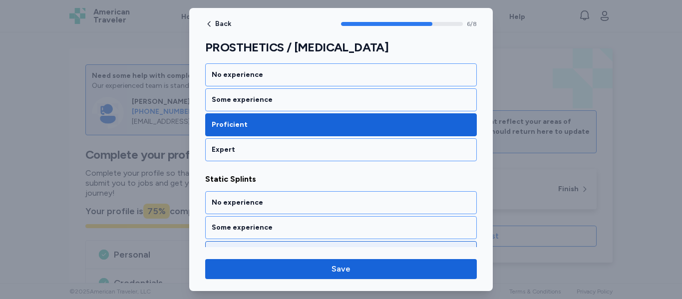
scroll to position [878, 0]
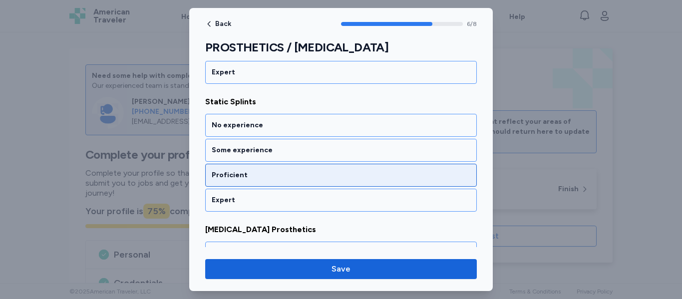
click at [293, 183] on div "Proficient" at bounding box center [340, 175] width 271 height 23
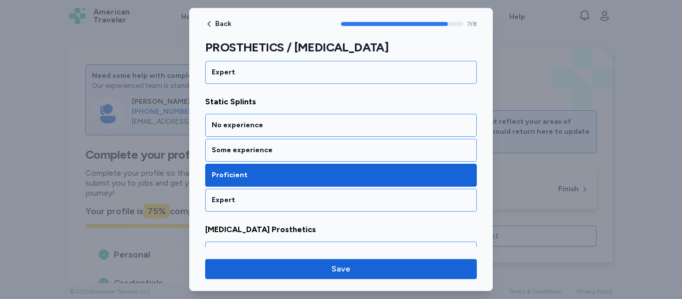
scroll to position [973, 0]
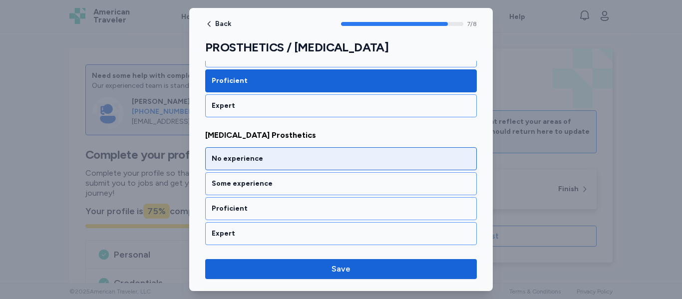
click at [294, 162] on div "No experience" at bounding box center [341, 159] width 258 height 10
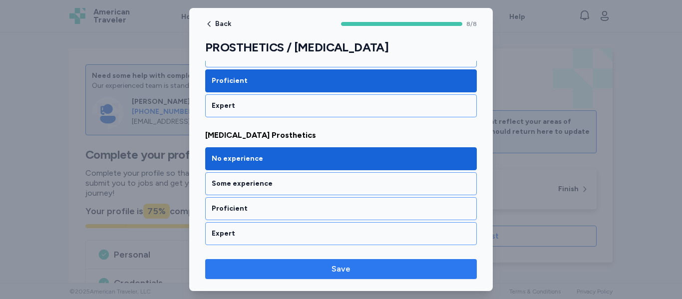
click at [331, 270] on span "Save" at bounding box center [340, 269] width 255 height 12
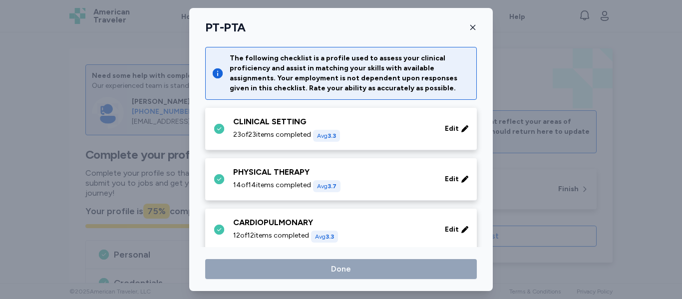
scroll to position [294, 0]
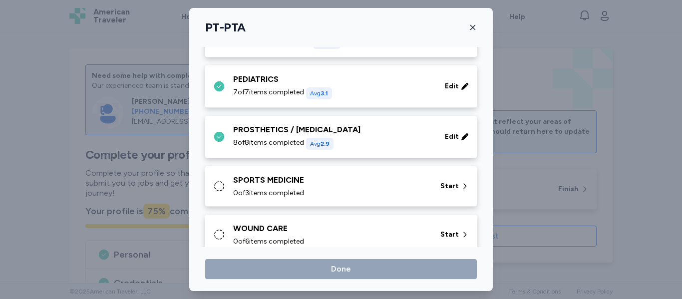
click at [345, 187] on div "SPORTS MEDICINE 0 of 3 items completed" at bounding box center [330, 186] width 195 height 24
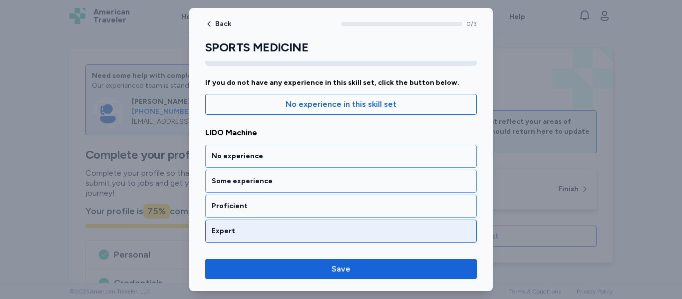
scroll to position [89, 0]
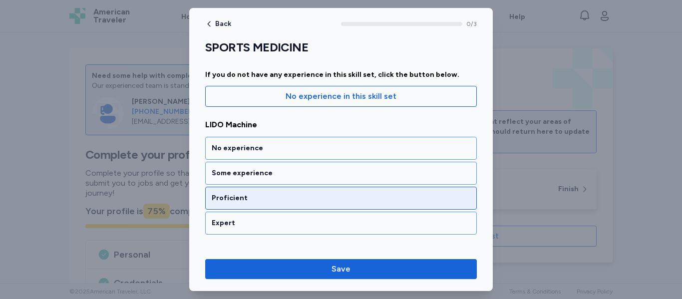
click at [310, 193] on div "Proficient" at bounding box center [341, 198] width 258 height 10
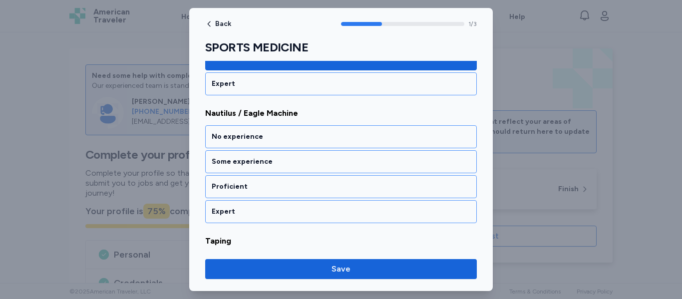
scroll to position [240, 0]
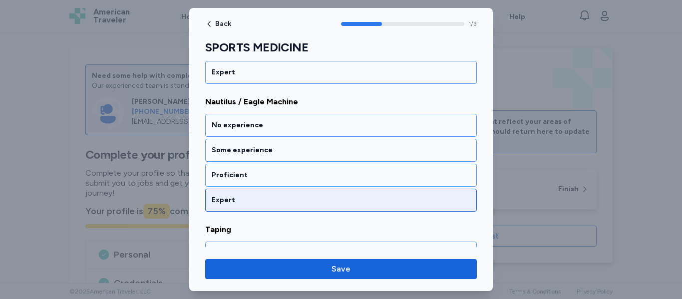
click at [310, 206] on div "Expert" at bounding box center [340, 200] width 271 height 23
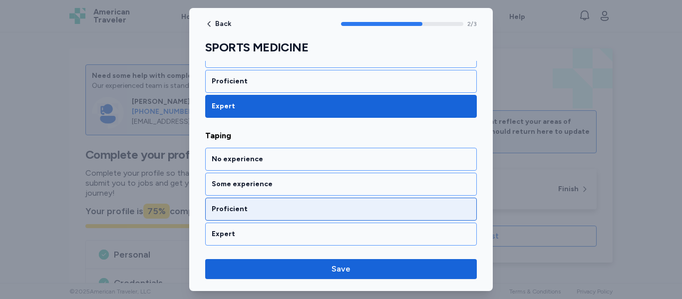
scroll to position [334, 0]
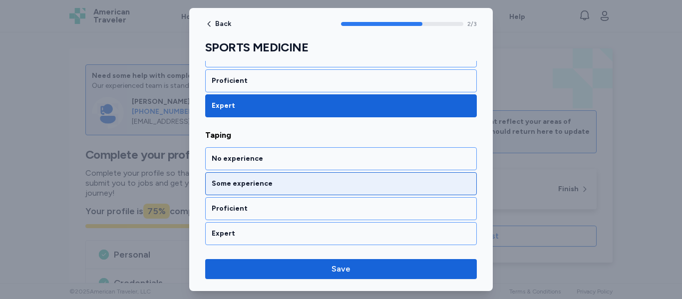
click at [316, 179] on div "Some experience" at bounding box center [341, 184] width 258 height 10
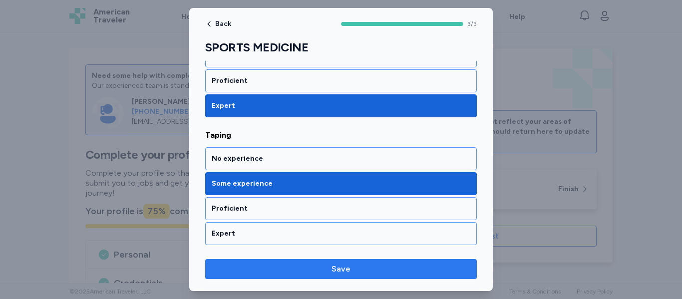
click at [343, 270] on span "Save" at bounding box center [340, 269] width 19 height 12
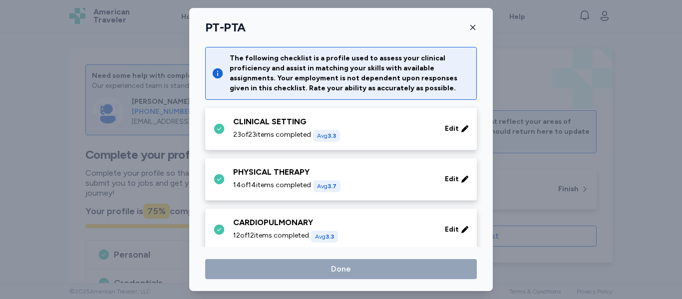
scroll to position [294, 0]
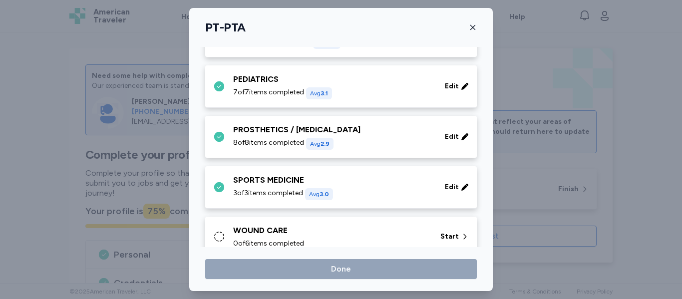
click at [375, 239] on div "0 of 6 items completed" at bounding box center [330, 244] width 195 height 10
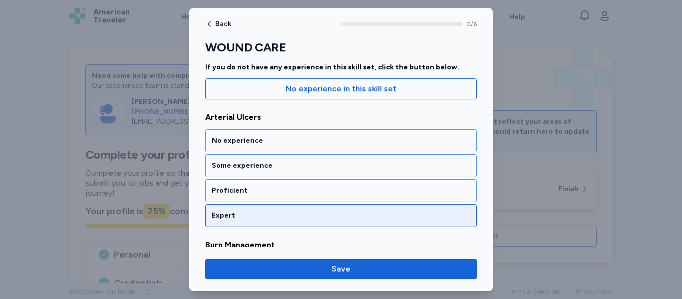
scroll to position [107, 0]
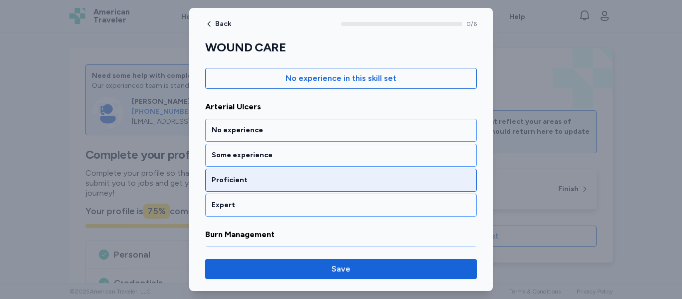
click at [311, 180] on div "Proficient" at bounding box center [341, 180] width 258 height 10
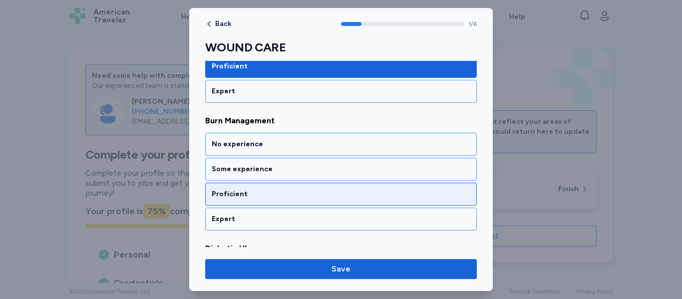
scroll to position [240, 0]
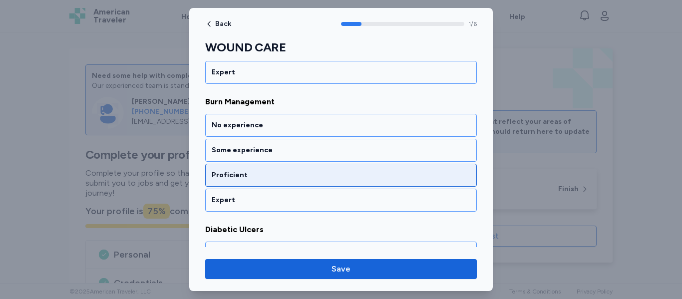
click at [314, 181] on div "Proficient" at bounding box center [340, 175] width 271 height 23
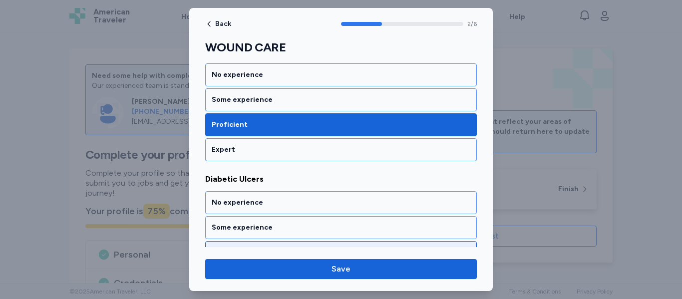
scroll to position [367, 0]
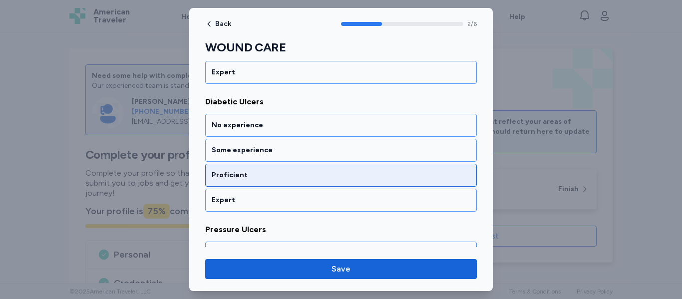
click at [316, 180] on div "Proficient" at bounding box center [340, 175] width 271 height 23
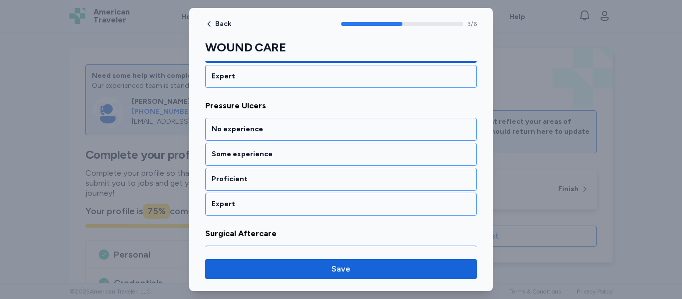
scroll to position [495, 0]
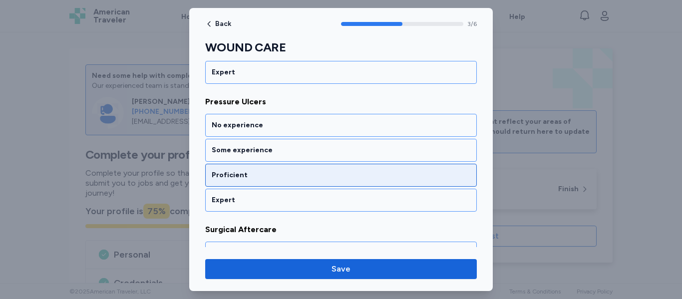
click at [317, 183] on div "Proficient" at bounding box center [340, 175] width 271 height 23
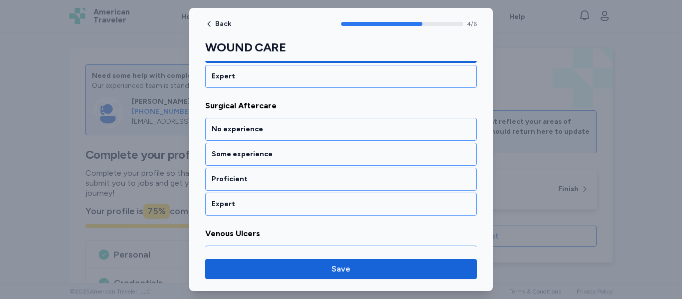
scroll to position [623, 0]
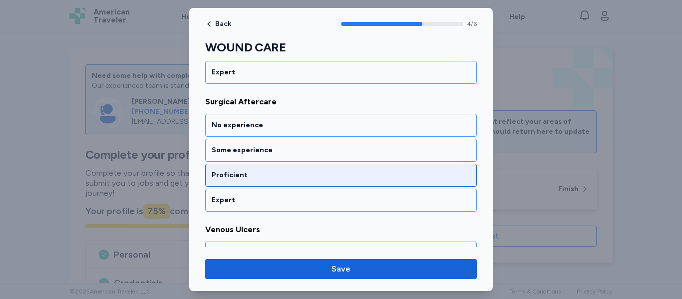
click at [318, 184] on div "Proficient" at bounding box center [340, 175] width 271 height 23
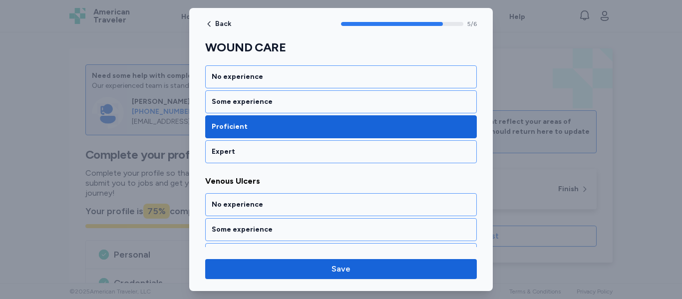
scroll to position [717, 0]
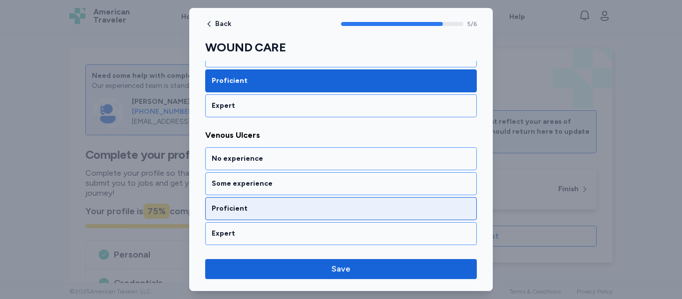
click at [322, 216] on div "Proficient" at bounding box center [340, 208] width 271 height 23
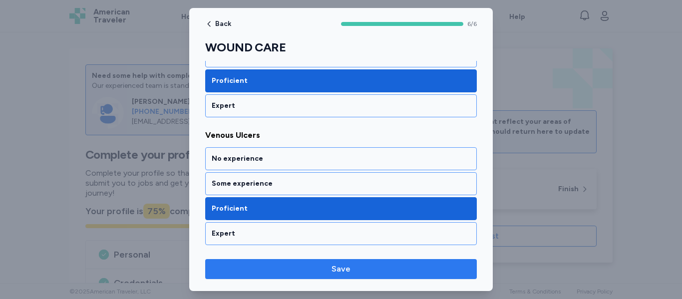
click at [346, 267] on span "Save" at bounding box center [340, 269] width 19 height 12
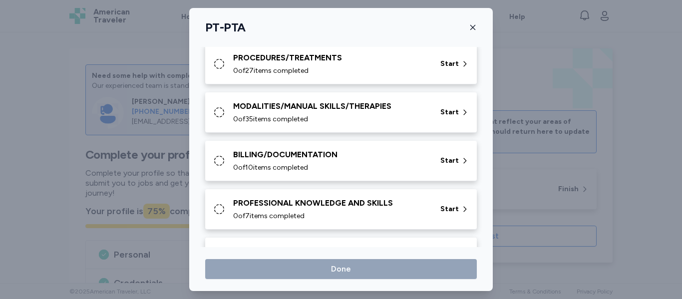
scroll to position [504, 0]
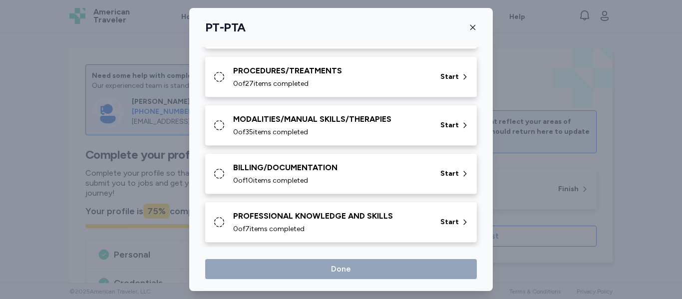
click at [391, 70] on div "PROCEDURES/TREATMENTS" at bounding box center [330, 71] width 195 height 12
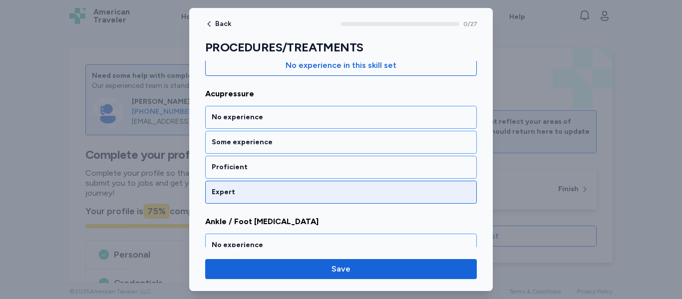
scroll to position [121, 0]
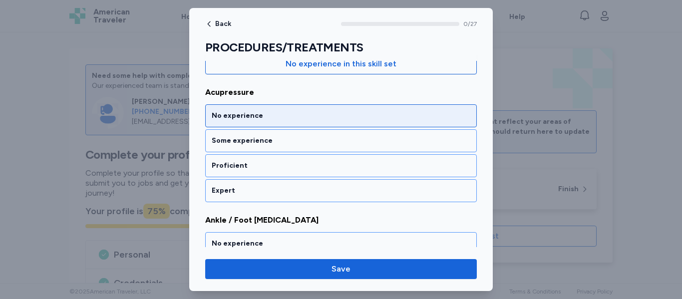
click at [306, 111] on div "No experience" at bounding box center [341, 116] width 258 height 10
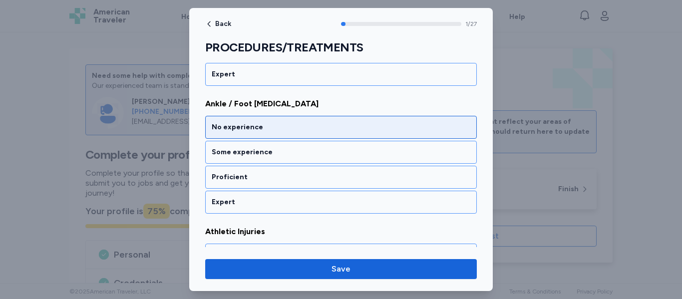
scroll to position [240, 0]
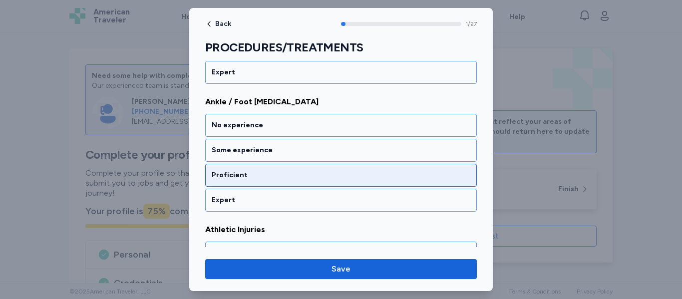
click at [317, 174] on div "Proficient" at bounding box center [341, 175] width 258 height 10
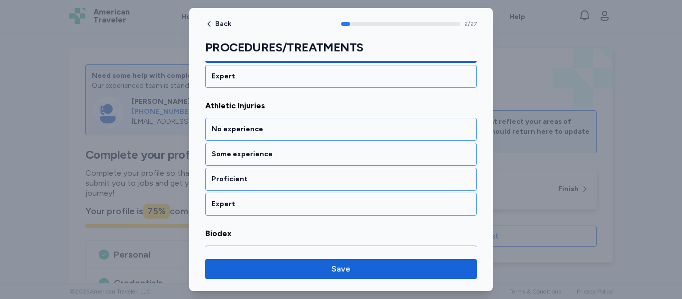
scroll to position [367, 0]
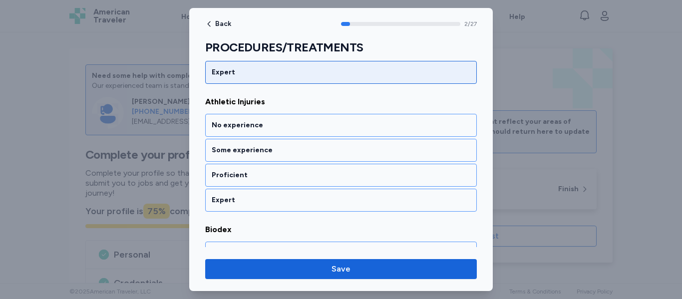
click at [329, 73] on div "Expert" at bounding box center [341, 72] width 258 height 10
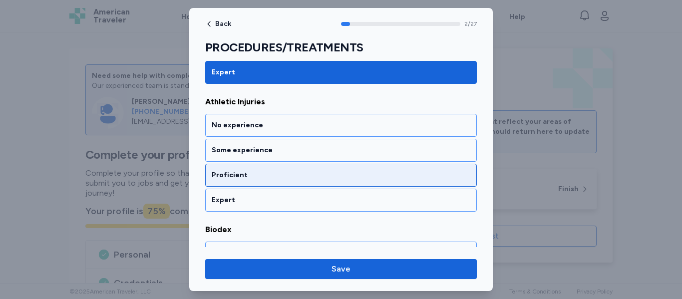
click at [308, 177] on div "Proficient" at bounding box center [341, 175] width 258 height 10
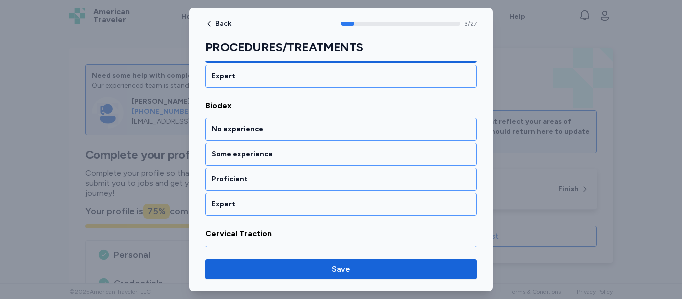
scroll to position [495, 0]
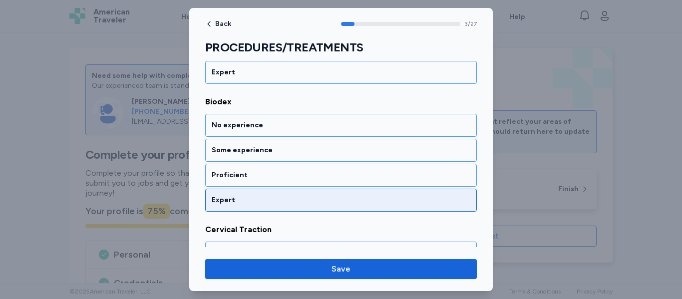
click at [299, 197] on div "Expert" at bounding box center [341, 200] width 258 height 10
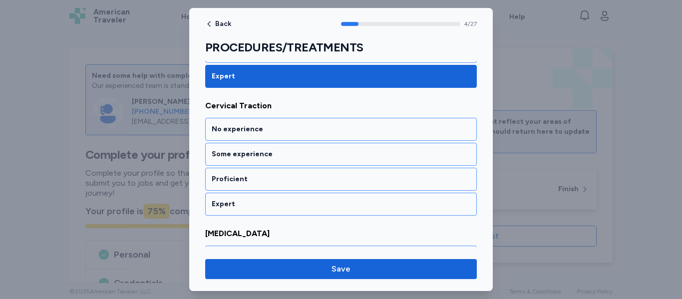
scroll to position [623, 0]
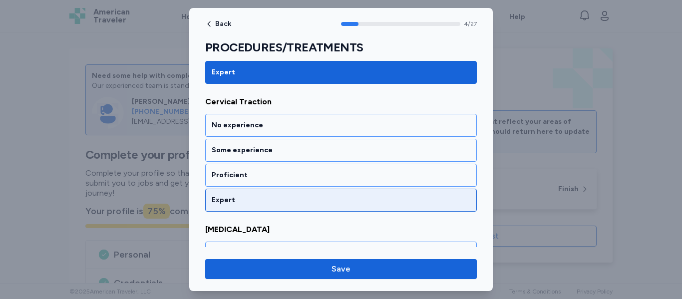
click at [303, 198] on div "Expert" at bounding box center [341, 200] width 258 height 10
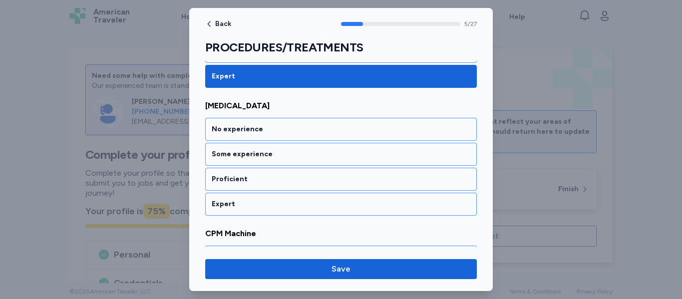
scroll to position [750, 0]
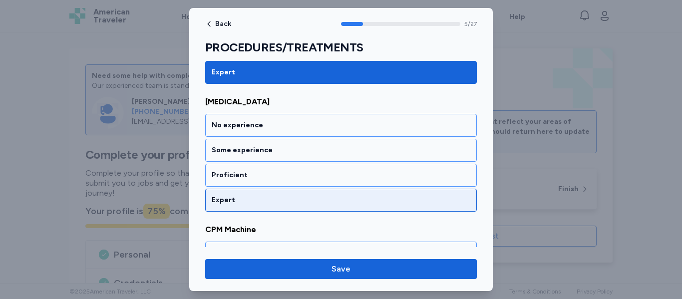
click at [296, 198] on div "Expert" at bounding box center [341, 200] width 258 height 10
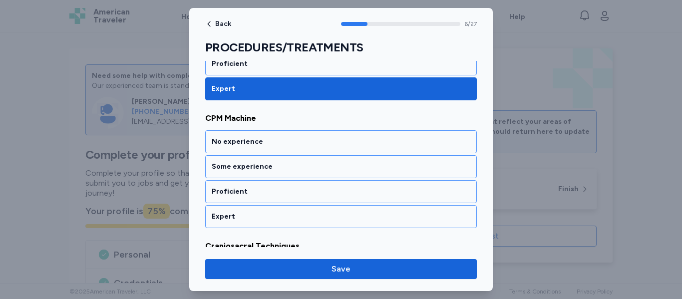
scroll to position [878, 0]
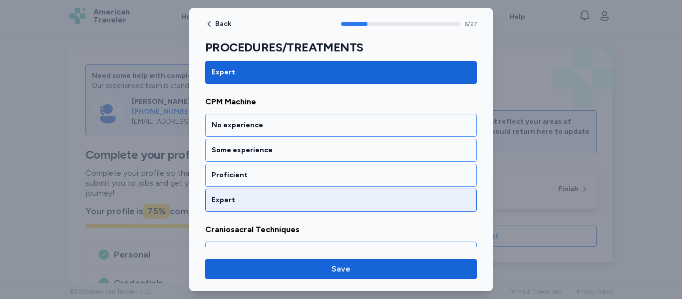
click at [297, 200] on div "Expert" at bounding box center [341, 200] width 258 height 10
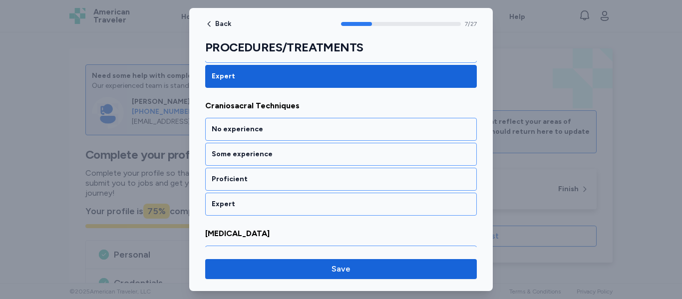
scroll to position [1006, 0]
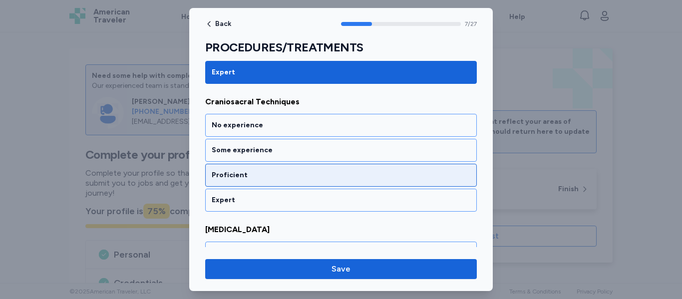
click at [295, 181] on div "Proficient" at bounding box center [340, 175] width 271 height 23
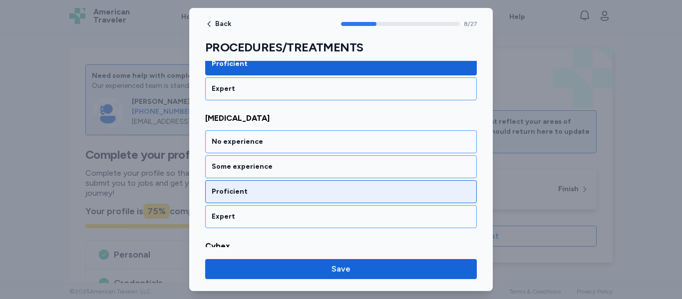
scroll to position [1134, 0]
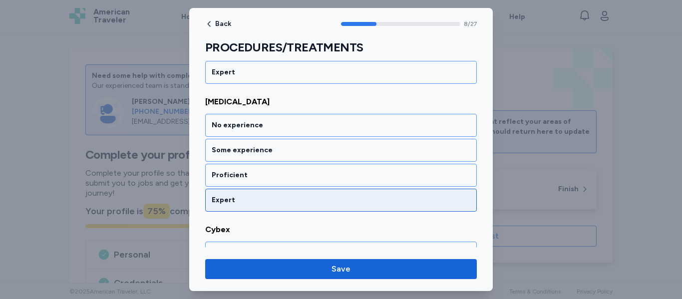
click at [294, 194] on div "Expert" at bounding box center [340, 200] width 271 height 23
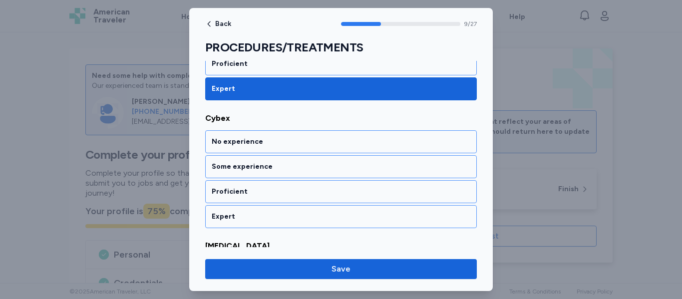
scroll to position [1261, 0]
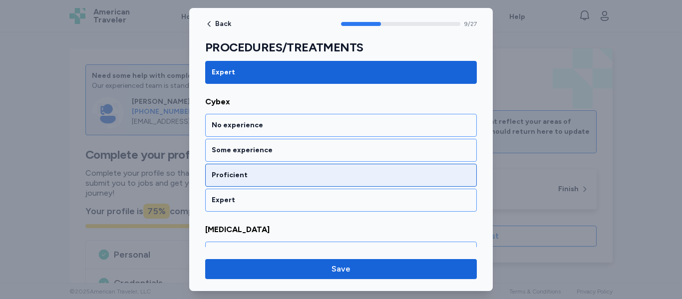
click at [289, 178] on div "Proficient" at bounding box center [341, 175] width 258 height 10
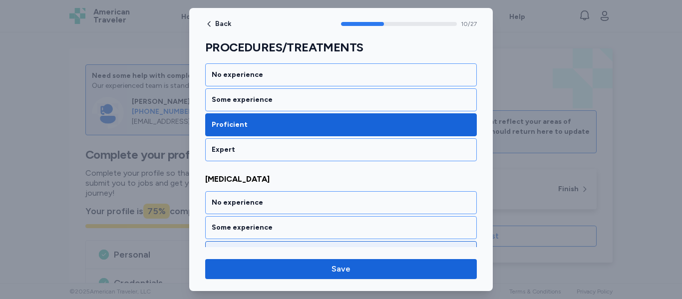
scroll to position [1389, 0]
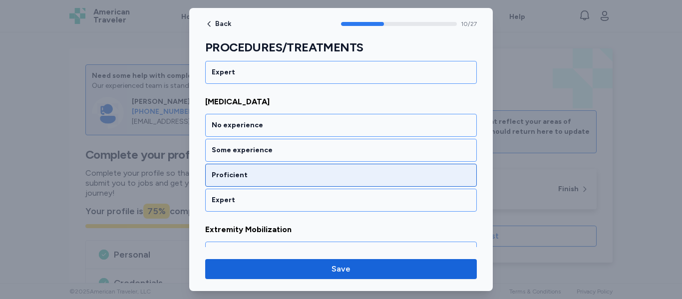
click at [292, 177] on div "Proficient" at bounding box center [341, 175] width 258 height 10
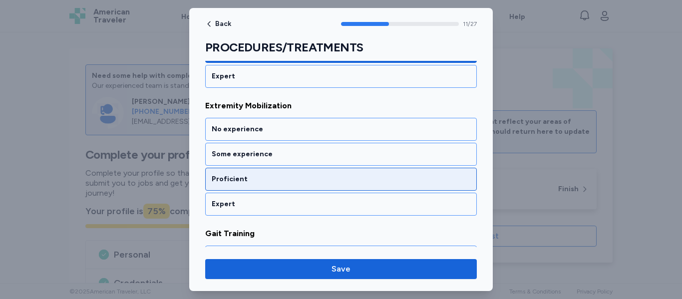
scroll to position [1517, 0]
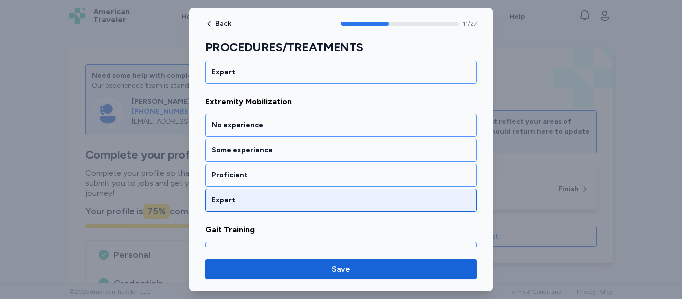
click at [286, 207] on div "Expert" at bounding box center [340, 200] width 271 height 23
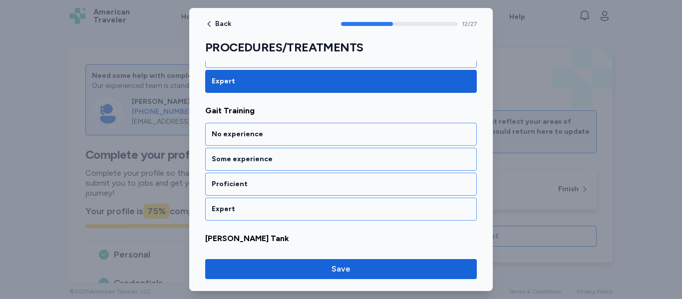
scroll to position [1645, 0]
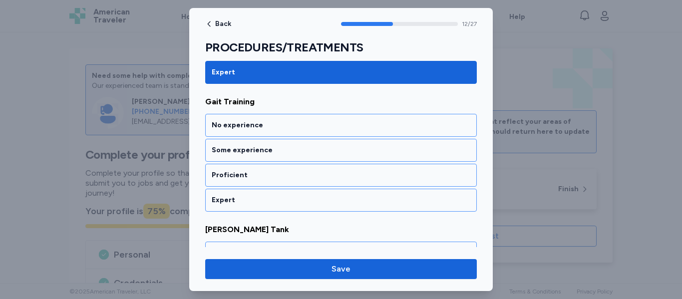
click at [286, 207] on div "Expert" at bounding box center [340, 200] width 271 height 23
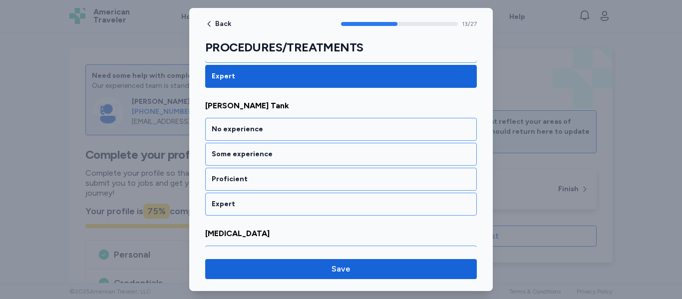
scroll to position [1772, 0]
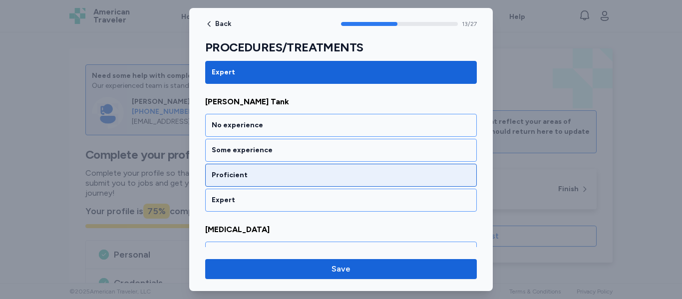
click at [288, 184] on div "Proficient" at bounding box center [340, 175] width 271 height 23
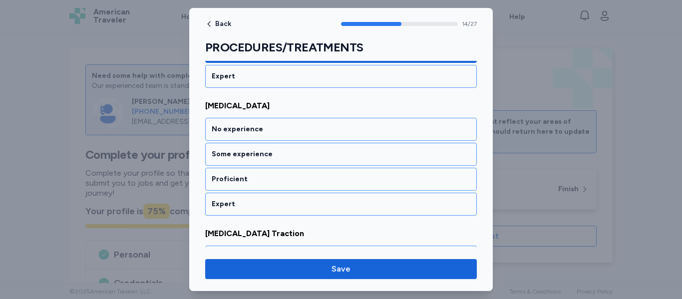
scroll to position [1900, 0]
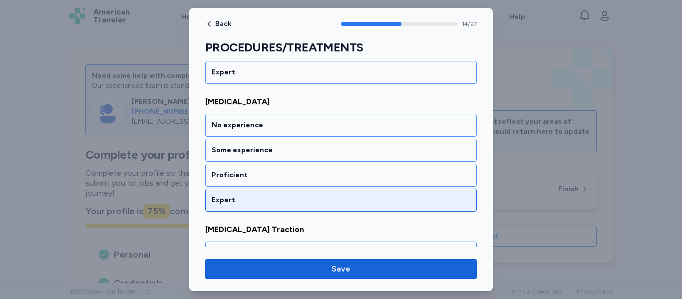
click at [283, 199] on div "Expert" at bounding box center [341, 200] width 258 height 10
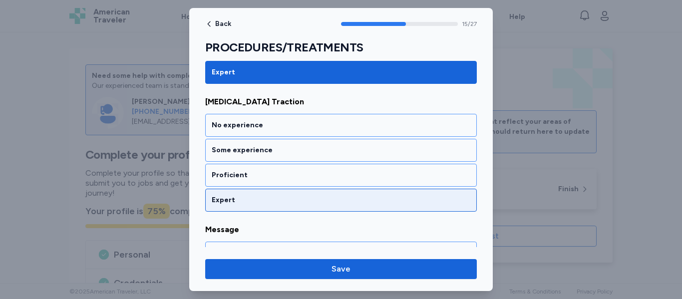
click at [282, 205] on div "Expert" at bounding box center [341, 200] width 258 height 10
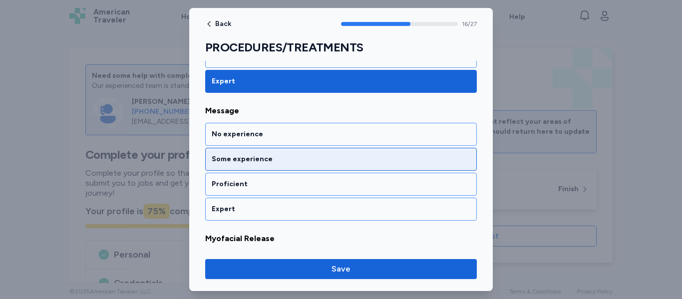
scroll to position [2156, 0]
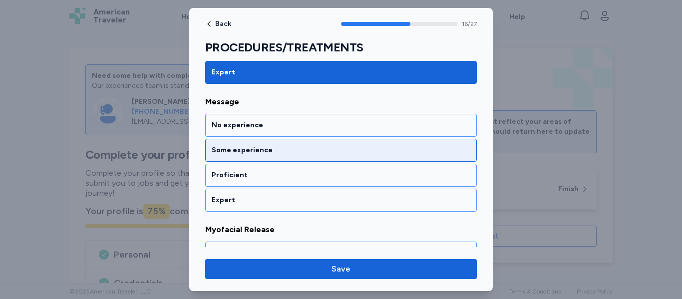
click at [282, 205] on div "Expert" at bounding box center [341, 200] width 258 height 10
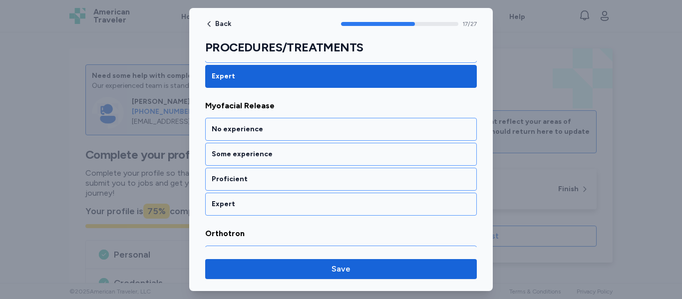
scroll to position [2283, 0]
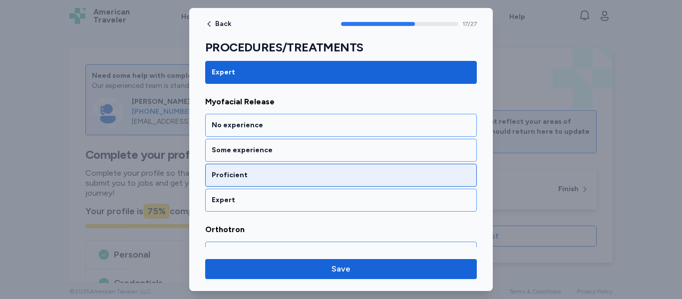
click at [292, 183] on div "Proficient" at bounding box center [340, 175] width 271 height 23
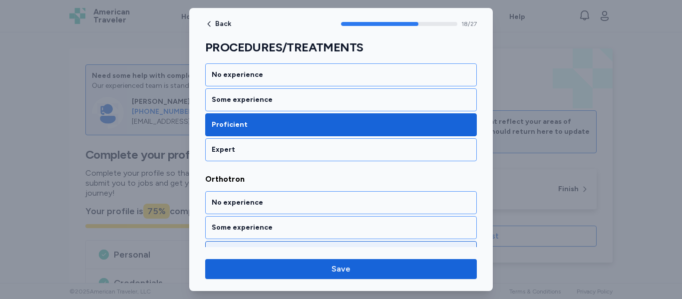
scroll to position [2411, 0]
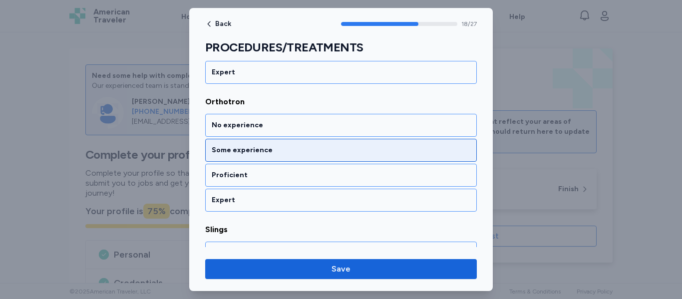
click at [283, 158] on div "Some experience" at bounding box center [340, 150] width 271 height 23
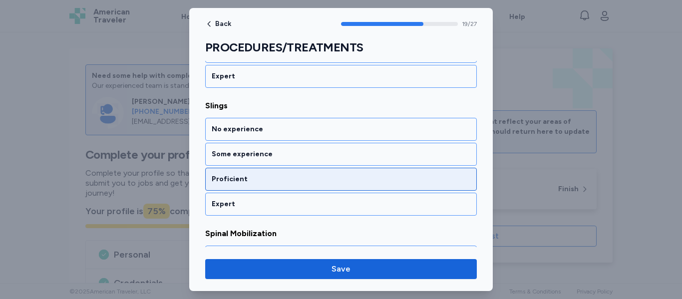
scroll to position [2539, 0]
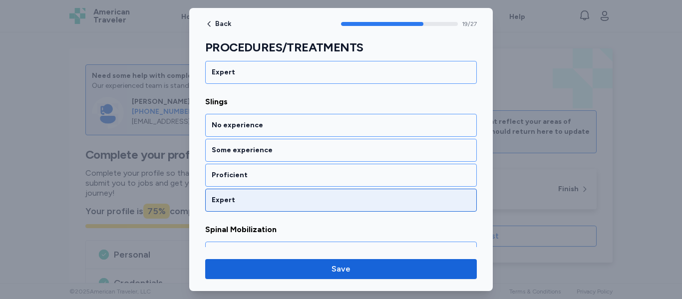
click at [274, 197] on div "Expert" at bounding box center [341, 200] width 258 height 10
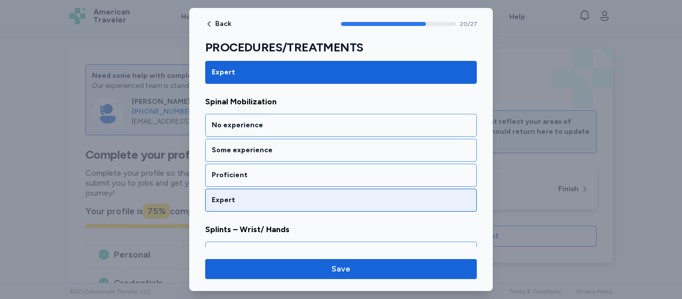
click at [274, 198] on div "Expert" at bounding box center [341, 200] width 258 height 10
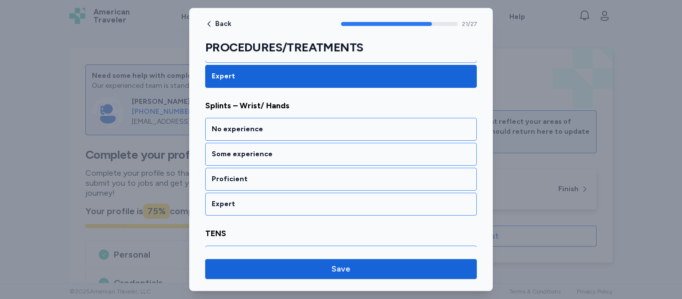
scroll to position [2794, 0]
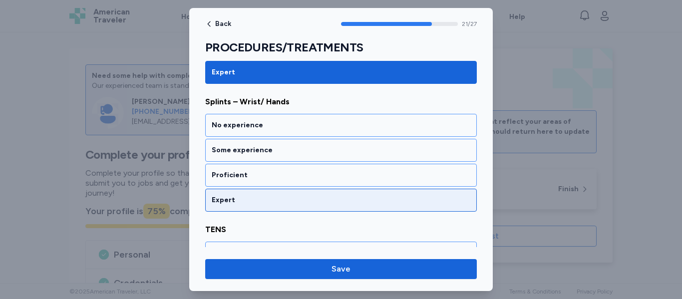
click at [274, 203] on div "Expert" at bounding box center [341, 200] width 258 height 10
click at [274, 204] on div "Expert" at bounding box center [341, 200] width 258 height 10
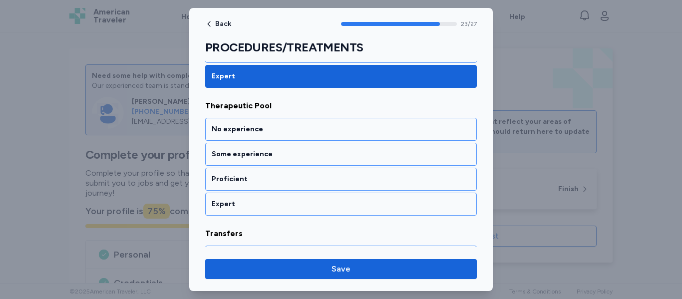
scroll to position [3050, 0]
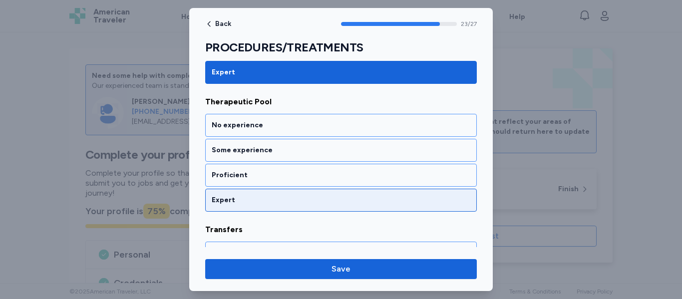
click at [274, 205] on div "Expert" at bounding box center [341, 200] width 258 height 10
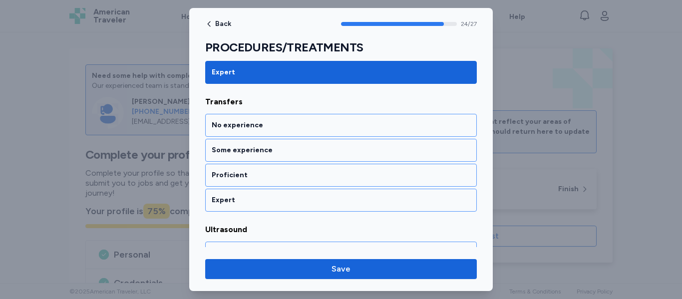
click at [274, 205] on div "Expert" at bounding box center [341, 200] width 258 height 10
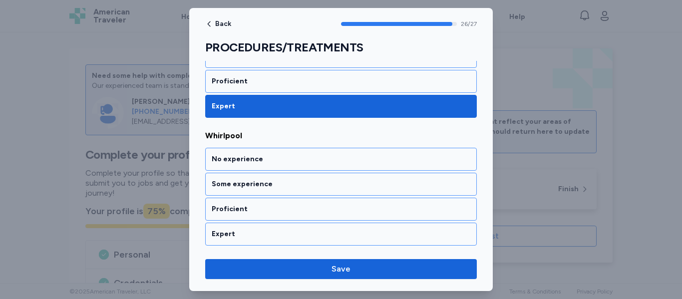
scroll to position [3400, 0]
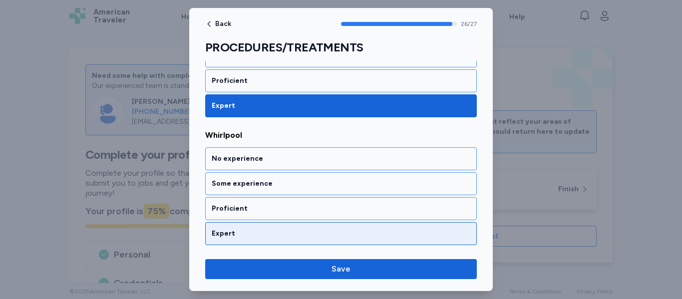
click at [276, 232] on div "Expert" at bounding box center [341, 234] width 258 height 10
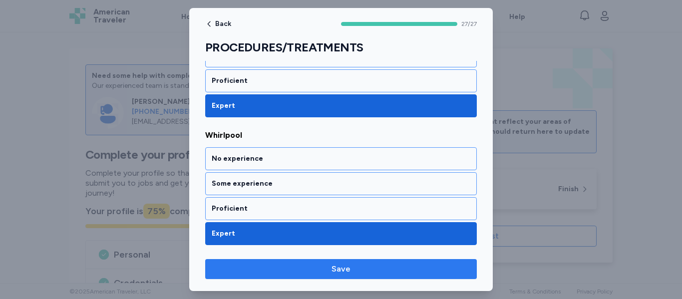
click at [327, 267] on span "Save" at bounding box center [340, 269] width 255 height 12
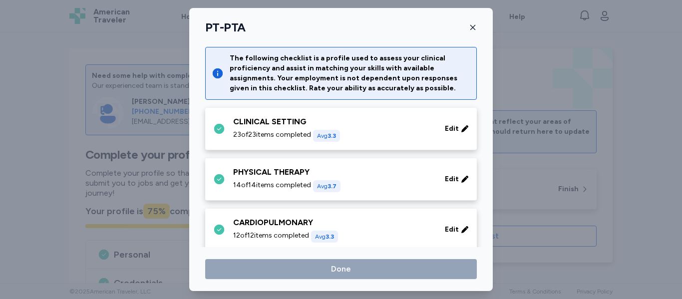
scroll to position [504, 0]
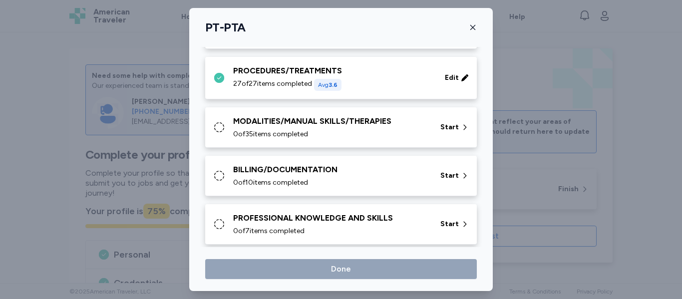
click at [333, 130] on div "0 of 35 items completed" at bounding box center [330, 134] width 195 height 10
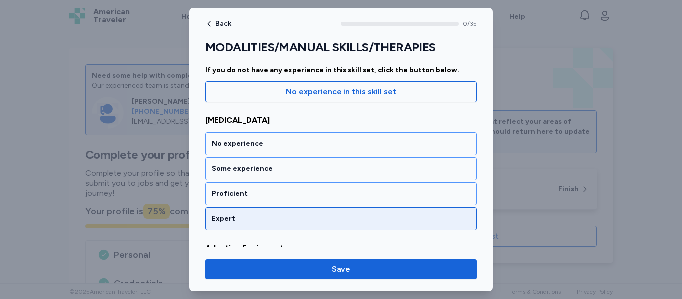
click at [292, 214] on div "Expert" at bounding box center [341, 219] width 258 height 10
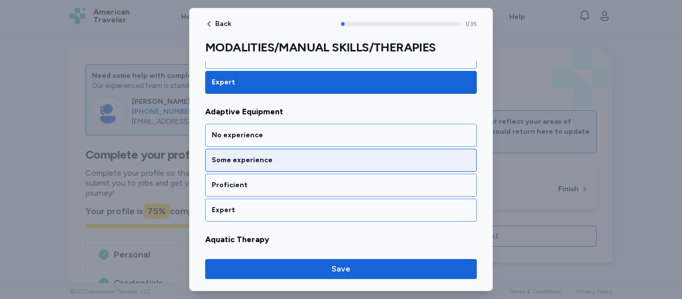
scroll to position [240, 0]
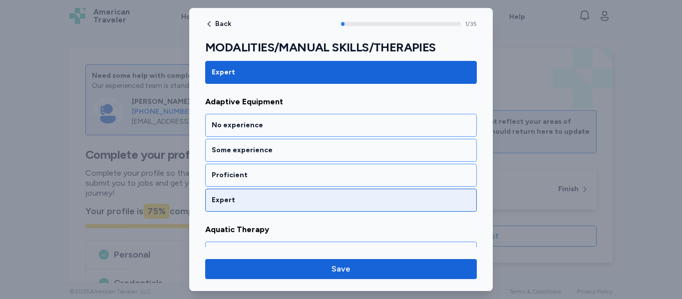
click at [301, 198] on div "Expert" at bounding box center [341, 200] width 258 height 10
click at [302, 203] on div "Expert" at bounding box center [341, 200] width 258 height 10
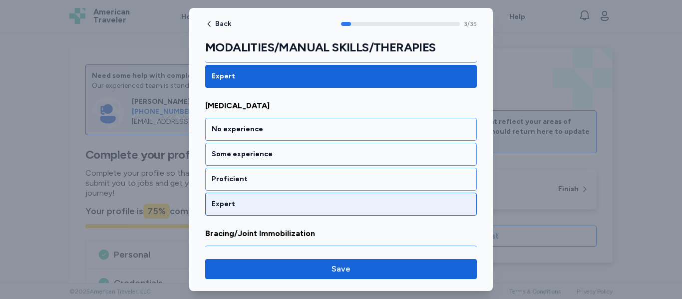
scroll to position [495, 0]
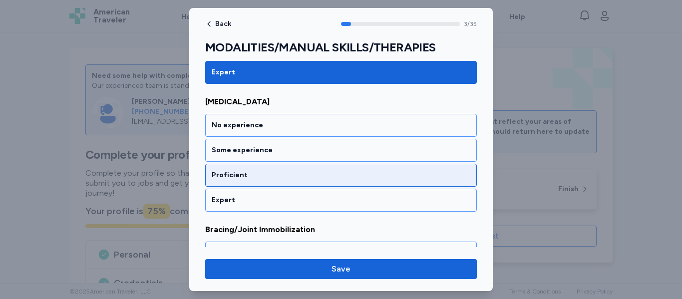
click at [308, 175] on div "Proficient" at bounding box center [341, 175] width 258 height 10
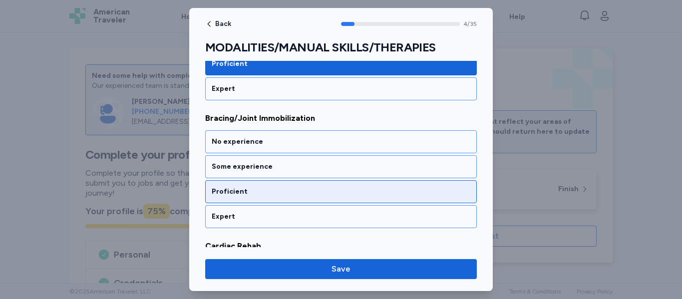
scroll to position [623, 0]
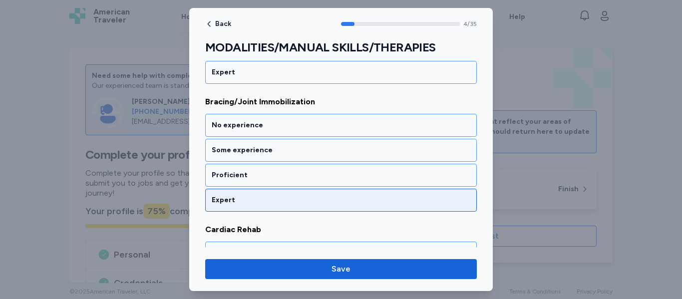
click at [279, 204] on div "Expert" at bounding box center [341, 200] width 258 height 10
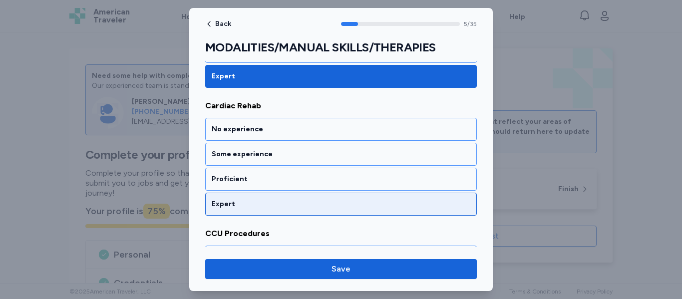
scroll to position [750, 0]
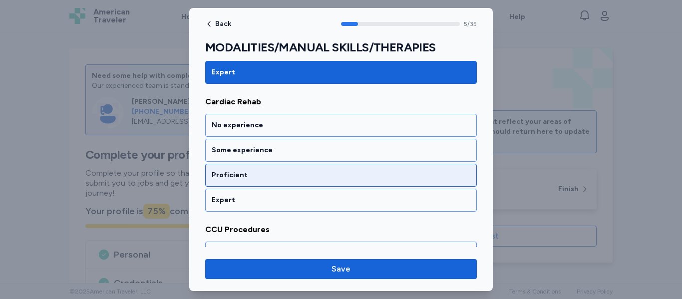
click at [286, 175] on div "Proficient" at bounding box center [341, 175] width 258 height 10
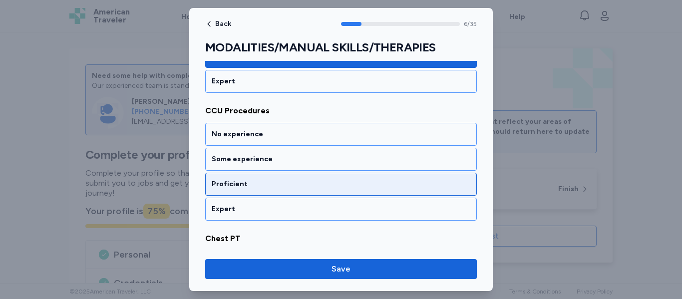
scroll to position [878, 0]
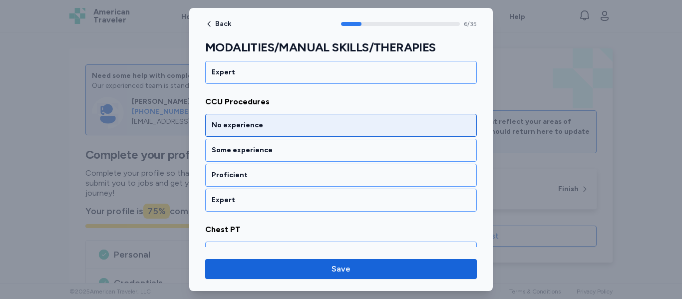
click at [280, 131] on div "No experience" at bounding box center [340, 125] width 271 height 23
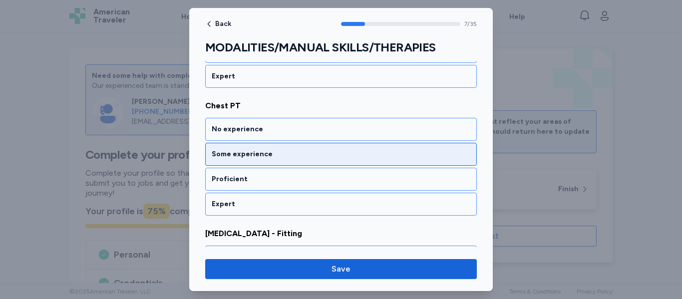
scroll to position [1006, 0]
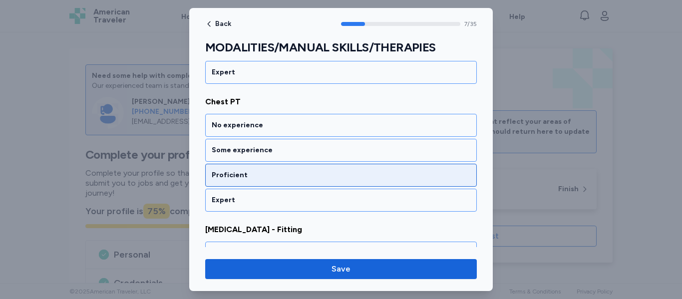
click at [277, 177] on div "Proficient" at bounding box center [341, 175] width 258 height 10
click at [276, 182] on div "Proficient" at bounding box center [340, 175] width 271 height 23
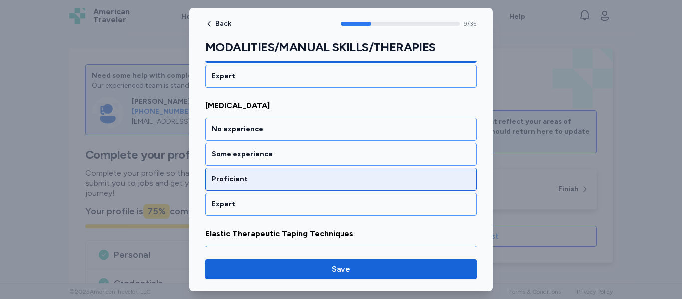
scroll to position [1261, 0]
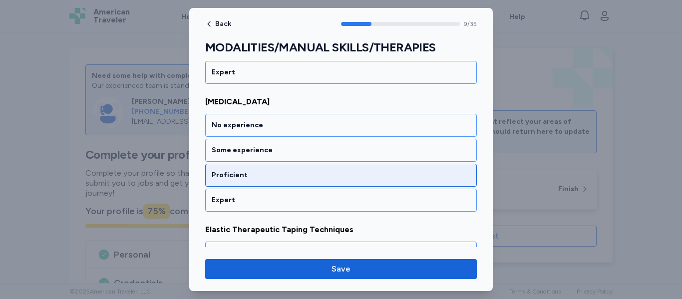
click at [282, 132] on div "No experience" at bounding box center [340, 125] width 271 height 23
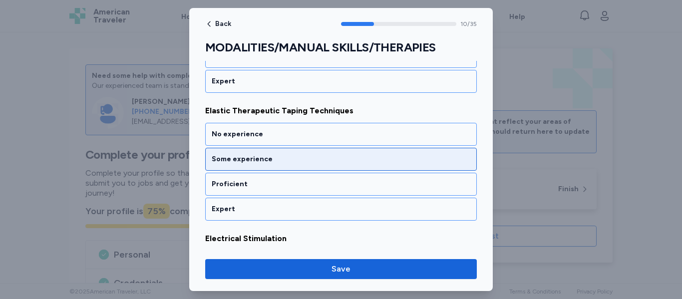
scroll to position [1389, 0]
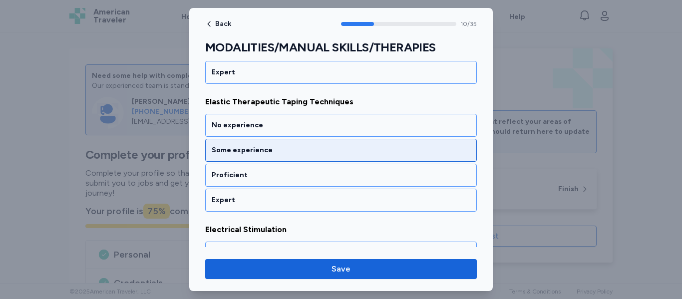
click at [279, 152] on div "Some experience" at bounding box center [341, 150] width 258 height 10
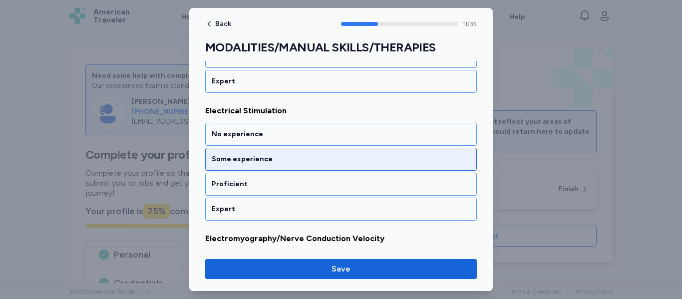
scroll to position [1517, 0]
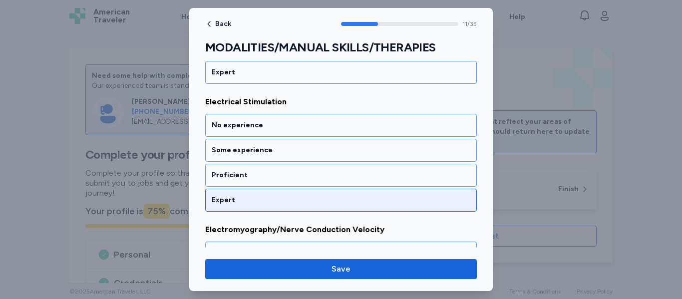
click at [275, 197] on div "Expert" at bounding box center [341, 200] width 258 height 10
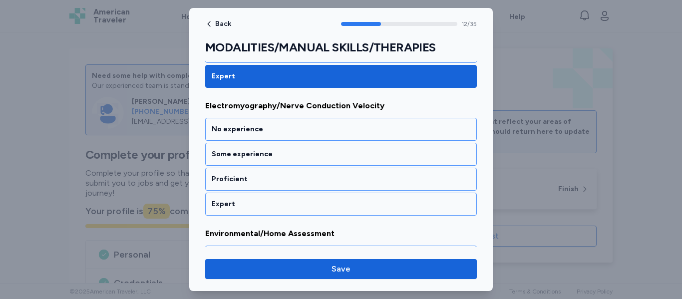
scroll to position [1645, 0]
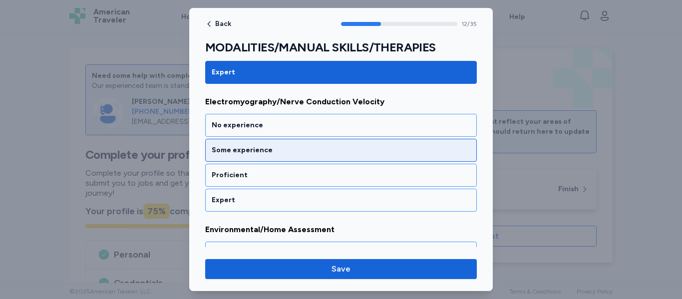
click at [264, 150] on div "Some experience" at bounding box center [341, 150] width 258 height 10
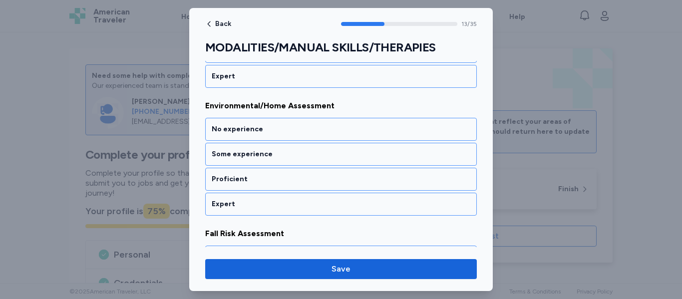
scroll to position [1772, 0]
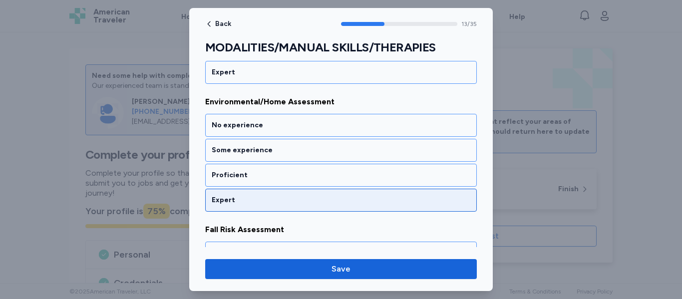
click at [262, 196] on div "Expert" at bounding box center [341, 200] width 258 height 10
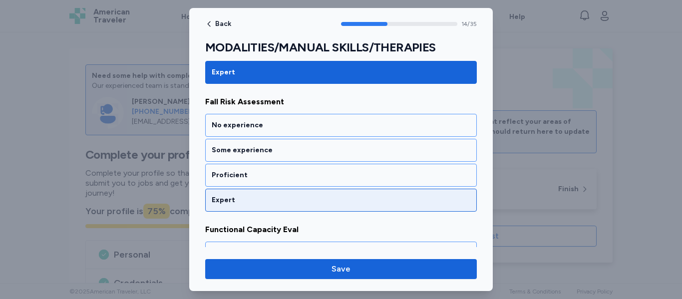
click at [262, 201] on div "Expert" at bounding box center [341, 200] width 258 height 10
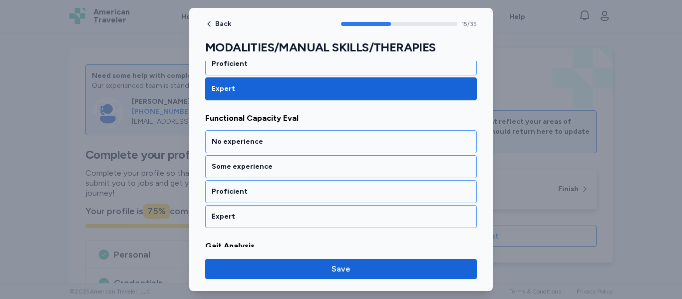
scroll to position [2028, 0]
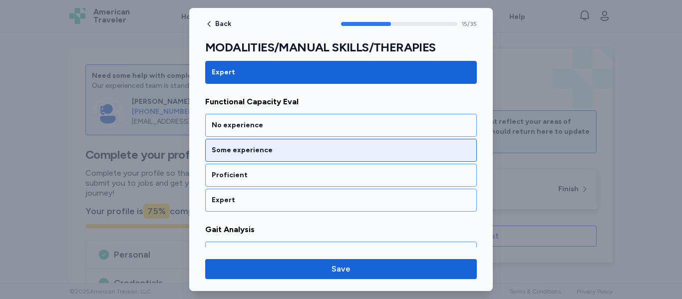
click at [269, 151] on div "Some experience" at bounding box center [341, 150] width 258 height 10
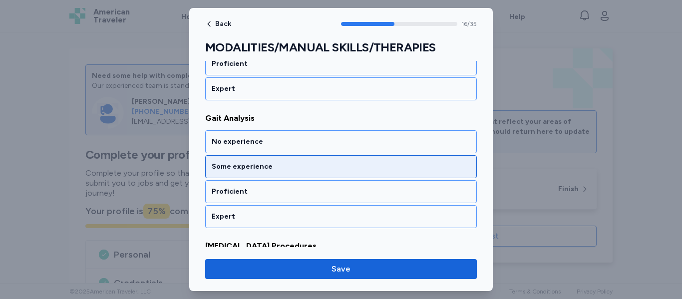
scroll to position [2156, 0]
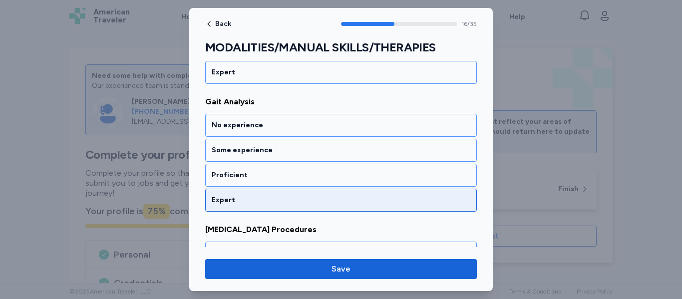
click at [264, 195] on div "Expert" at bounding box center [341, 200] width 258 height 10
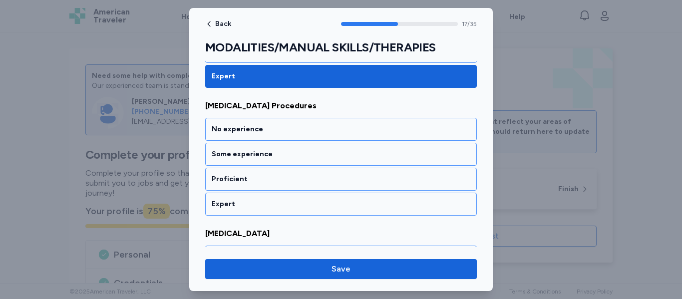
scroll to position [2283, 0]
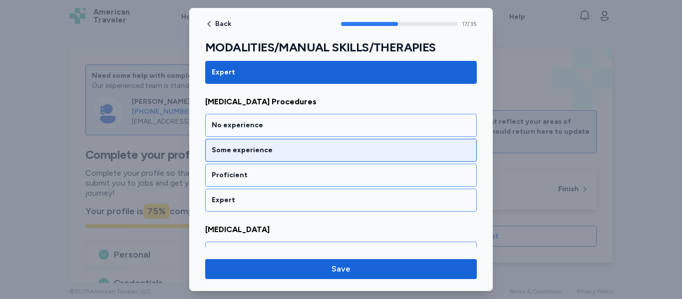
click at [262, 148] on div "Some experience" at bounding box center [341, 150] width 258 height 10
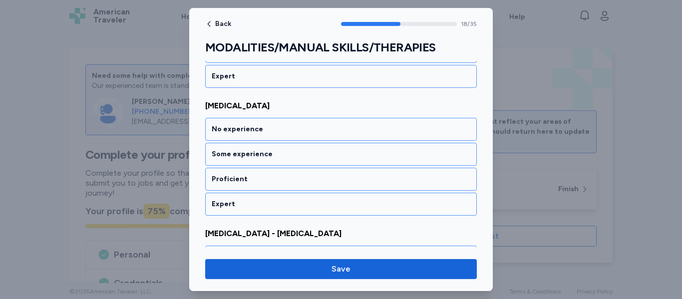
scroll to position [2411, 0]
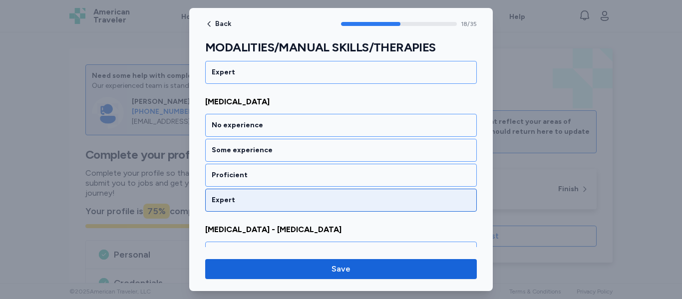
click at [267, 196] on div "Expert" at bounding box center [341, 200] width 258 height 10
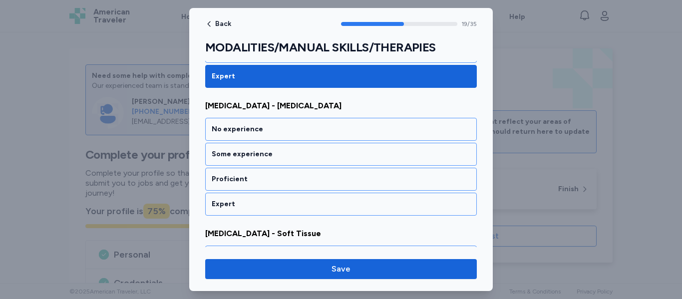
scroll to position [2539, 0]
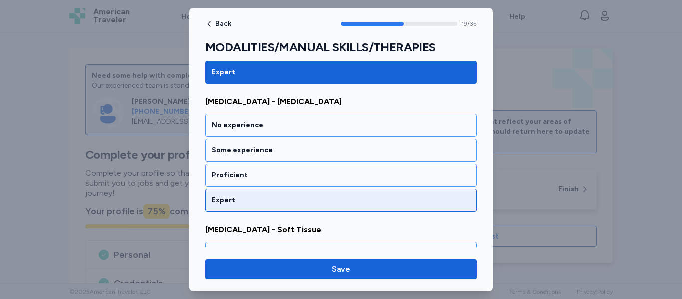
click at [267, 197] on div "Expert" at bounding box center [341, 200] width 258 height 10
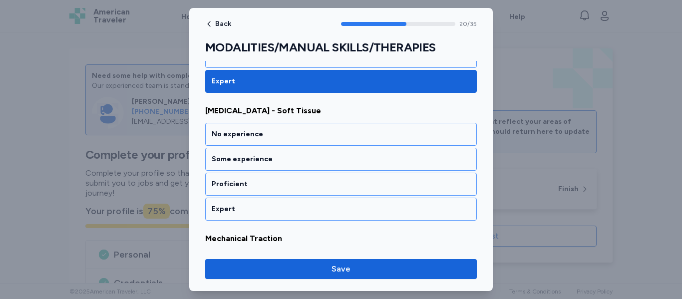
scroll to position [2667, 0]
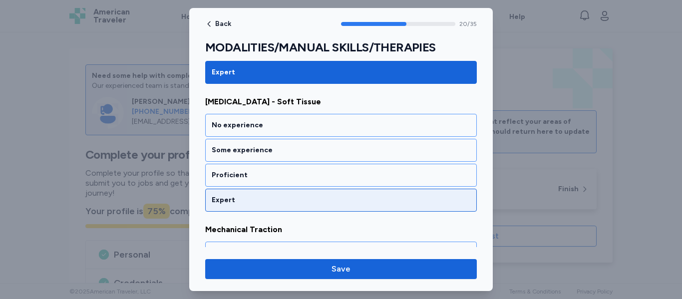
click at [267, 197] on div "Expert" at bounding box center [341, 200] width 258 height 10
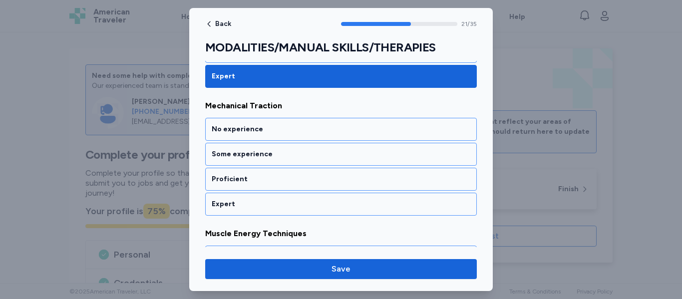
scroll to position [2794, 0]
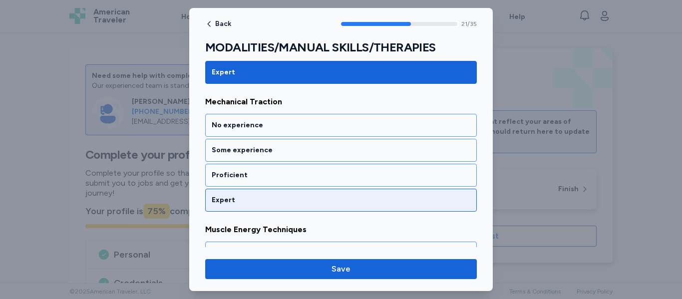
click at [267, 199] on div "Expert" at bounding box center [341, 200] width 258 height 10
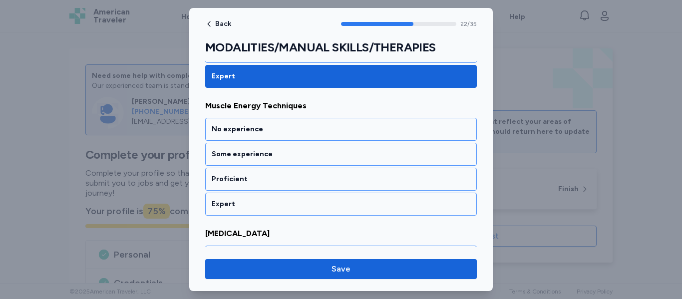
scroll to position [2922, 0]
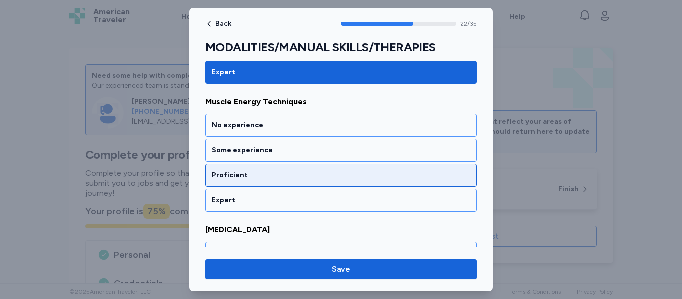
click at [267, 178] on div "Proficient" at bounding box center [341, 175] width 258 height 10
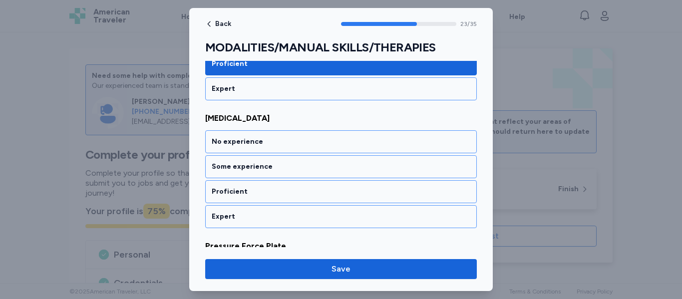
scroll to position [3050, 0]
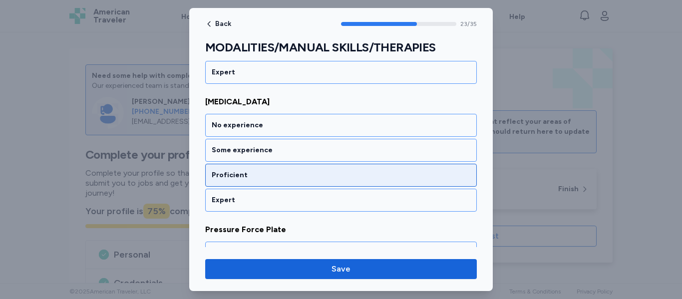
click at [263, 178] on div "Proficient" at bounding box center [341, 175] width 258 height 10
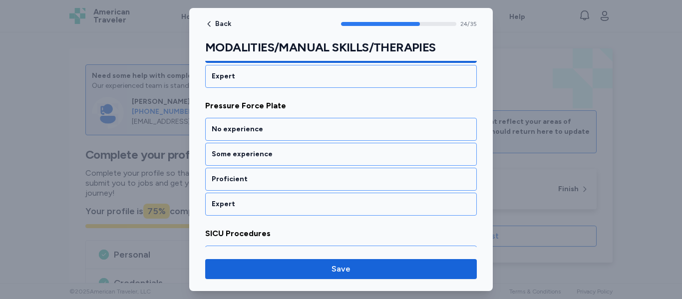
scroll to position [3177, 0]
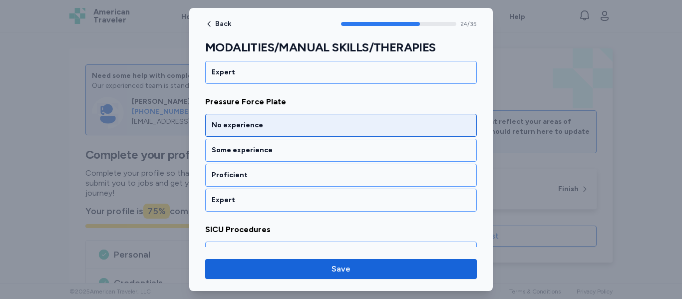
click at [264, 131] on div "No experience" at bounding box center [340, 125] width 271 height 23
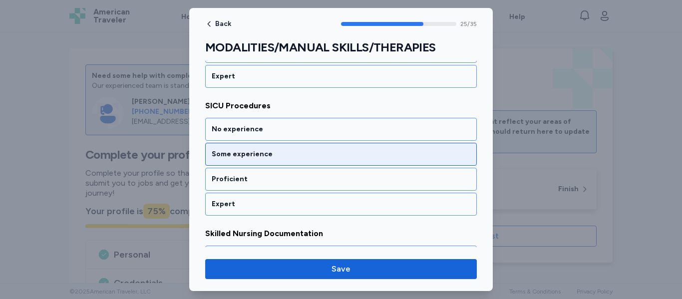
scroll to position [3305, 0]
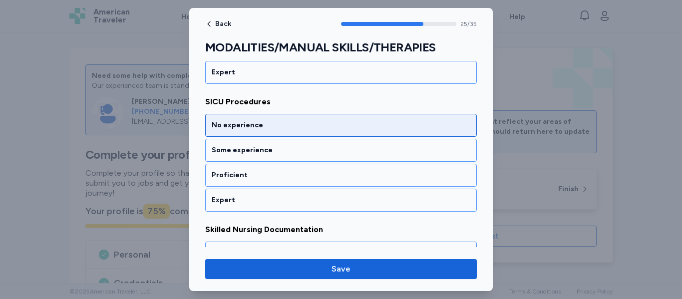
click at [261, 125] on div "No experience" at bounding box center [341, 125] width 258 height 10
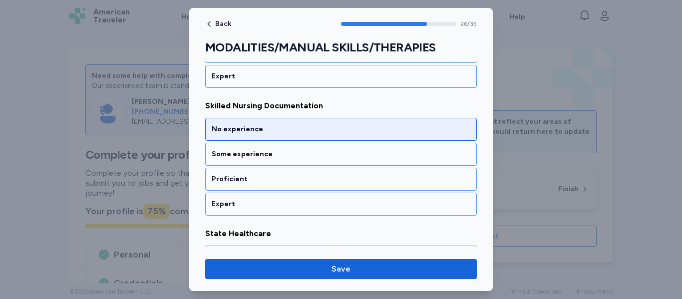
scroll to position [3433, 0]
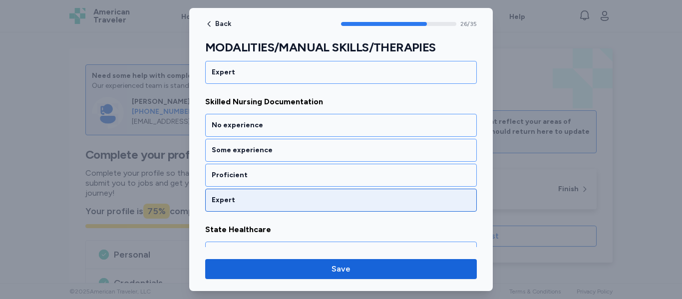
click at [271, 197] on div "Expert" at bounding box center [341, 200] width 258 height 10
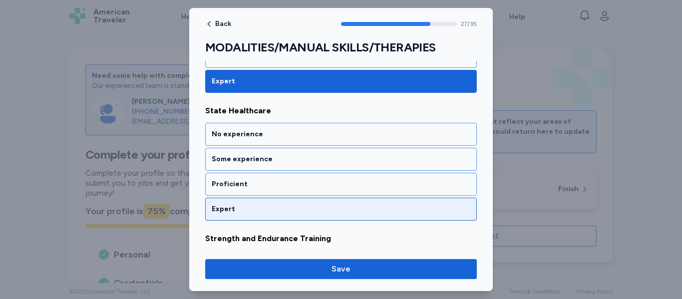
scroll to position [3561, 0]
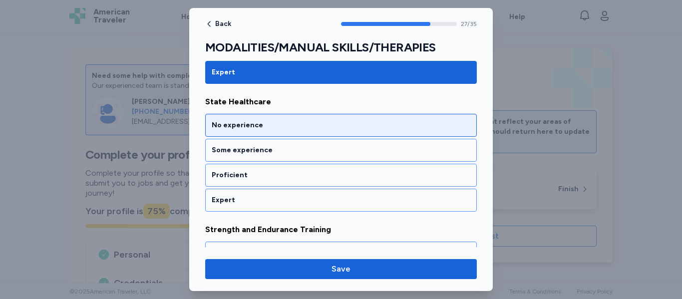
click at [266, 127] on div "No experience" at bounding box center [341, 125] width 258 height 10
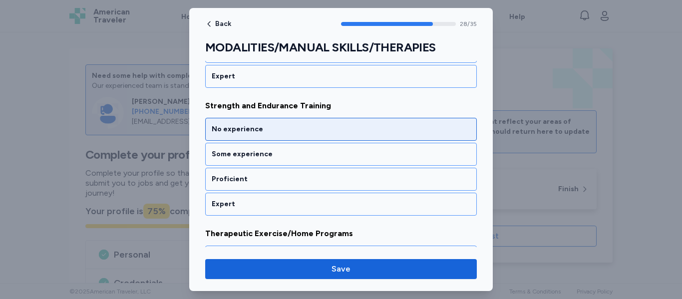
scroll to position [3688, 0]
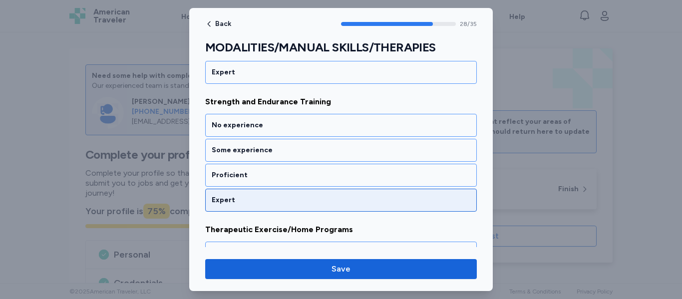
click at [257, 194] on div "Expert" at bounding box center [340, 200] width 271 height 23
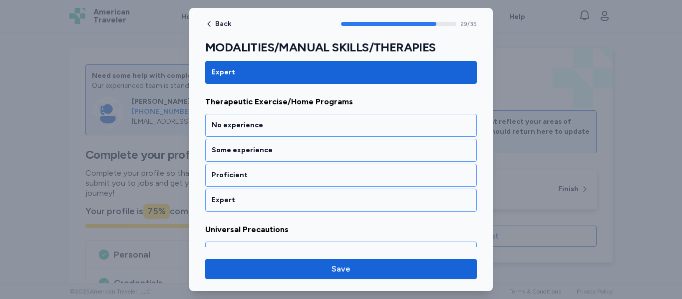
click at [257, 194] on div "Expert" at bounding box center [340, 200] width 271 height 23
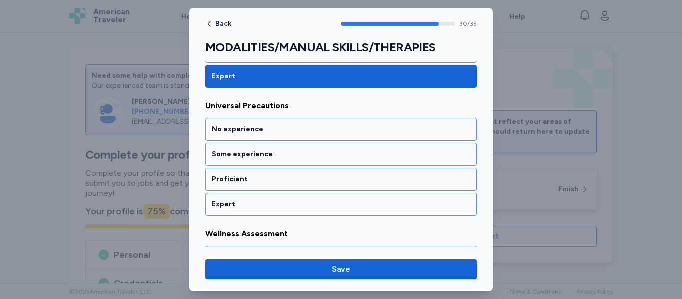
scroll to position [3944, 0]
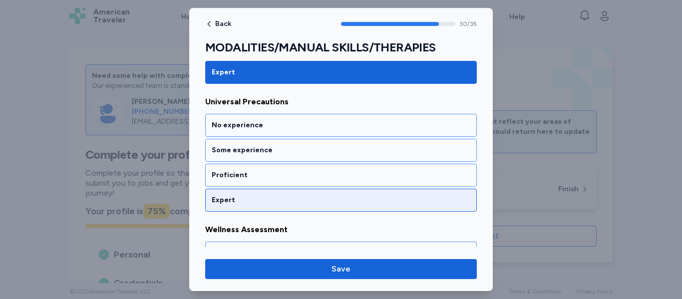
click at [258, 199] on div "Expert" at bounding box center [341, 200] width 258 height 10
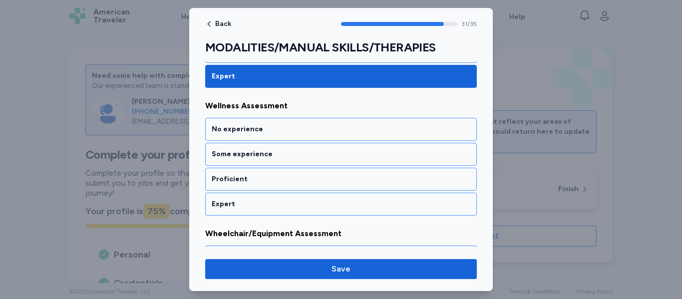
scroll to position [4072, 0]
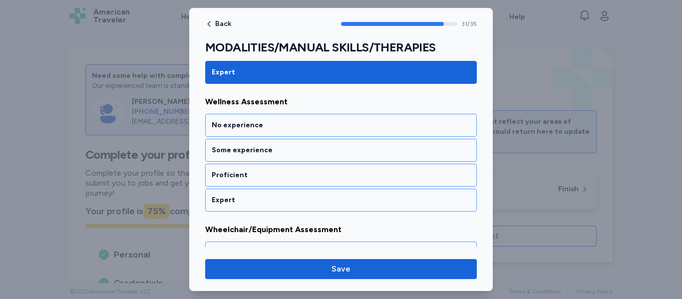
click at [258, 199] on div "Expert" at bounding box center [341, 200] width 258 height 10
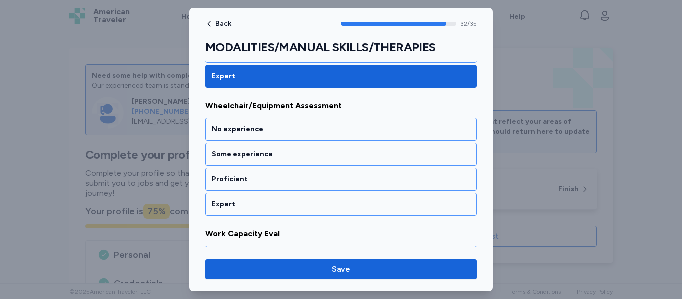
scroll to position [4199, 0]
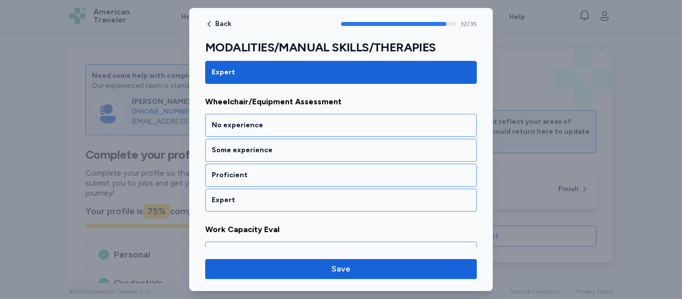
click at [258, 199] on div "Expert" at bounding box center [341, 200] width 258 height 10
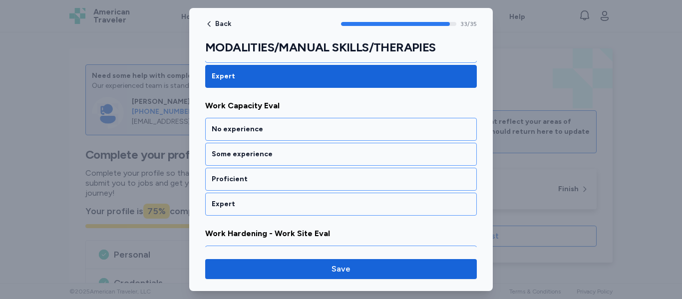
scroll to position [4327, 0]
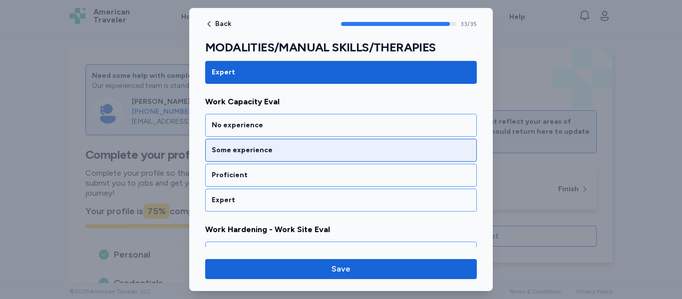
click at [259, 149] on div "Some experience" at bounding box center [341, 150] width 258 height 10
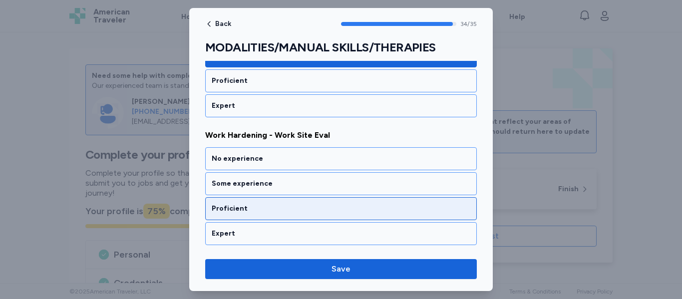
click at [251, 208] on div "Proficient" at bounding box center [341, 209] width 258 height 10
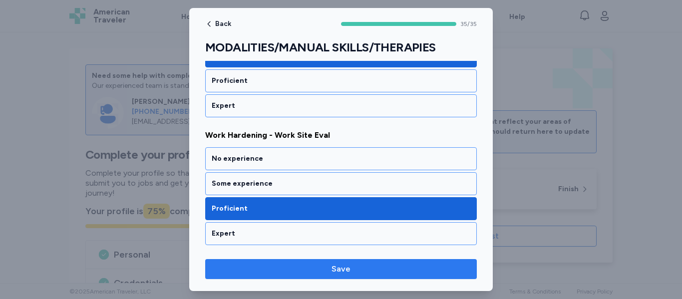
click at [329, 266] on span "Save" at bounding box center [340, 269] width 255 height 12
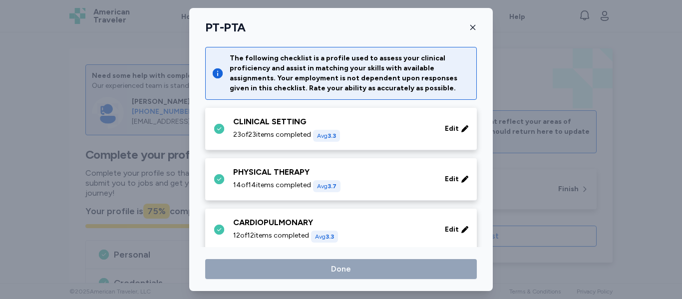
scroll to position [504, 0]
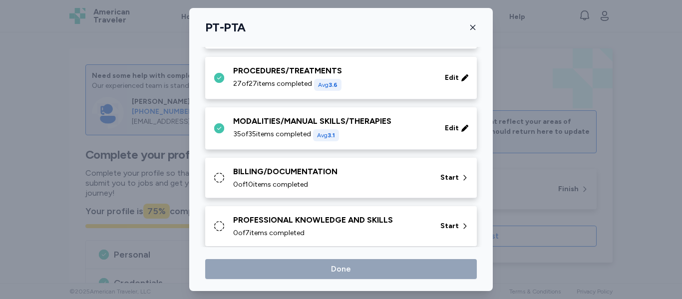
click at [314, 179] on div "BILLING/DOCUMENTATION 0 of 10 items completed" at bounding box center [330, 178] width 195 height 24
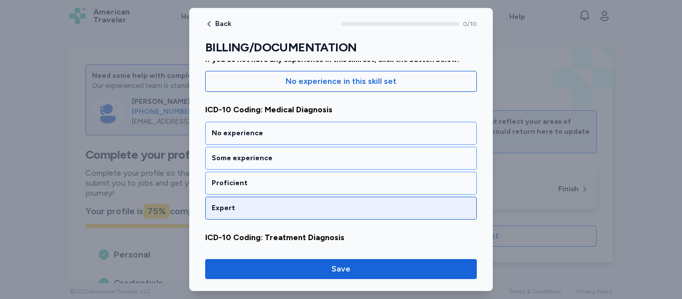
scroll to position [123, 0]
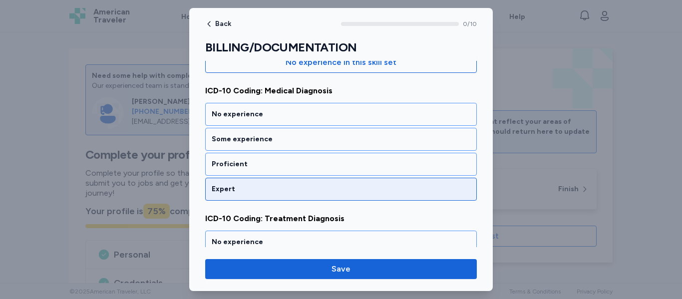
click at [286, 195] on div "Expert" at bounding box center [340, 189] width 271 height 23
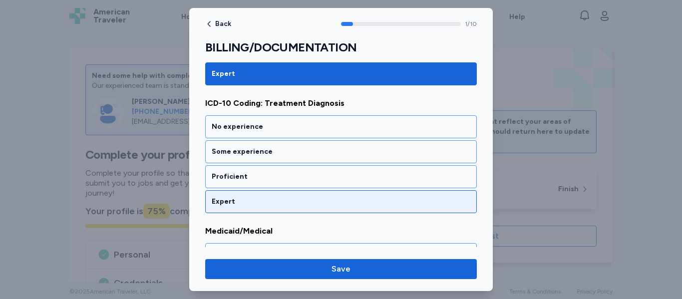
scroll to position [240, 0]
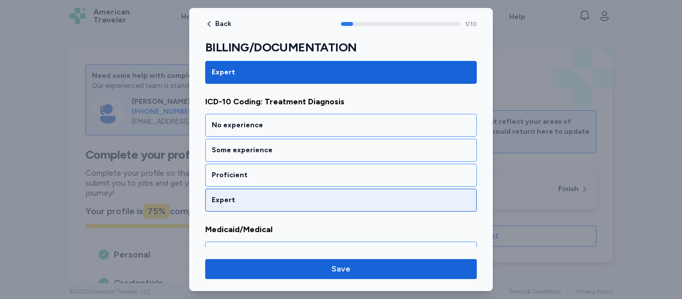
click at [287, 204] on div "Expert" at bounding box center [341, 200] width 258 height 10
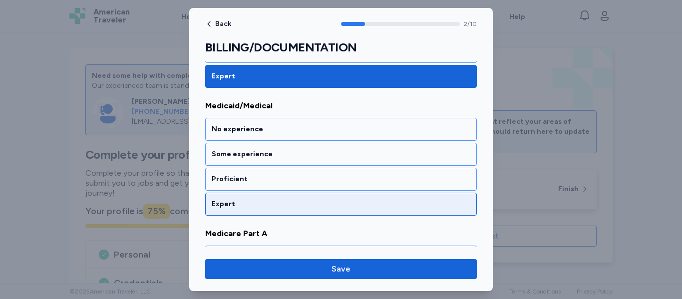
scroll to position [367, 0]
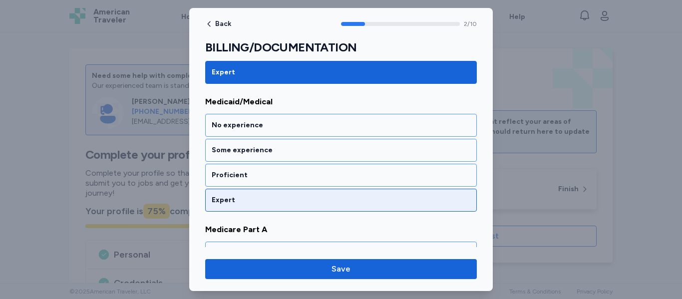
click at [289, 207] on div "Expert" at bounding box center [340, 200] width 271 height 23
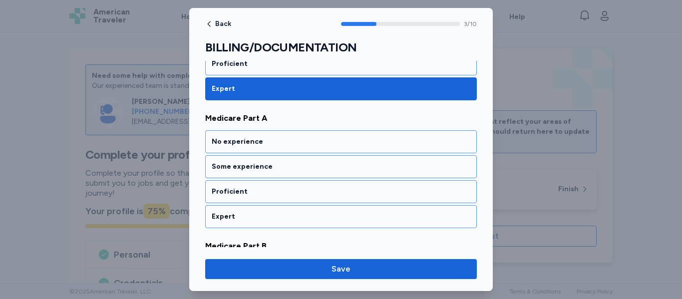
scroll to position [495, 0]
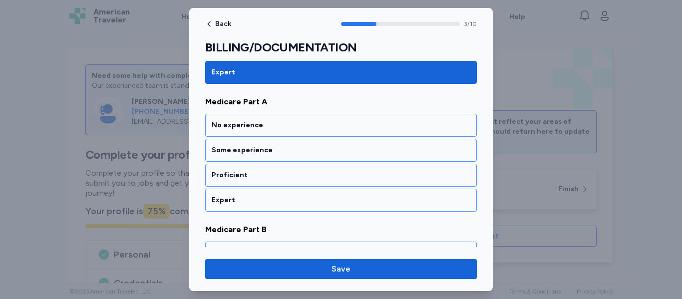
click at [289, 207] on div "Expert" at bounding box center [340, 200] width 271 height 23
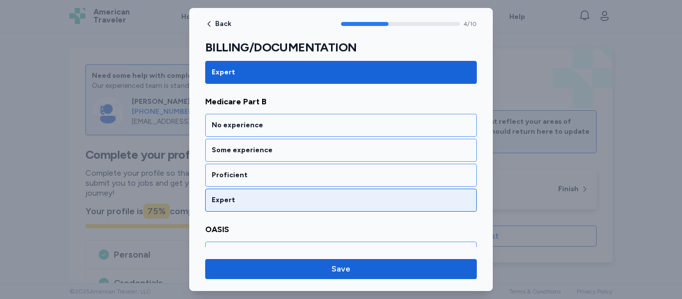
click at [289, 208] on div "Expert" at bounding box center [340, 200] width 271 height 23
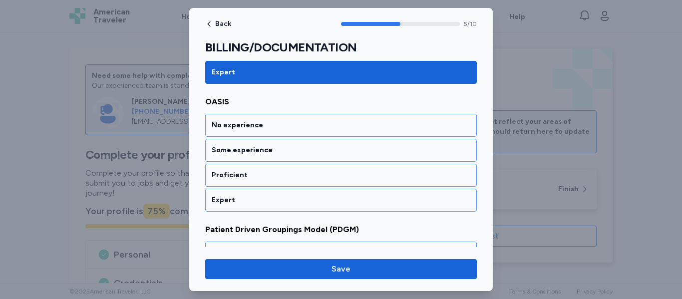
click at [289, 208] on div "Expert" at bounding box center [340, 200] width 271 height 23
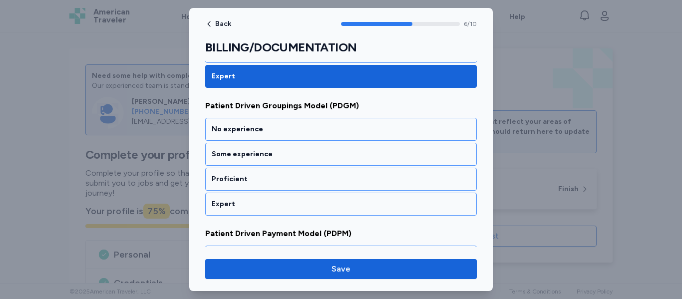
scroll to position [878, 0]
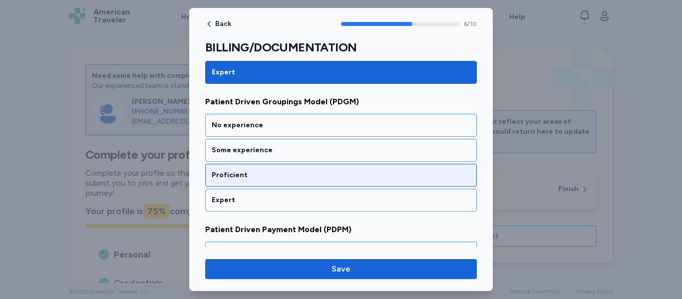
click at [291, 178] on div "Proficient" at bounding box center [341, 175] width 258 height 10
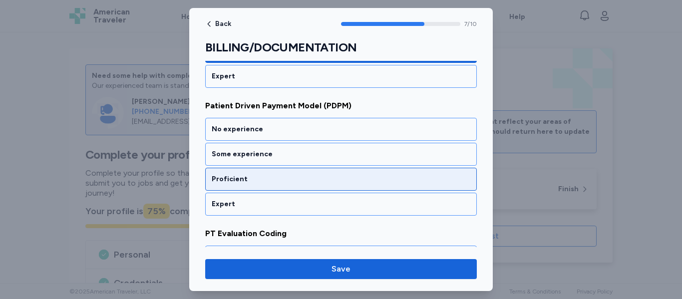
scroll to position [1006, 0]
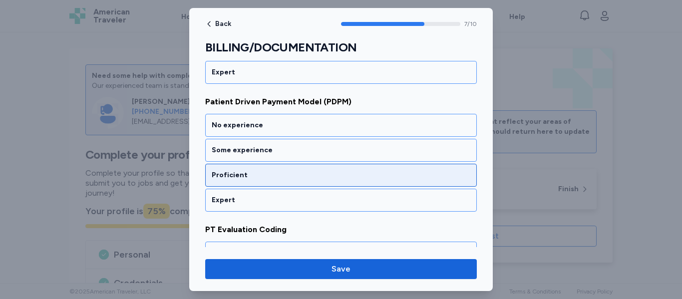
click at [292, 181] on div "Proficient" at bounding box center [340, 175] width 271 height 23
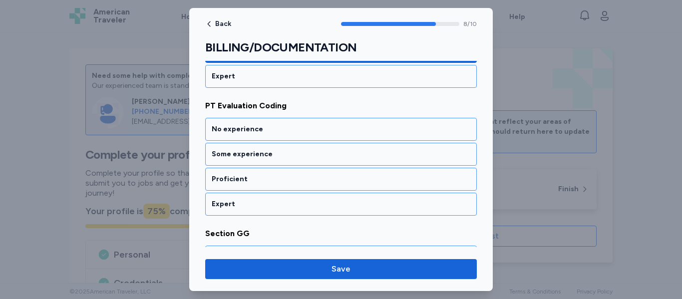
scroll to position [1134, 0]
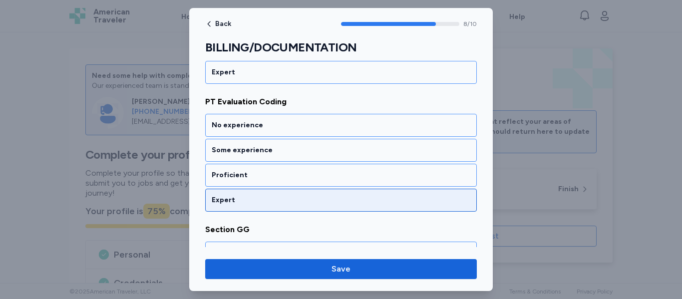
click at [290, 198] on div "Expert" at bounding box center [341, 200] width 258 height 10
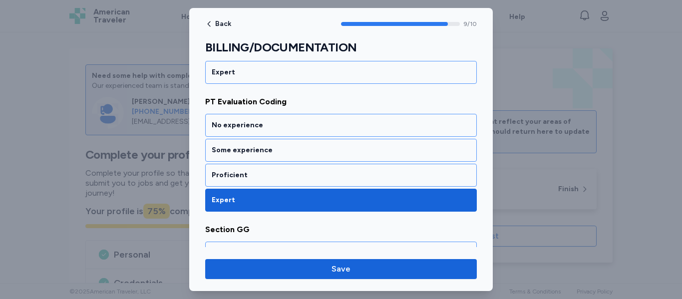
scroll to position [1228, 0]
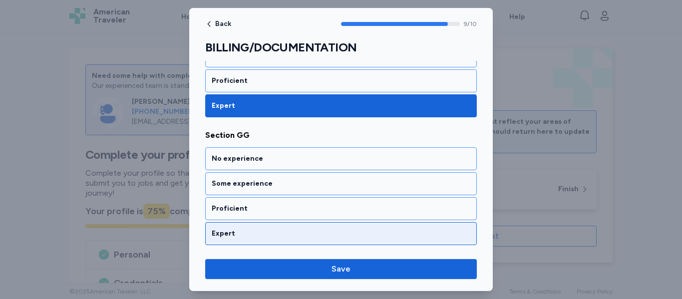
click at [289, 232] on div "Expert" at bounding box center [341, 234] width 258 height 10
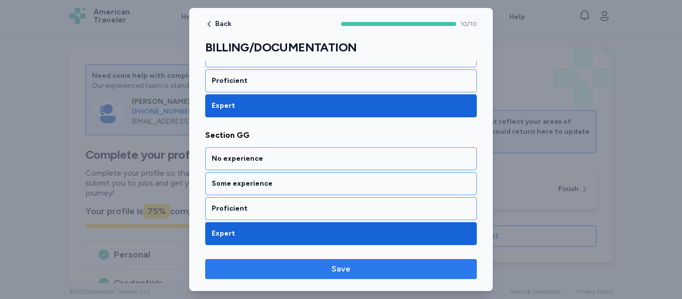
click at [318, 270] on span "Save" at bounding box center [340, 269] width 255 height 12
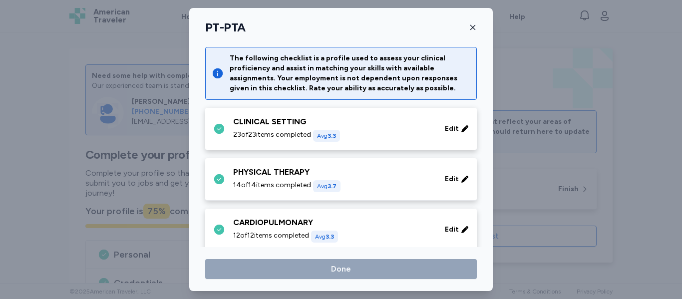
scroll to position [504, 0]
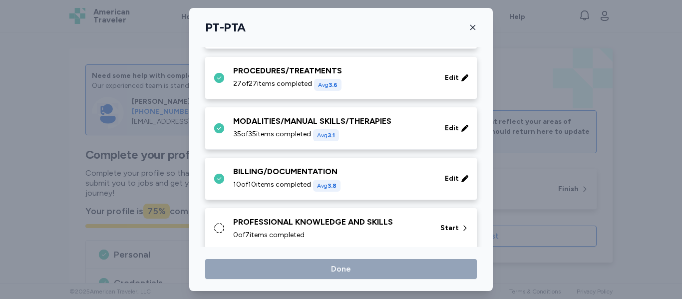
click at [337, 232] on div "0 of 7 items completed" at bounding box center [330, 235] width 195 height 10
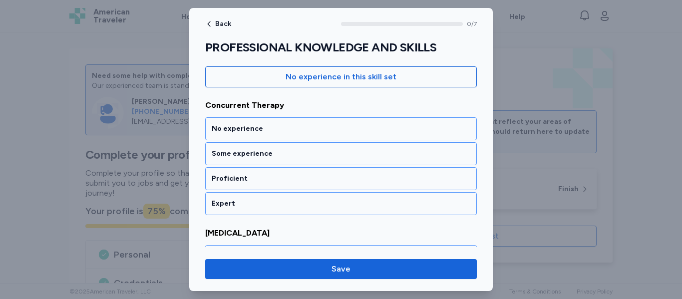
scroll to position [117, 0]
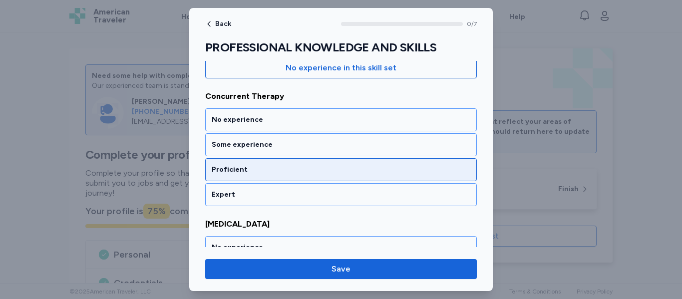
click at [281, 174] on div "Proficient" at bounding box center [341, 170] width 258 height 10
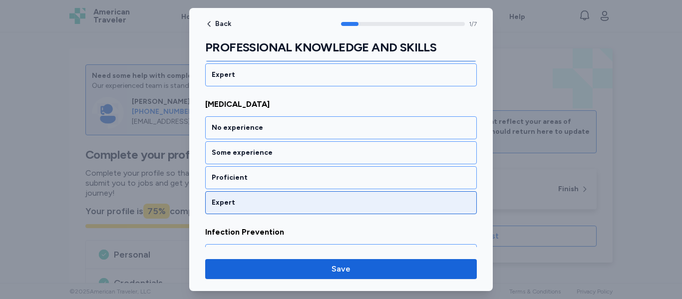
scroll to position [240, 0]
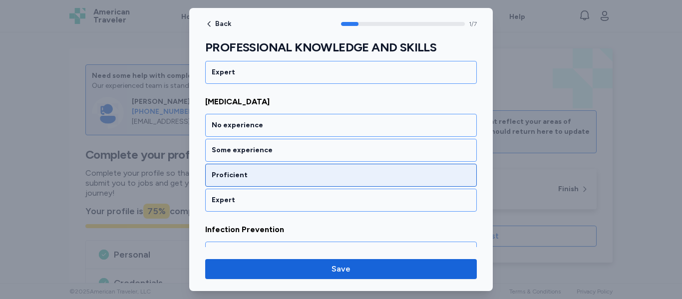
click at [283, 171] on div "Proficient" at bounding box center [341, 175] width 258 height 10
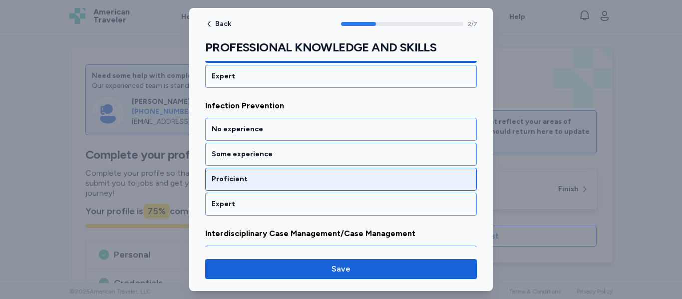
scroll to position [367, 0]
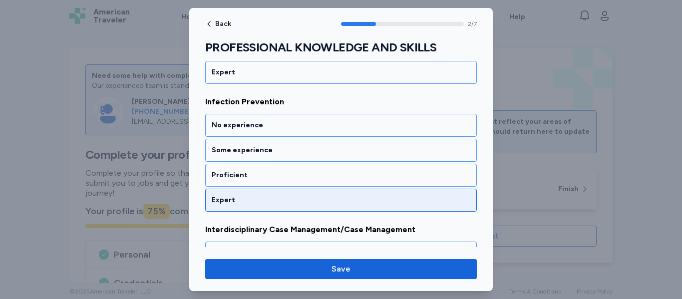
click at [275, 203] on div "Expert" at bounding box center [341, 200] width 258 height 10
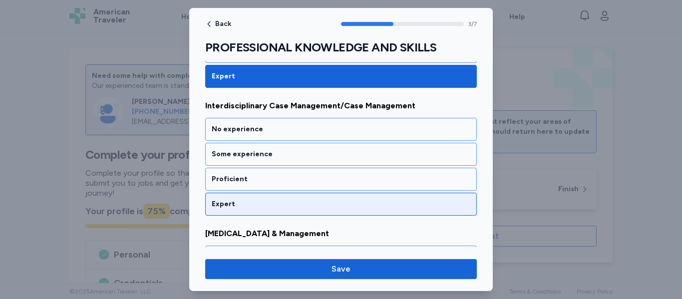
scroll to position [495, 0]
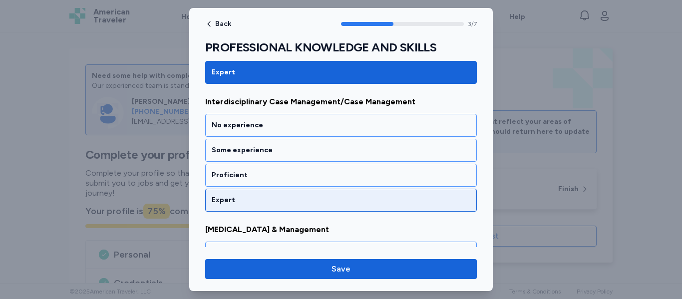
click at [276, 202] on div "Expert" at bounding box center [341, 200] width 258 height 10
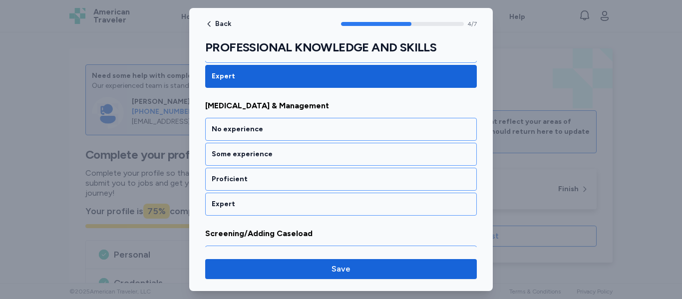
scroll to position [623, 0]
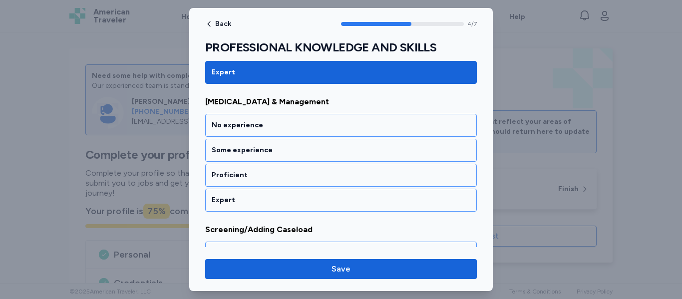
click at [276, 202] on div "Expert" at bounding box center [341, 200] width 258 height 10
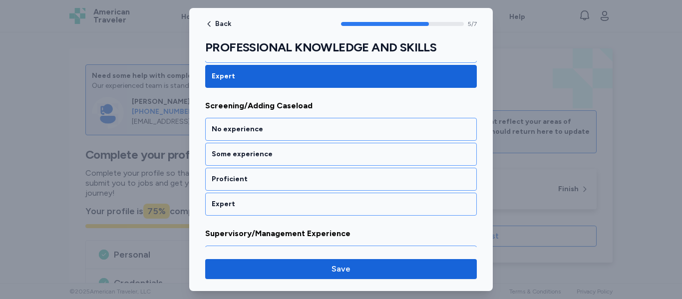
scroll to position [750, 0]
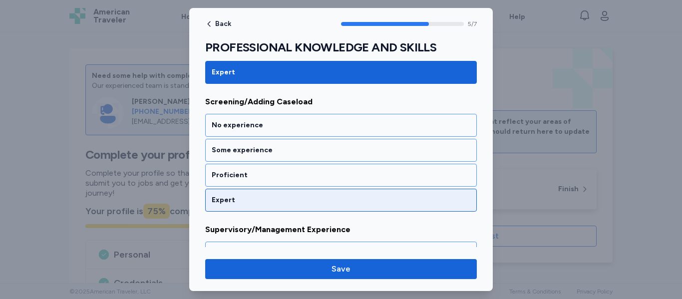
click at [275, 206] on div "Expert" at bounding box center [340, 200] width 271 height 23
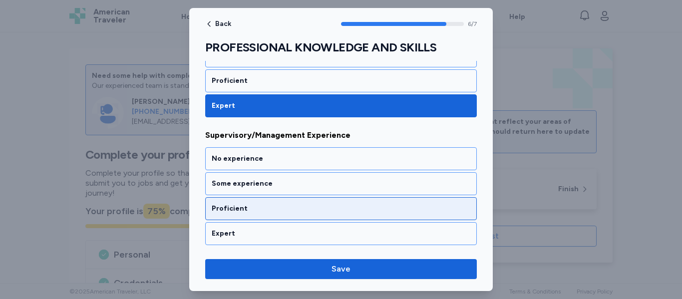
click at [280, 214] on div "Proficient" at bounding box center [340, 208] width 271 height 23
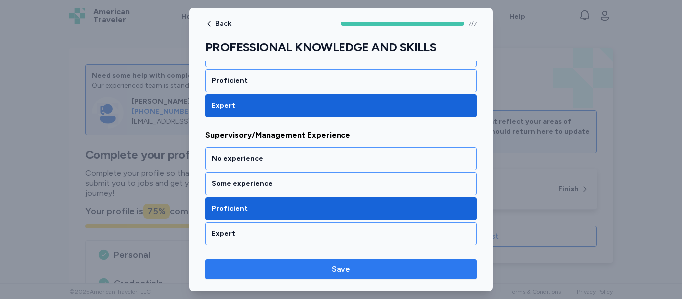
click at [339, 270] on span "Save" at bounding box center [340, 269] width 19 height 12
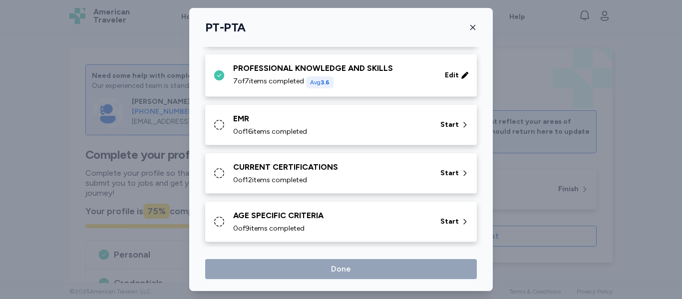
scroll to position [663, 0]
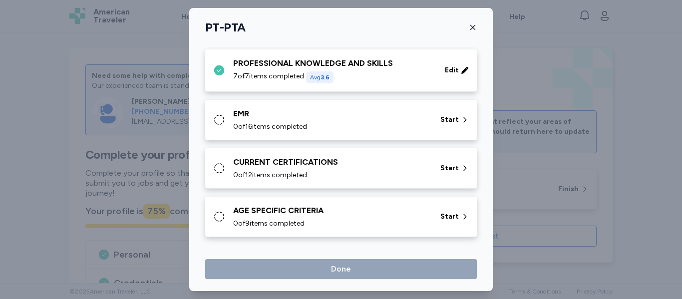
click at [361, 122] on div "0 of 16 items completed" at bounding box center [330, 127] width 195 height 10
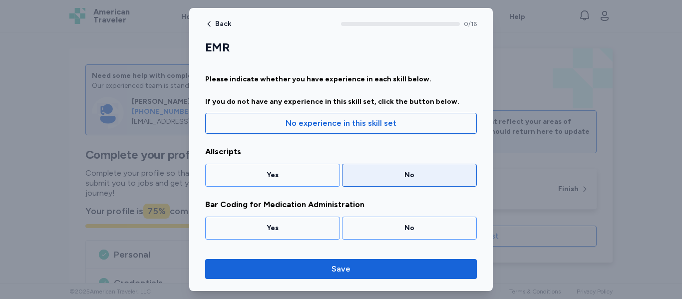
click at [383, 171] on div "No" at bounding box center [409, 175] width 122 height 10
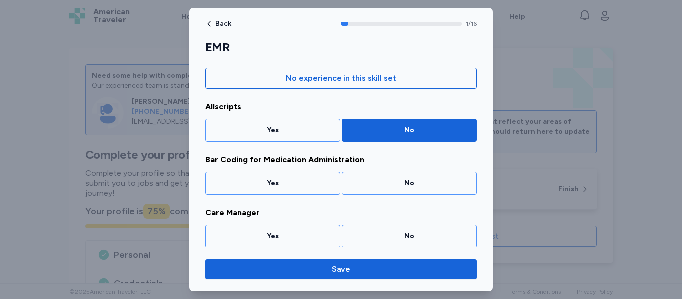
scroll to position [65, 0]
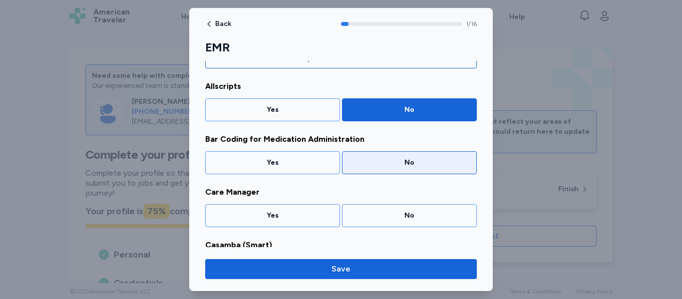
click at [386, 167] on div "No" at bounding box center [409, 163] width 122 height 10
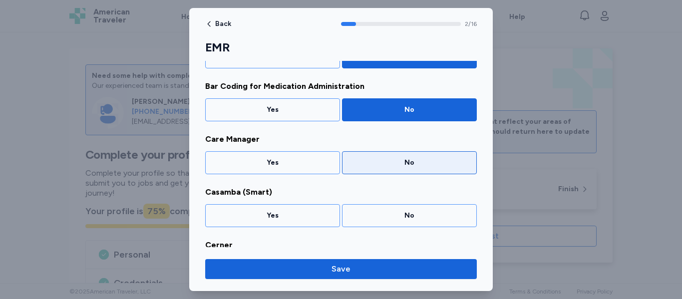
click at [386, 172] on div "No" at bounding box center [409, 162] width 135 height 23
click at [386, 186] on div "Casamba (Smart) Yes No" at bounding box center [340, 206] width 271 height 41
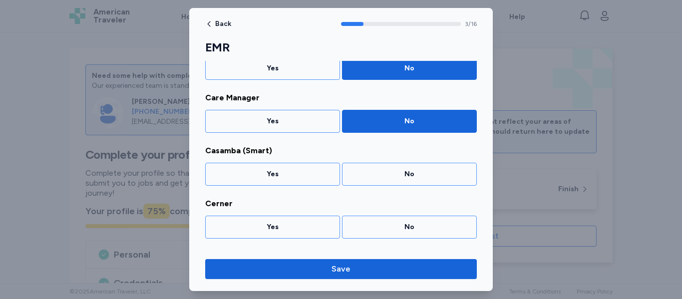
scroll to position [171, 0]
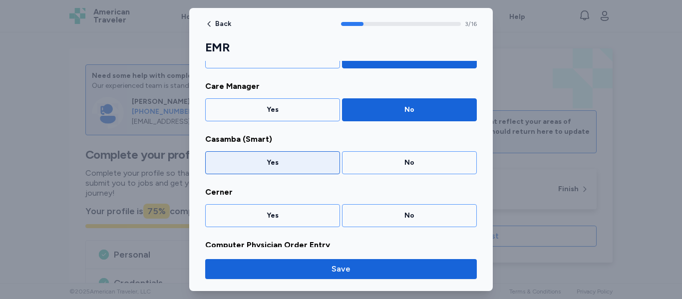
click at [299, 165] on div "Yes" at bounding box center [273, 163] width 122 height 10
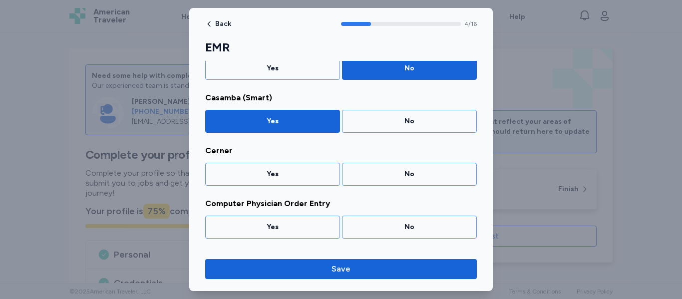
scroll to position [224, 0]
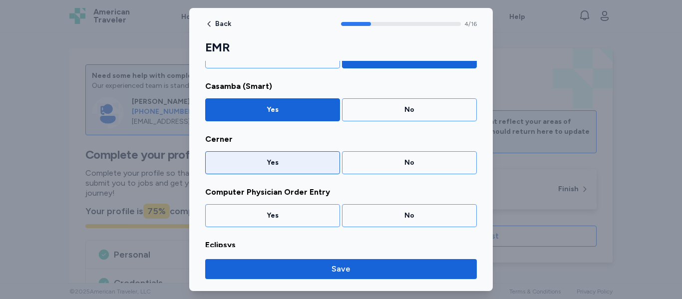
click at [305, 166] on div "Yes" at bounding box center [273, 163] width 122 height 10
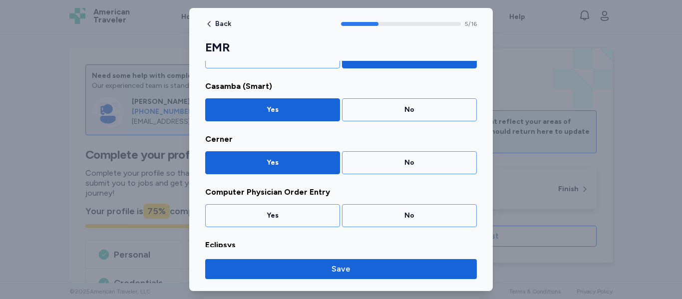
scroll to position [277, 0]
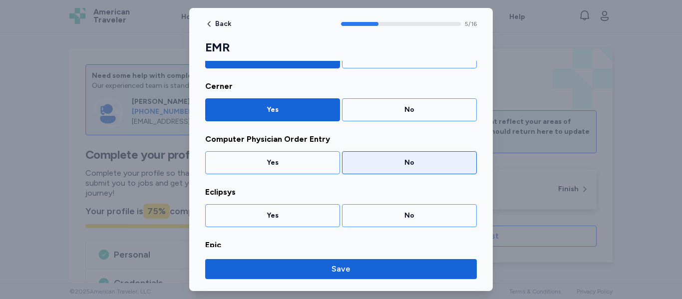
click at [369, 163] on div "No" at bounding box center [409, 163] width 122 height 10
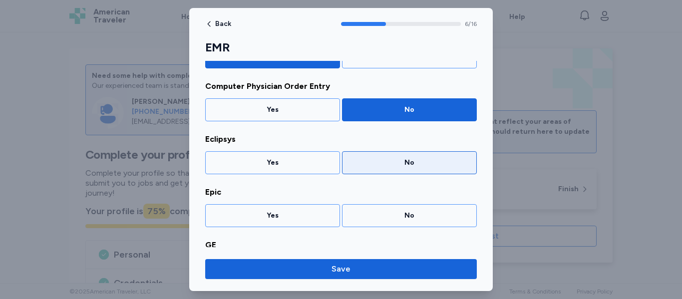
click at [371, 164] on div "No" at bounding box center [409, 163] width 122 height 10
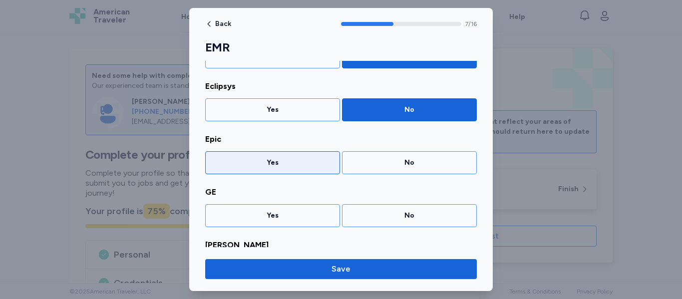
click at [313, 169] on div "Yes" at bounding box center [272, 162] width 135 height 23
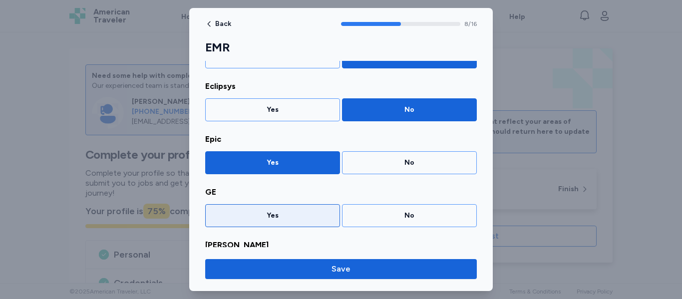
scroll to position [436, 0]
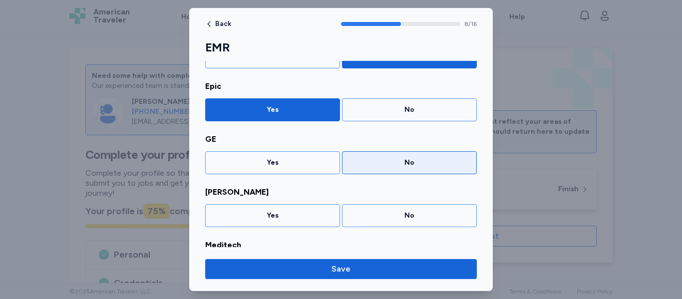
click at [379, 159] on div "No" at bounding box center [409, 163] width 122 height 10
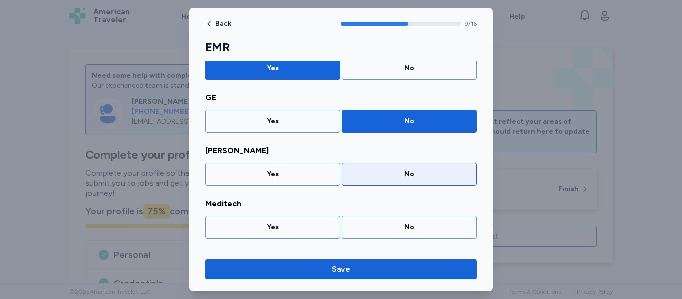
scroll to position [488, 0]
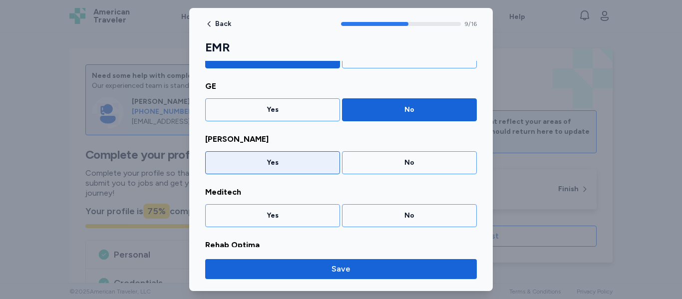
click at [314, 167] on div "Yes" at bounding box center [273, 163] width 122 height 10
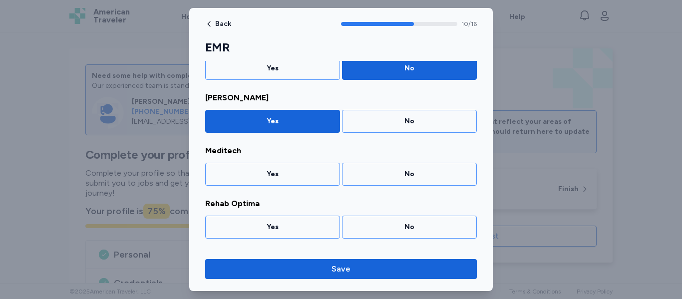
scroll to position [541, 0]
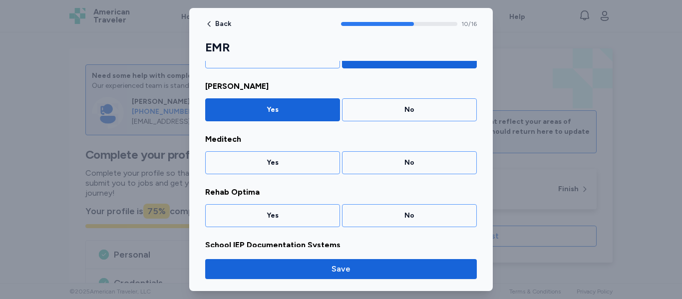
click at [307, 165] on div "Yes" at bounding box center [273, 163] width 122 height 10
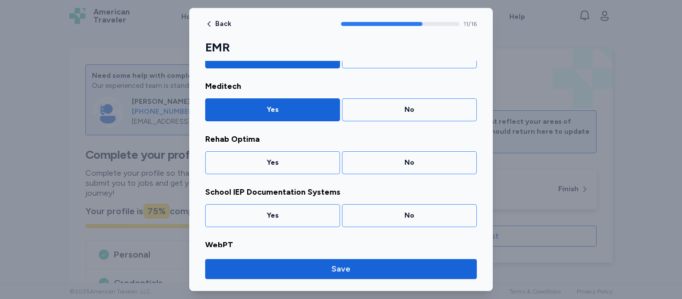
click at [308, 168] on div "Yes" at bounding box center [272, 162] width 135 height 23
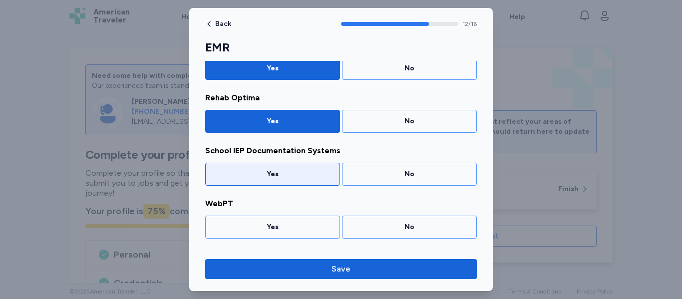
scroll to position [647, 0]
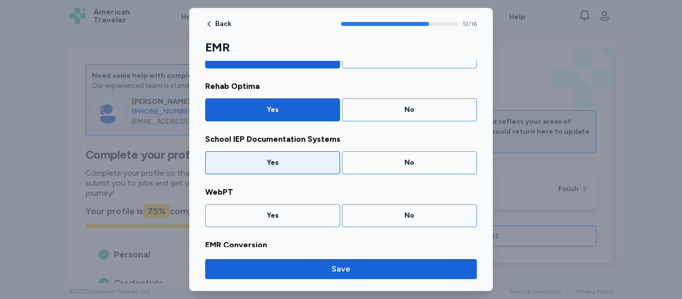
click at [307, 167] on div "Yes" at bounding box center [273, 163] width 122 height 10
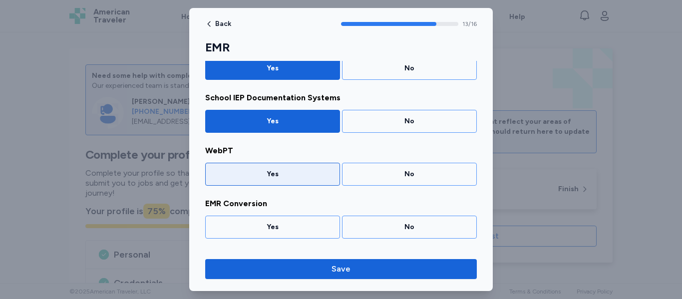
scroll to position [700, 0]
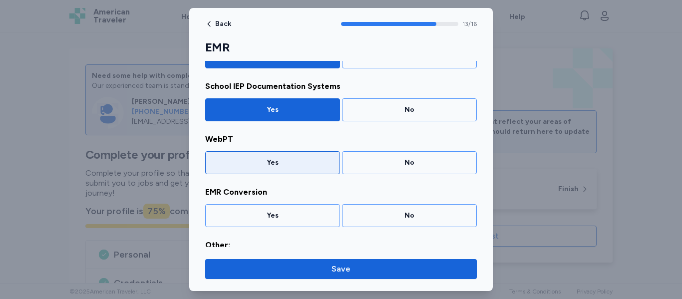
click at [310, 169] on div "Yes" at bounding box center [272, 162] width 135 height 23
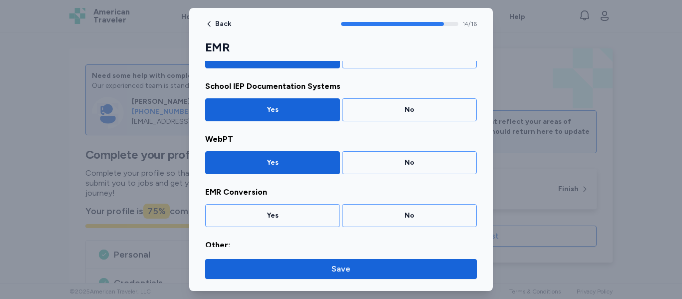
scroll to position [735, 0]
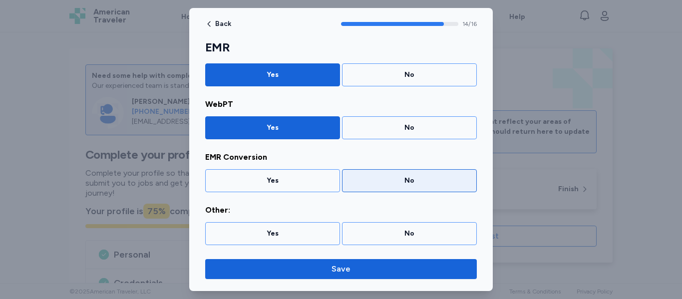
click at [385, 183] on div "No" at bounding box center [409, 181] width 122 height 10
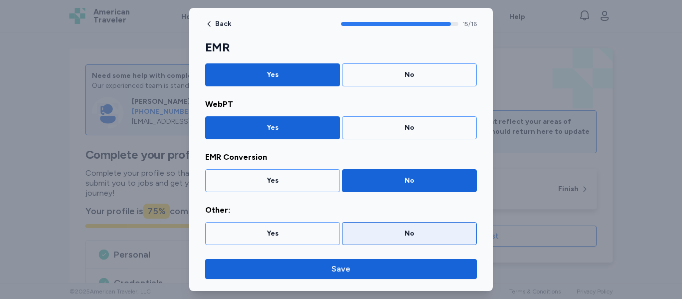
click at [410, 230] on div "No" at bounding box center [409, 234] width 122 height 10
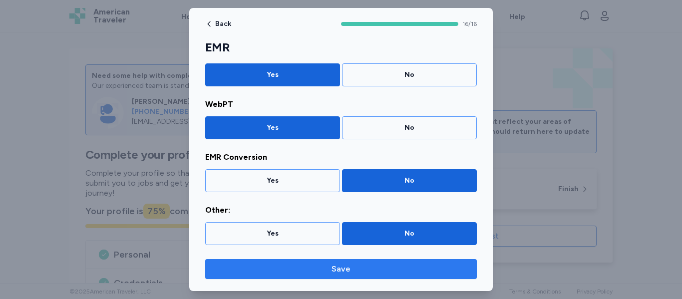
click at [373, 272] on span "Save" at bounding box center [340, 269] width 255 height 12
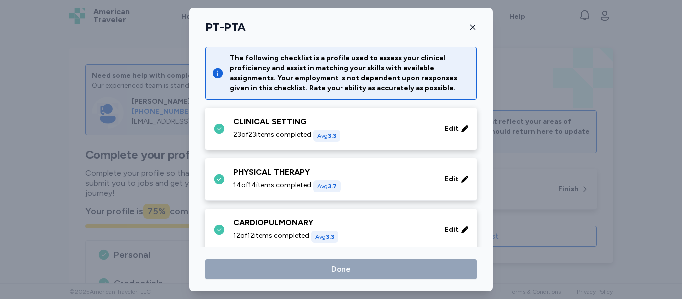
scroll to position [663, 0]
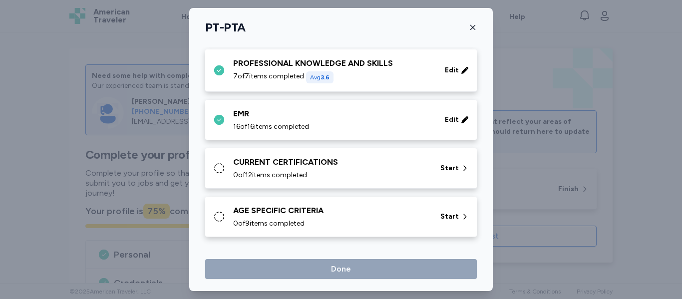
click at [354, 176] on div "0 of 12 items completed" at bounding box center [330, 175] width 195 height 10
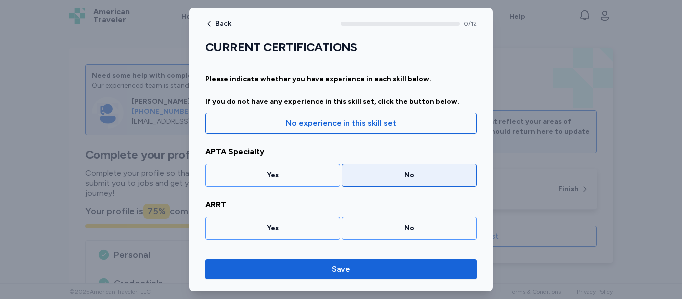
click at [378, 174] on div "No" at bounding box center [409, 175] width 122 height 10
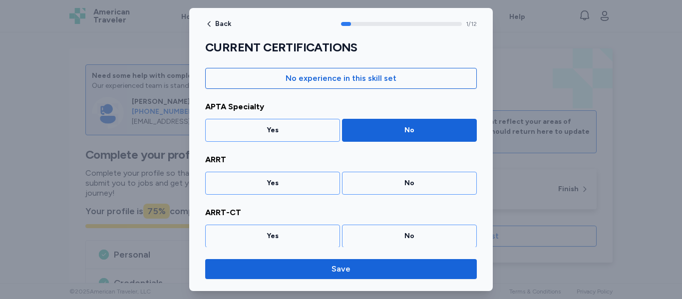
scroll to position [65, 0]
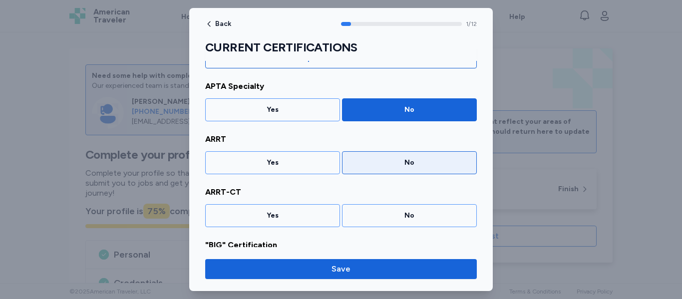
click at [388, 161] on div "No" at bounding box center [409, 163] width 122 height 10
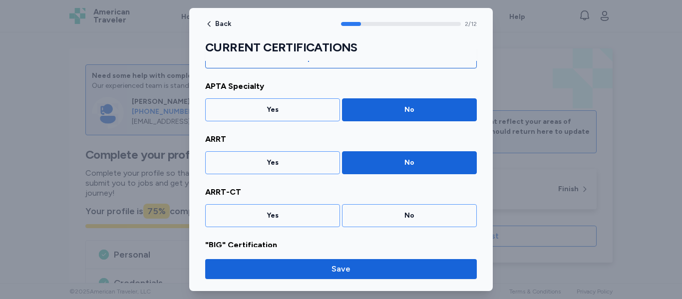
scroll to position [118, 0]
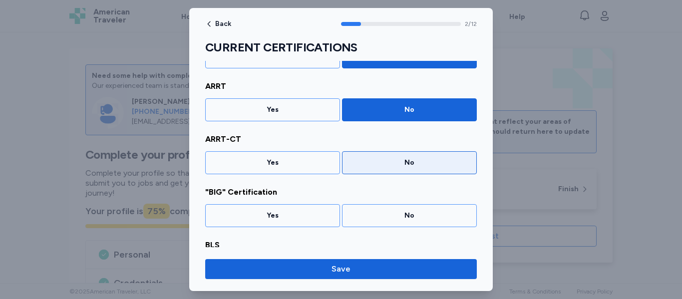
click at [390, 166] on div "No" at bounding box center [409, 163] width 122 height 10
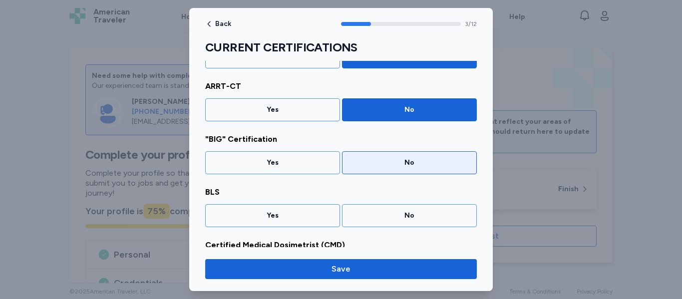
click at [394, 167] on div "No" at bounding box center [409, 163] width 122 height 10
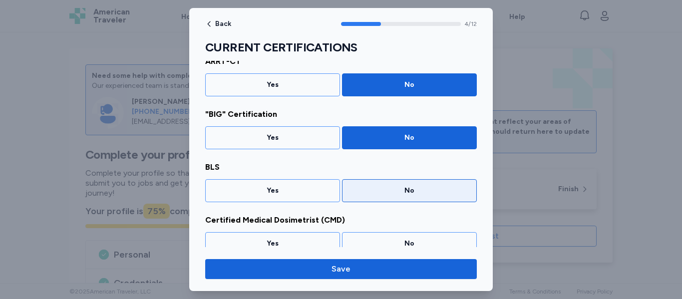
scroll to position [224, 0]
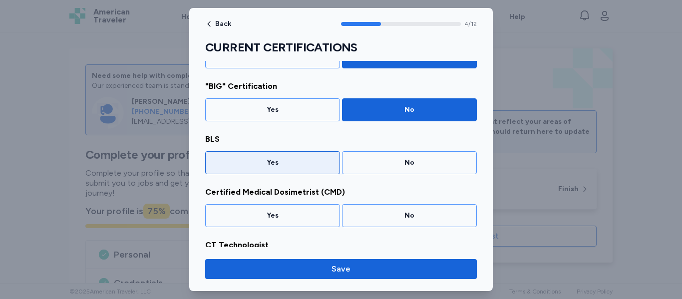
click at [306, 168] on div "Yes" at bounding box center [272, 162] width 135 height 23
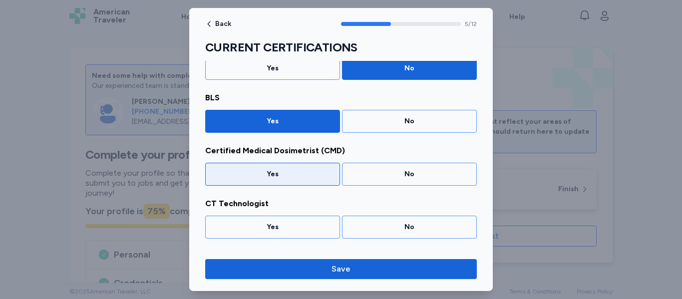
scroll to position [277, 0]
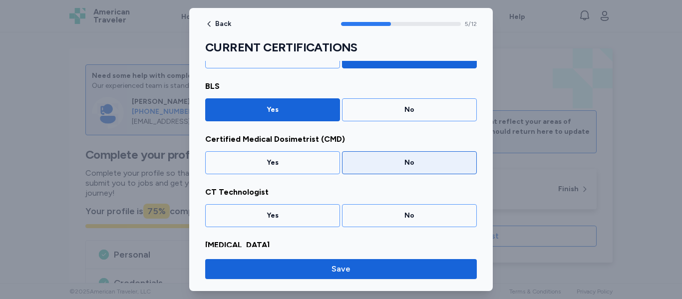
click at [380, 163] on div "No" at bounding box center [409, 163] width 122 height 10
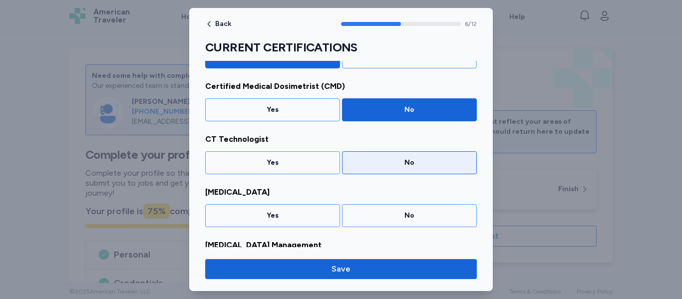
click at [381, 165] on div "No" at bounding box center [409, 163] width 122 height 10
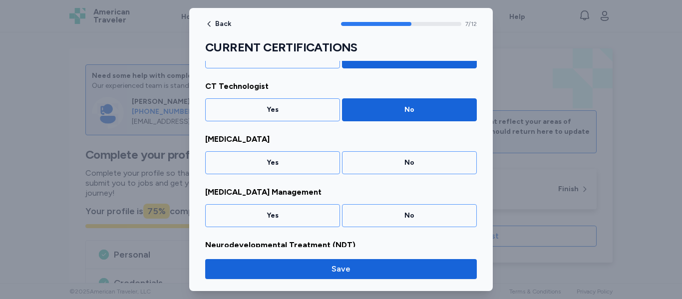
click at [384, 166] on div "No" at bounding box center [409, 163] width 122 height 10
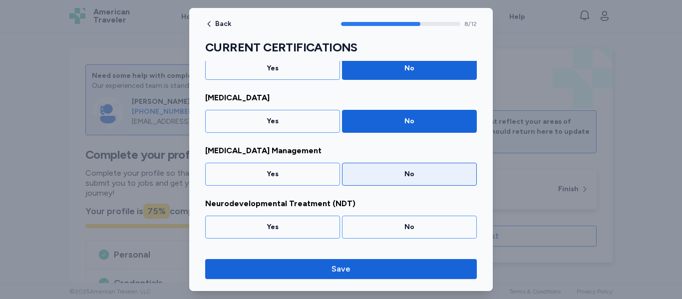
scroll to position [436, 0]
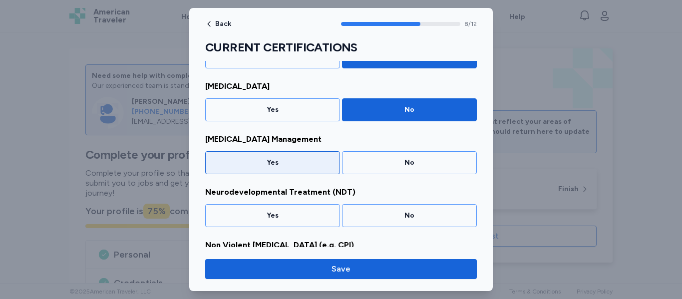
click at [308, 167] on div "Yes" at bounding box center [273, 163] width 122 height 10
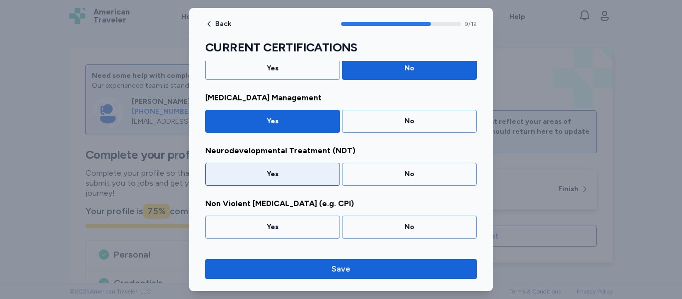
scroll to position [488, 0]
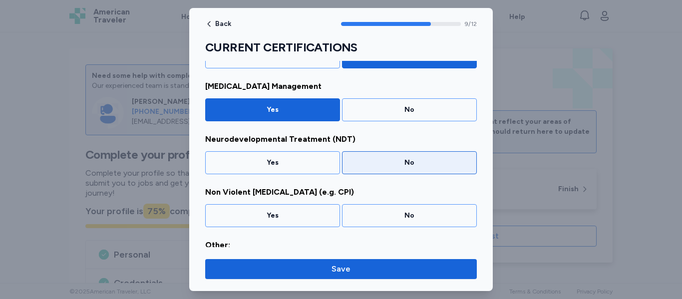
click at [377, 170] on div "No" at bounding box center [409, 162] width 135 height 23
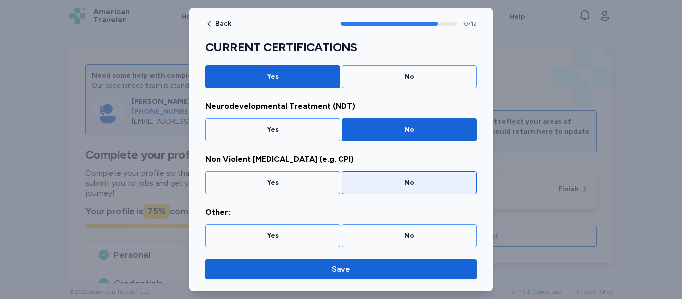
scroll to position [523, 0]
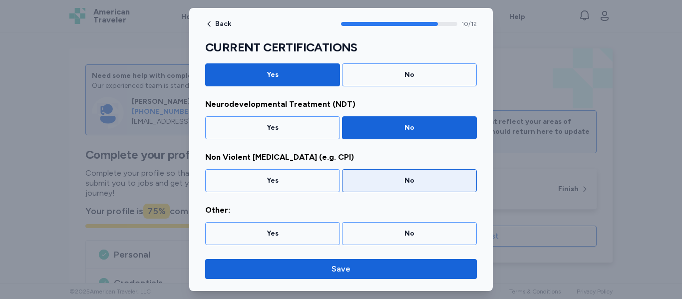
click at [383, 176] on div "No" at bounding box center [409, 181] width 122 height 10
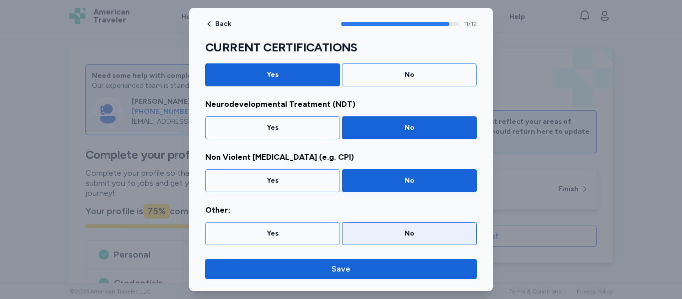
drag, startPoint x: 392, startPoint y: 230, endPoint x: 393, endPoint y: 236, distance: 6.7
click at [392, 230] on div "No" at bounding box center [409, 234] width 122 height 10
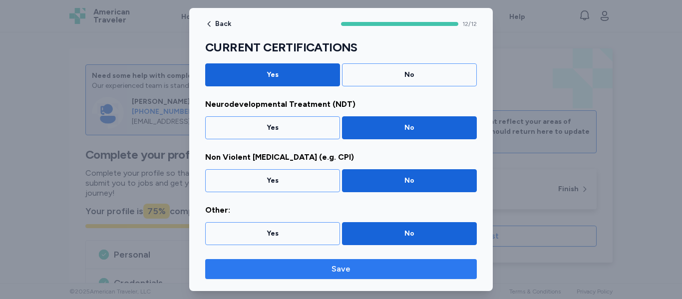
click at [385, 271] on span "Save" at bounding box center [340, 269] width 255 height 12
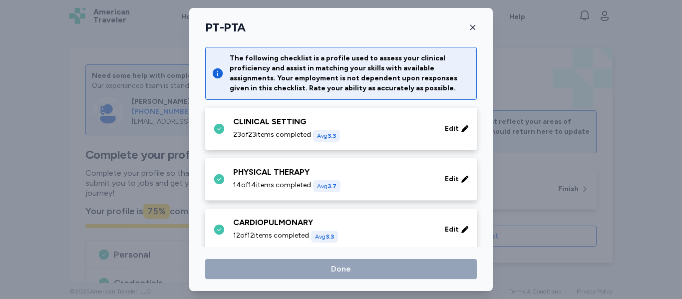
scroll to position [663, 0]
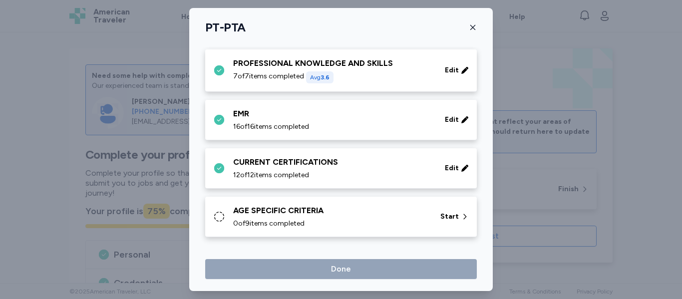
click at [328, 221] on div "0 of 9 items completed" at bounding box center [330, 224] width 195 height 10
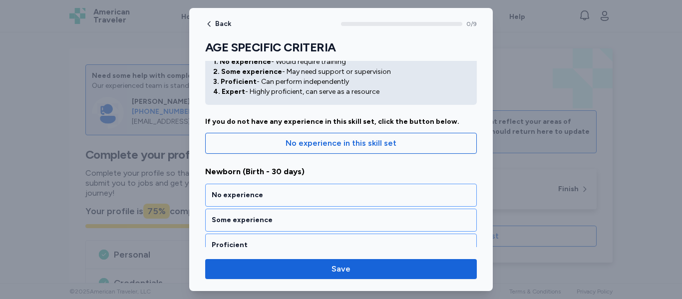
scroll to position [57, 0]
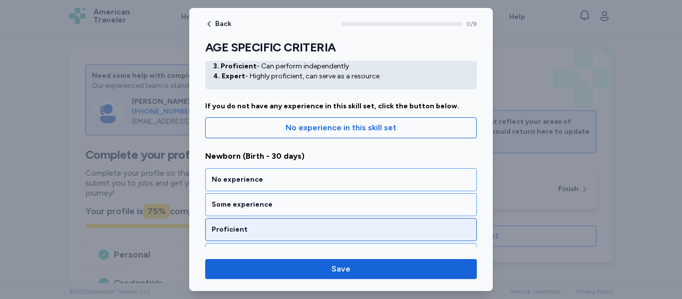
click at [314, 227] on div "Proficient" at bounding box center [341, 230] width 258 height 10
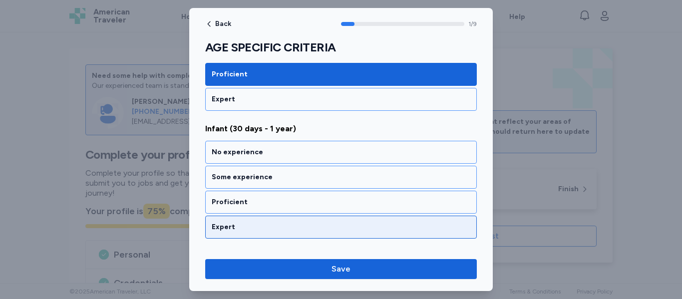
scroll to position [240, 0]
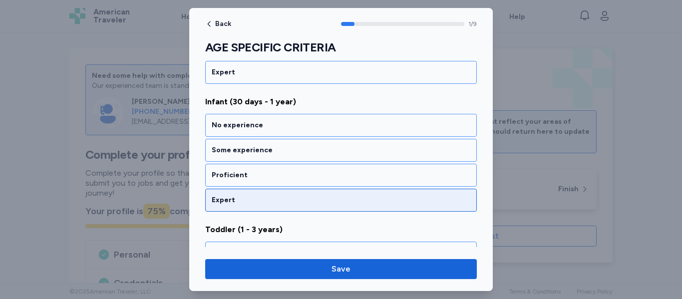
click at [318, 170] on div "Proficient" at bounding box center [340, 175] width 271 height 23
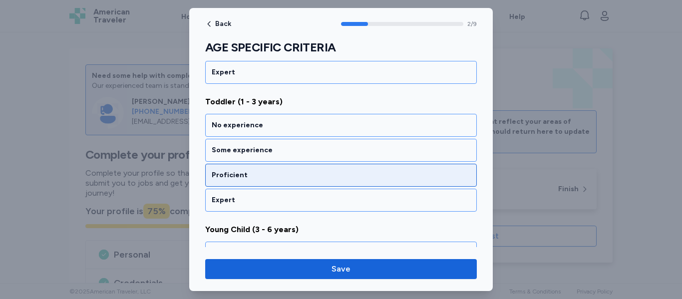
click at [327, 172] on div "Proficient" at bounding box center [341, 175] width 258 height 10
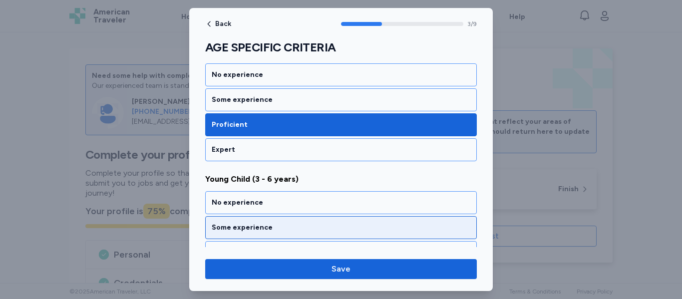
scroll to position [495, 0]
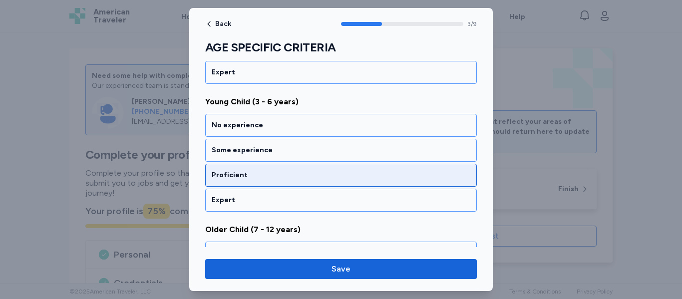
click at [330, 176] on div "Proficient" at bounding box center [341, 175] width 258 height 10
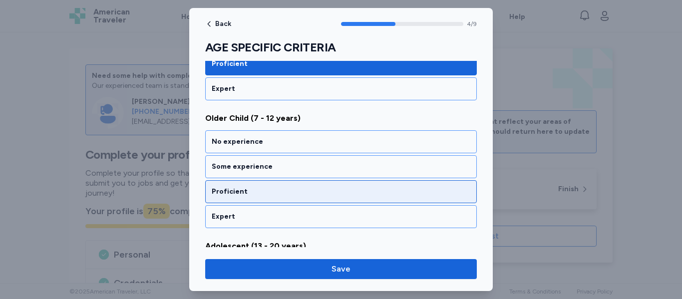
scroll to position [623, 0]
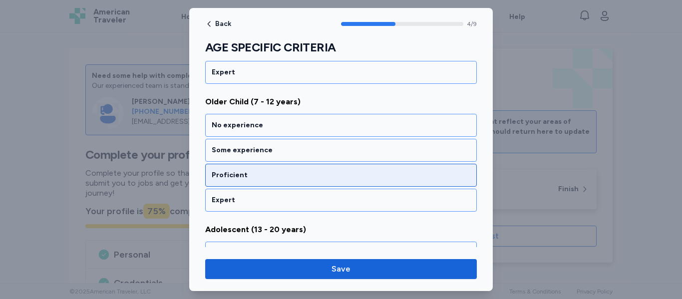
click at [335, 181] on div "Proficient" at bounding box center [340, 175] width 271 height 23
click at [336, 183] on div "Proficient" at bounding box center [340, 175] width 271 height 23
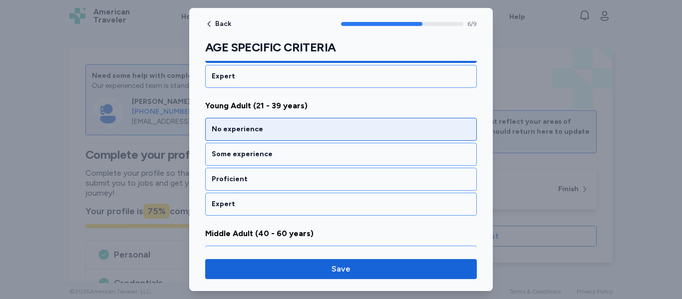
scroll to position [878, 0]
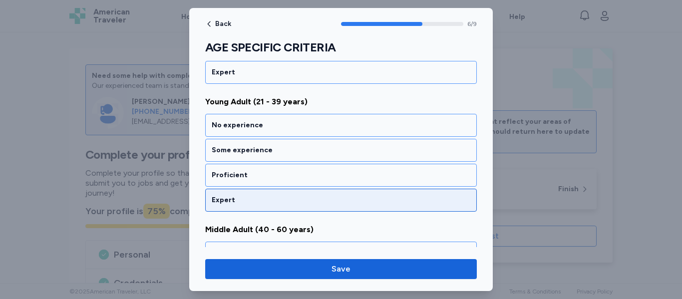
click at [340, 200] on div "Expert" at bounding box center [341, 200] width 258 height 10
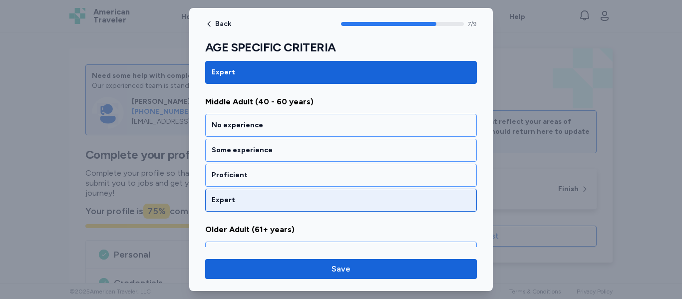
click at [339, 206] on div "Expert" at bounding box center [340, 200] width 271 height 23
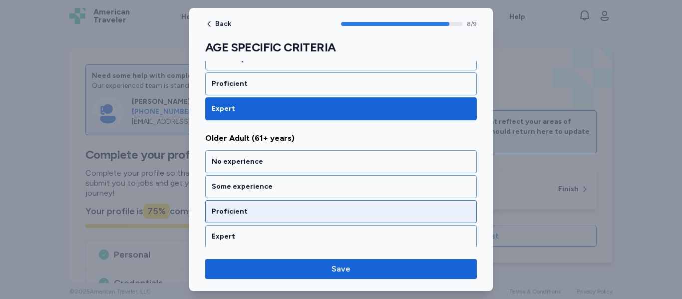
scroll to position [1100, 0]
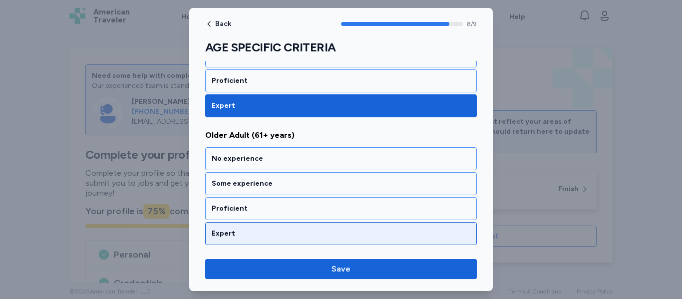
click at [343, 232] on div "Expert" at bounding box center [341, 234] width 258 height 10
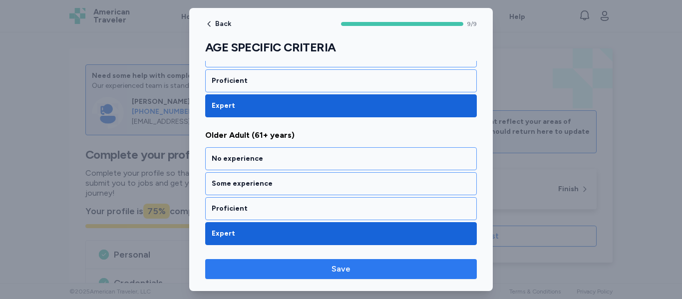
click at [372, 267] on span "Save" at bounding box center [340, 269] width 255 height 12
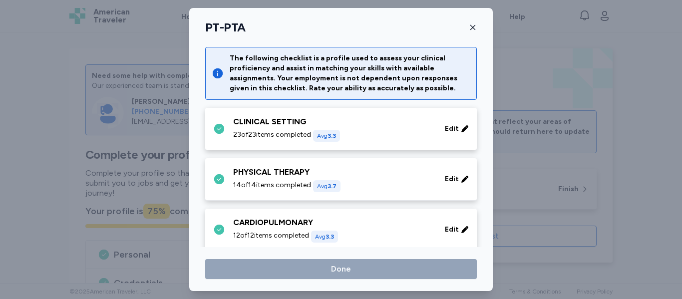
scroll to position [663, 0]
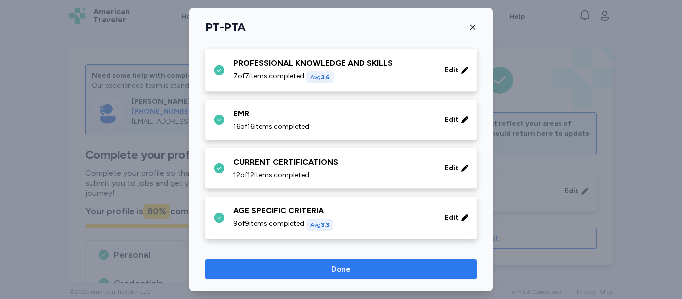
click at [412, 261] on button "Done" at bounding box center [340, 269] width 271 height 20
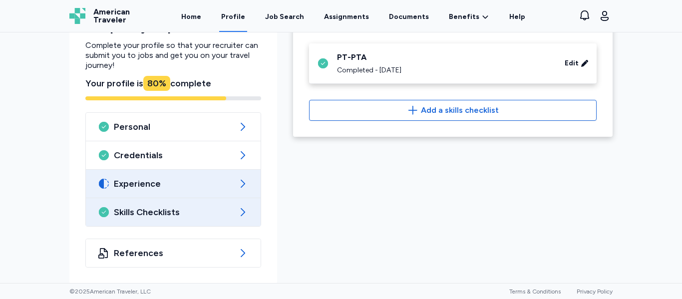
scroll to position [128, 0]
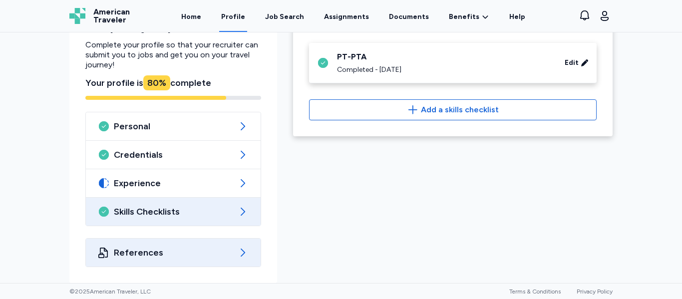
click at [243, 252] on icon at bounding box center [243, 252] width 12 height 12
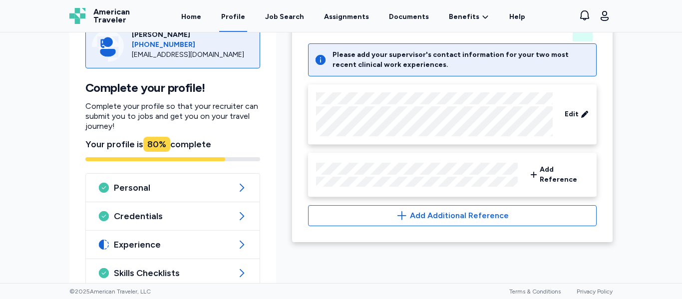
scroll to position [74, 0]
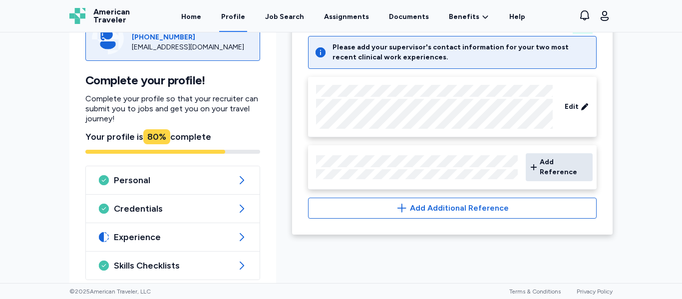
click at [532, 164] on icon at bounding box center [533, 167] width 8 height 20
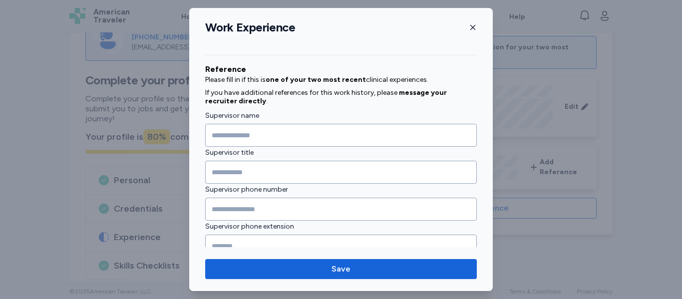
scroll to position [1124, 0]
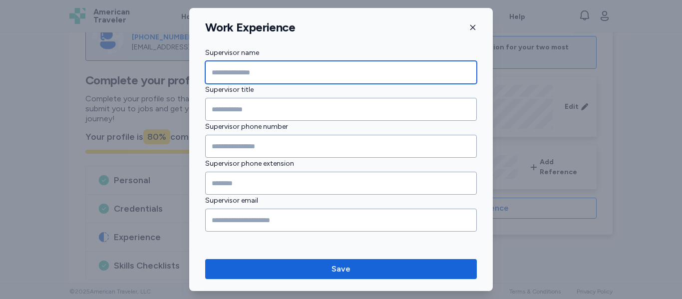
click at [270, 70] on input "Supervisor name" at bounding box center [340, 72] width 271 height 23
type input "**********"
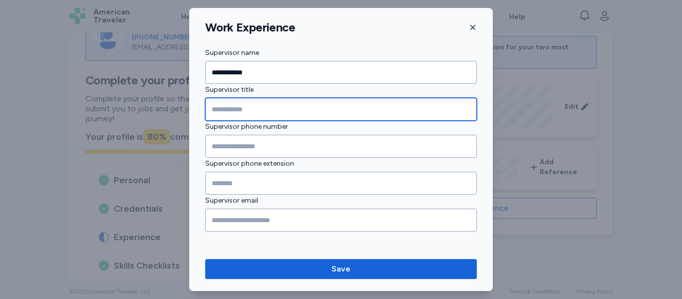
click at [230, 110] on input "Supervisor title" at bounding box center [340, 109] width 271 height 23
type input "***"
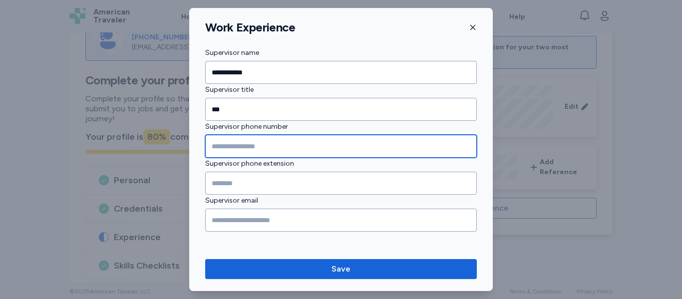
click at [224, 144] on input "Supervisor phone number" at bounding box center [340, 146] width 271 height 23
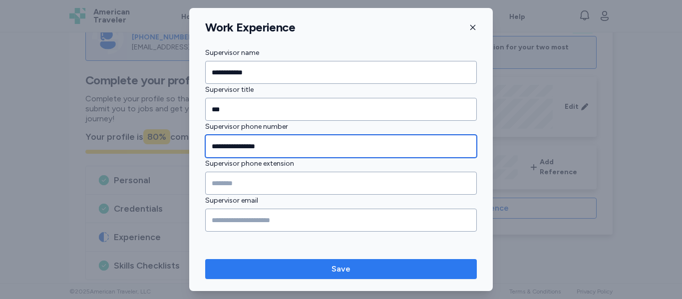
type input "**********"
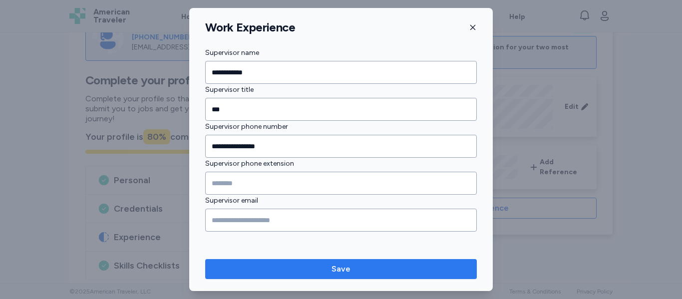
click at [264, 264] on span "Save" at bounding box center [340, 269] width 255 height 12
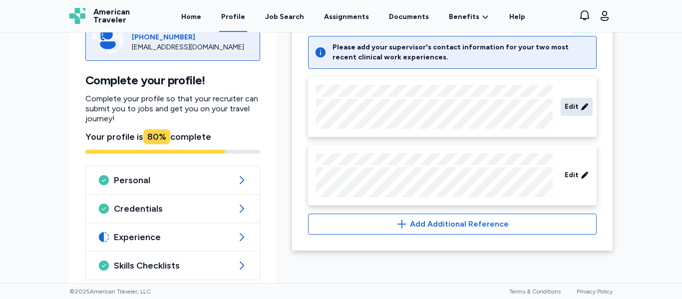
click at [572, 105] on span "Edit" at bounding box center [571, 107] width 14 height 10
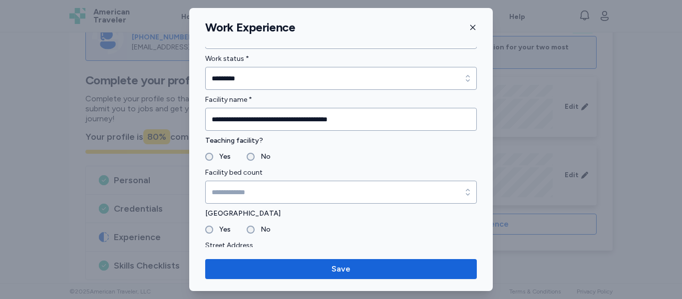
scroll to position [0, 0]
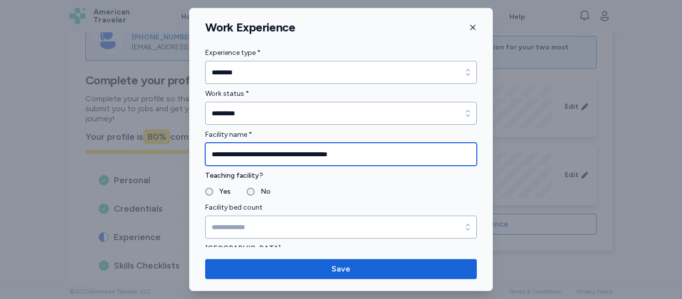
click at [245, 154] on input "**********" at bounding box center [340, 154] width 271 height 23
click at [247, 155] on input "**********" at bounding box center [340, 154] width 271 height 23
click at [263, 154] on input "**********" at bounding box center [340, 154] width 271 height 23
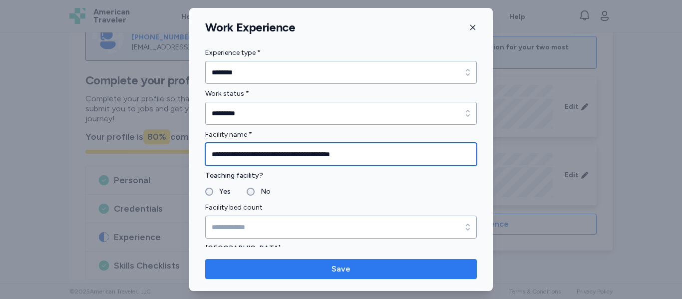
type input "**********"
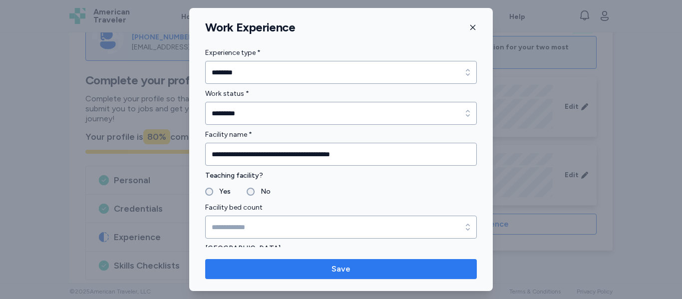
click at [373, 270] on span "Save" at bounding box center [340, 269] width 255 height 12
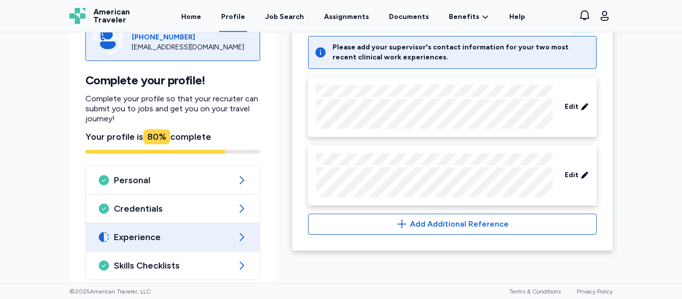
click at [210, 247] on div "Experience" at bounding box center [173, 237] width 174 height 28
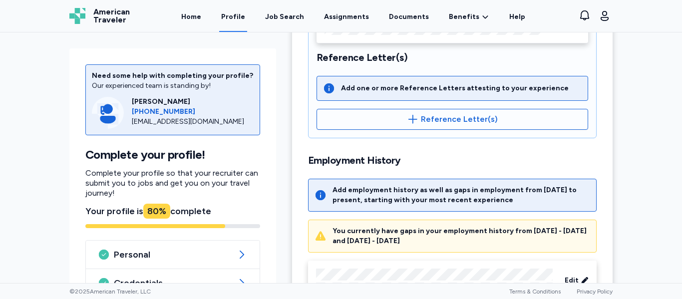
scroll to position [268, 0]
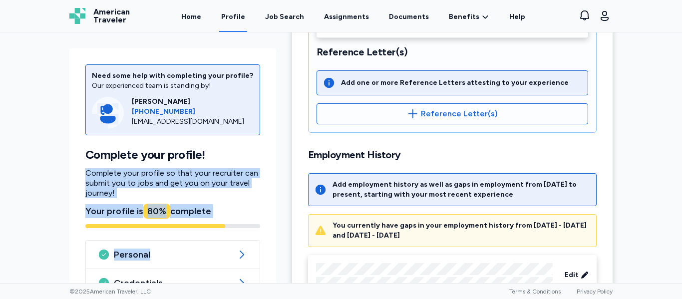
drag, startPoint x: 207, startPoint y: 250, endPoint x: 213, endPoint y: 161, distance: 89.6
click at [213, 161] on div "Need some help with completing your profile? Our experienced team is standing b…" at bounding box center [172, 229] width 207 height 363
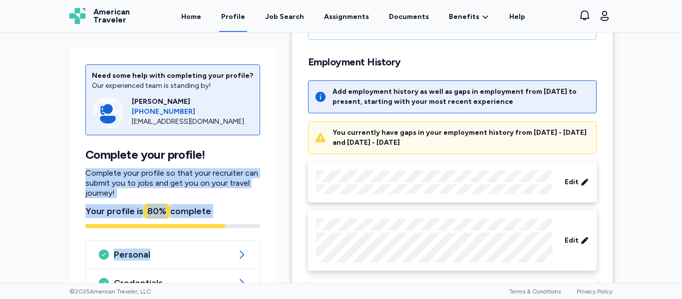
scroll to position [359, 0]
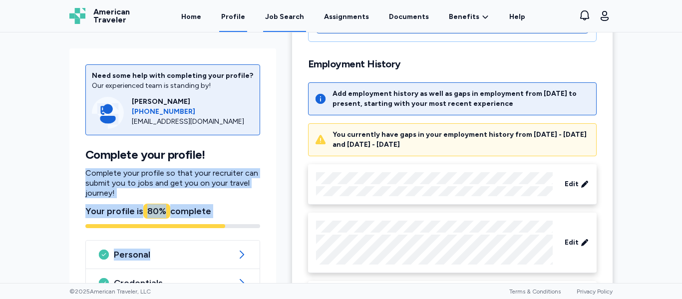
click at [283, 20] on div "Job Search" at bounding box center [284, 17] width 39 height 10
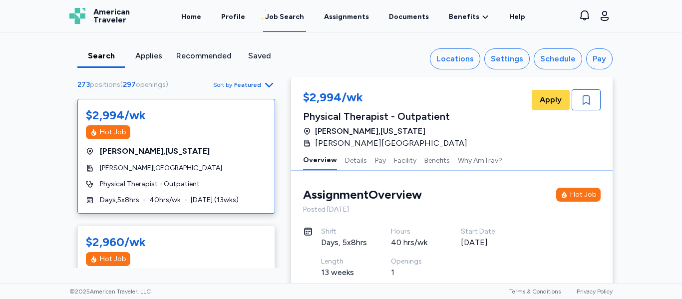
click at [95, 58] on div "Search" at bounding box center [100, 56] width 39 height 12
click at [239, 81] on span "Featured" at bounding box center [247, 85] width 27 height 8
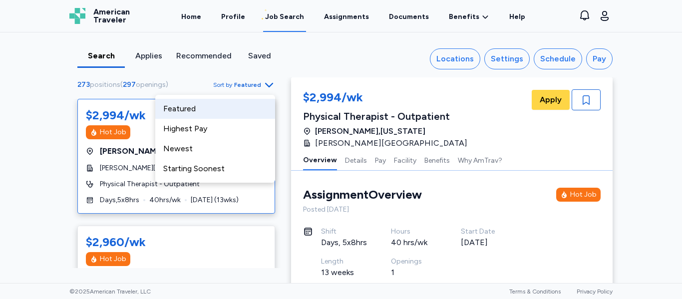
click at [204, 61] on div "Recommended" at bounding box center [203, 56] width 55 height 12
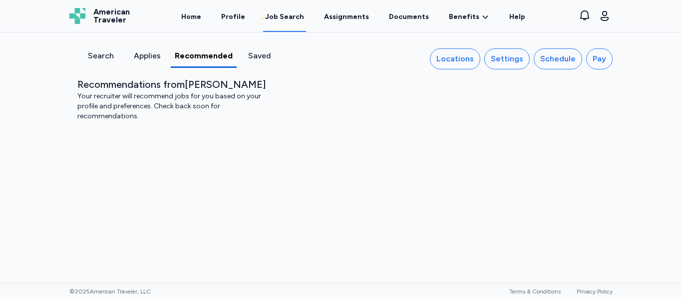
click at [146, 57] on div "Applies" at bounding box center [147, 56] width 38 height 12
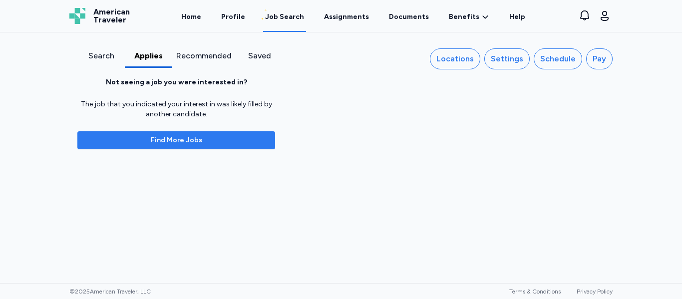
click at [154, 139] on span "Find More Jobs" at bounding box center [176, 140] width 51 height 10
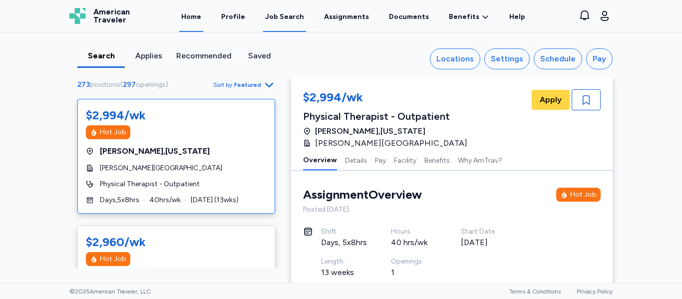
click at [191, 20] on link "Home" at bounding box center [191, 16] width 24 height 31
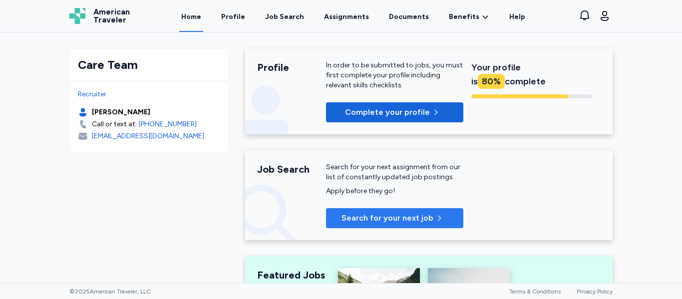
click at [349, 217] on span "Search for your next job" at bounding box center [387, 218] width 92 height 12
click at [363, 216] on span "Search for your next job" at bounding box center [387, 218] width 92 height 12
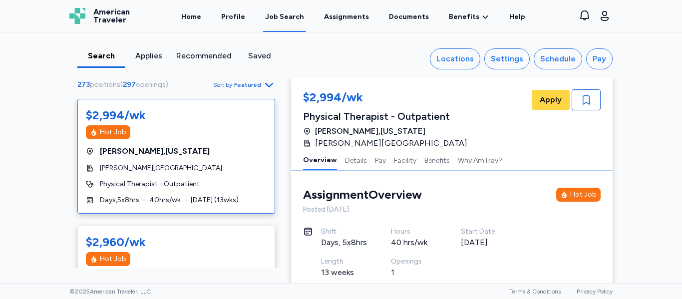
click at [271, 83] on icon "button" at bounding box center [269, 85] width 12 height 12
click at [470, 56] on div "Locations" at bounding box center [454, 59] width 37 height 12
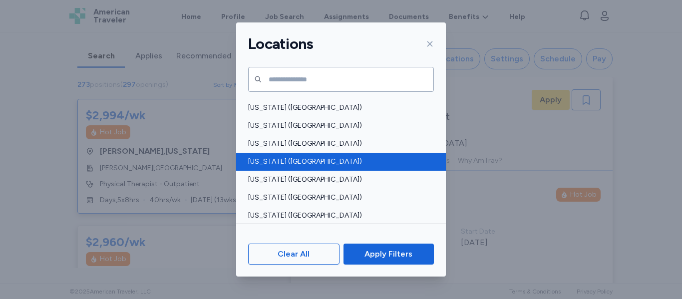
scroll to position [612, 0]
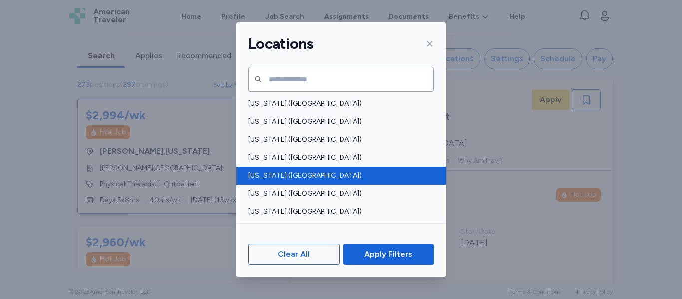
click at [303, 178] on span "Pennsylvania (PA)" at bounding box center [338, 176] width 180 height 10
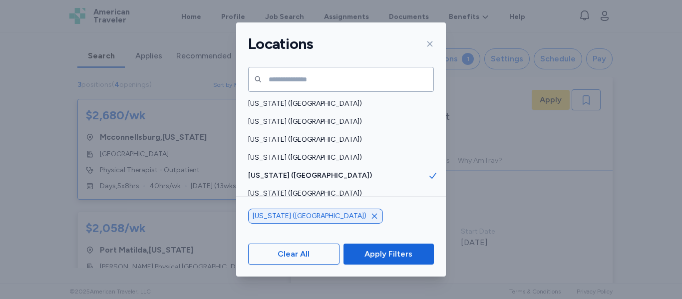
scroll to position [1, 0]
click at [376, 252] on span "Apply Filters" at bounding box center [388, 254] width 48 height 12
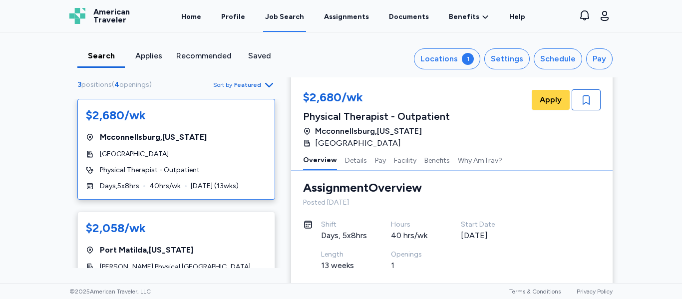
scroll to position [0, 0]
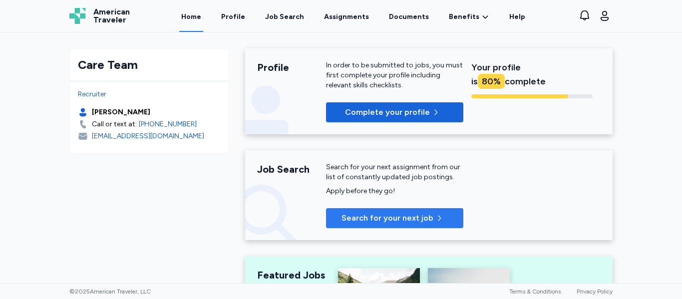
click at [362, 219] on span "Search for your next job" at bounding box center [387, 218] width 92 height 12
click at [359, 217] on span "Search for your next job" at bounding box center [387, 218] width 92 height 12
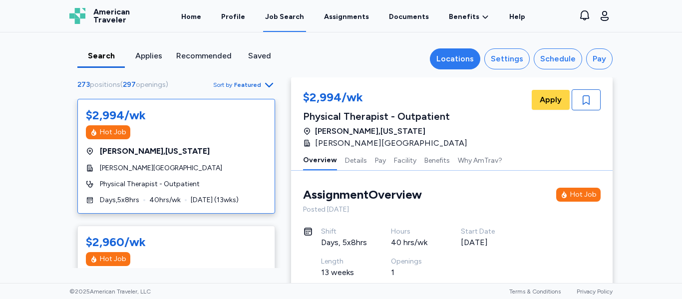
click at [459, 64] on div "Locations" at bounding box center [454, 59] width 37 height 12
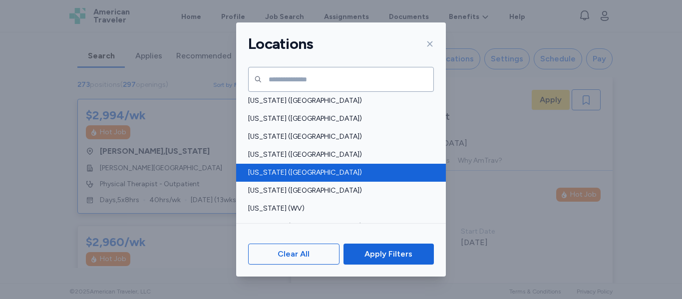
scroll to position [759, 0]
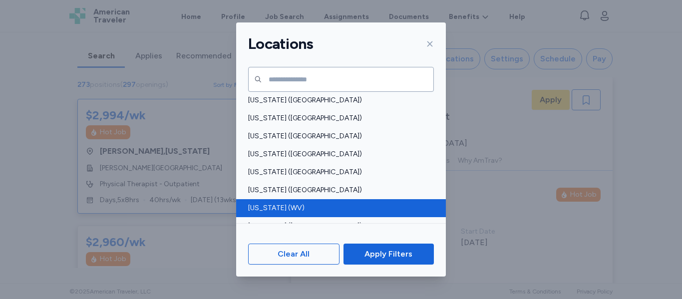
click at [298, 207] on span "West Virginia (WV)" at bounding box center [338, 208] width 180 height 10
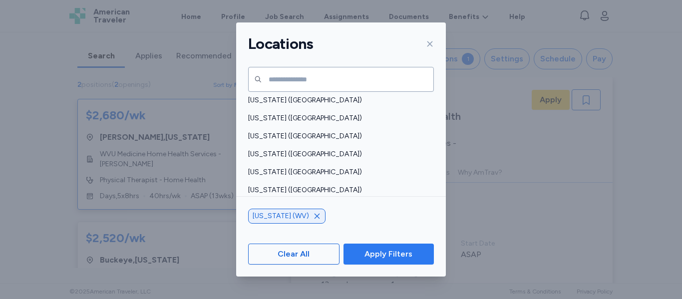
scroll to position [1, 0]
click at [373, 252] on span "Apply Filters" at bounding box center [388, 254] width 48 height 12
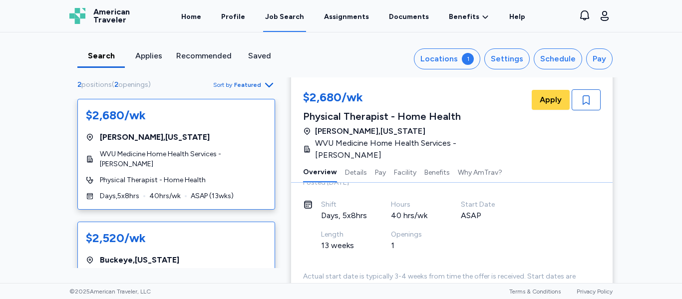
scroll to position [31, 0]
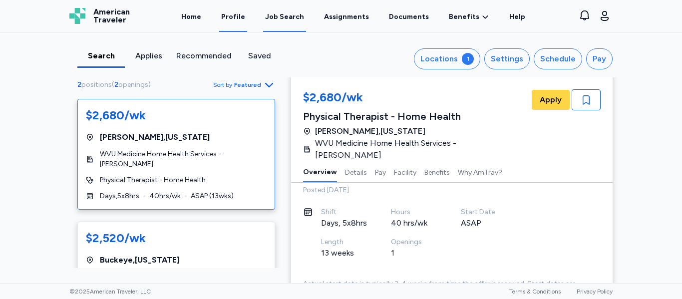
click at [238, 17] on link "Profile" at bounding box center [233, 16] width 28 height 31
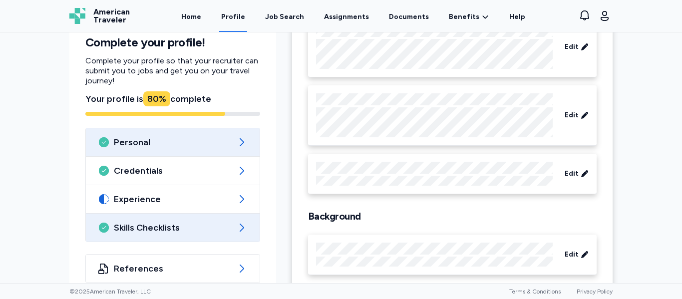
scroll to position [135, 0]
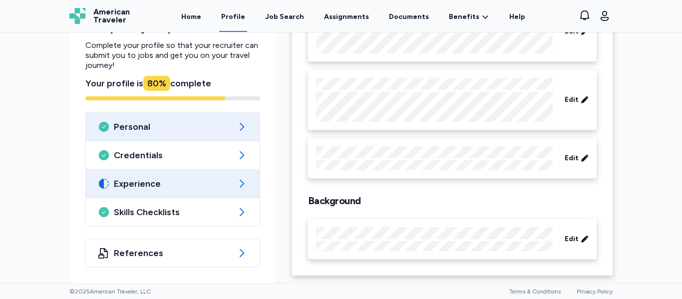
click at [230, 191] on div "Experience" at bounding box center [173, 184] width 174 height 28
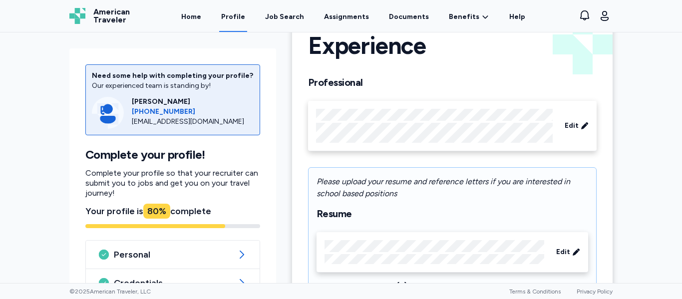
scroll to position [32, 0]
